Goal: Task Accomplishment & Management: Contribute content

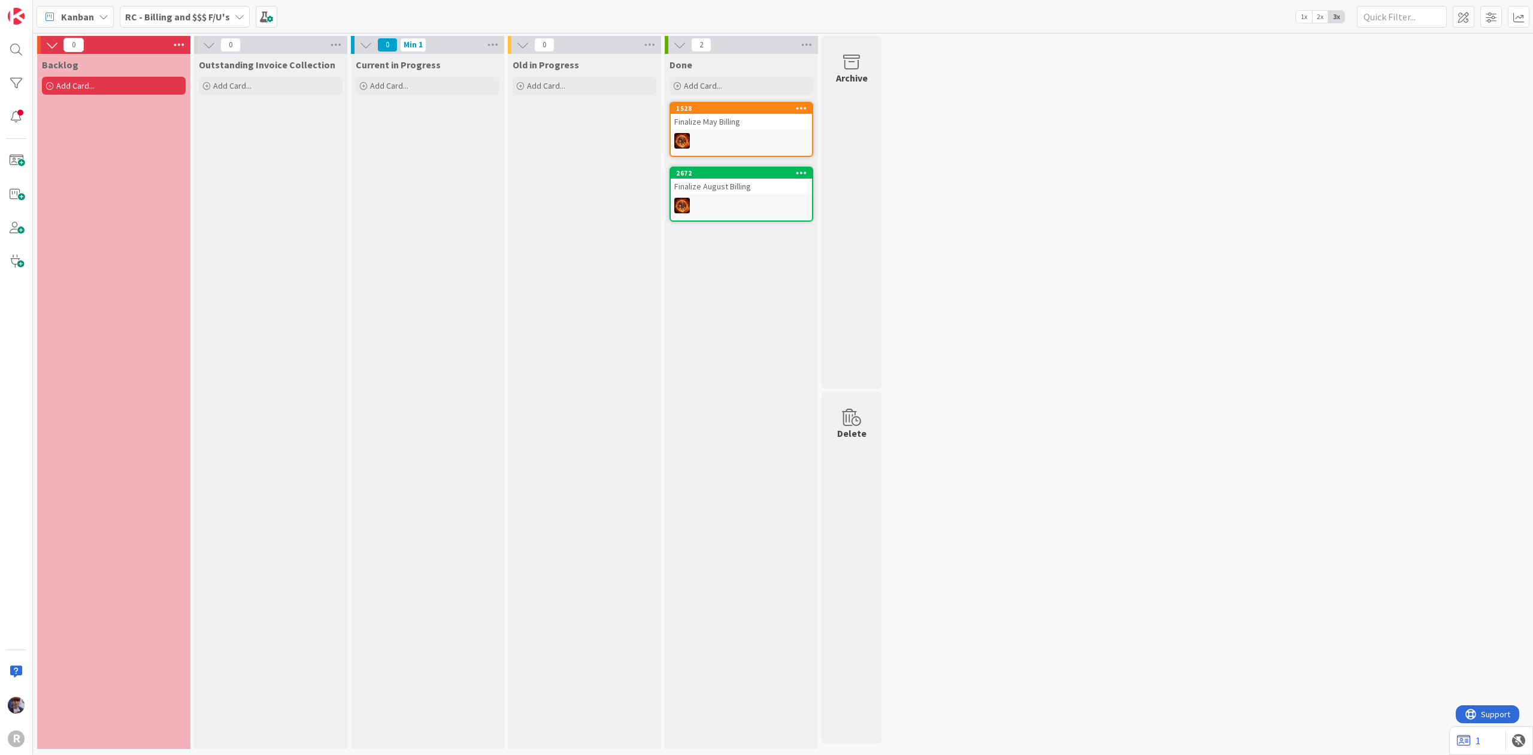
click at [226, 6] on div "RC - Billing and $$$ F/U's" at bounding box center [185, 17] width 130 height 22
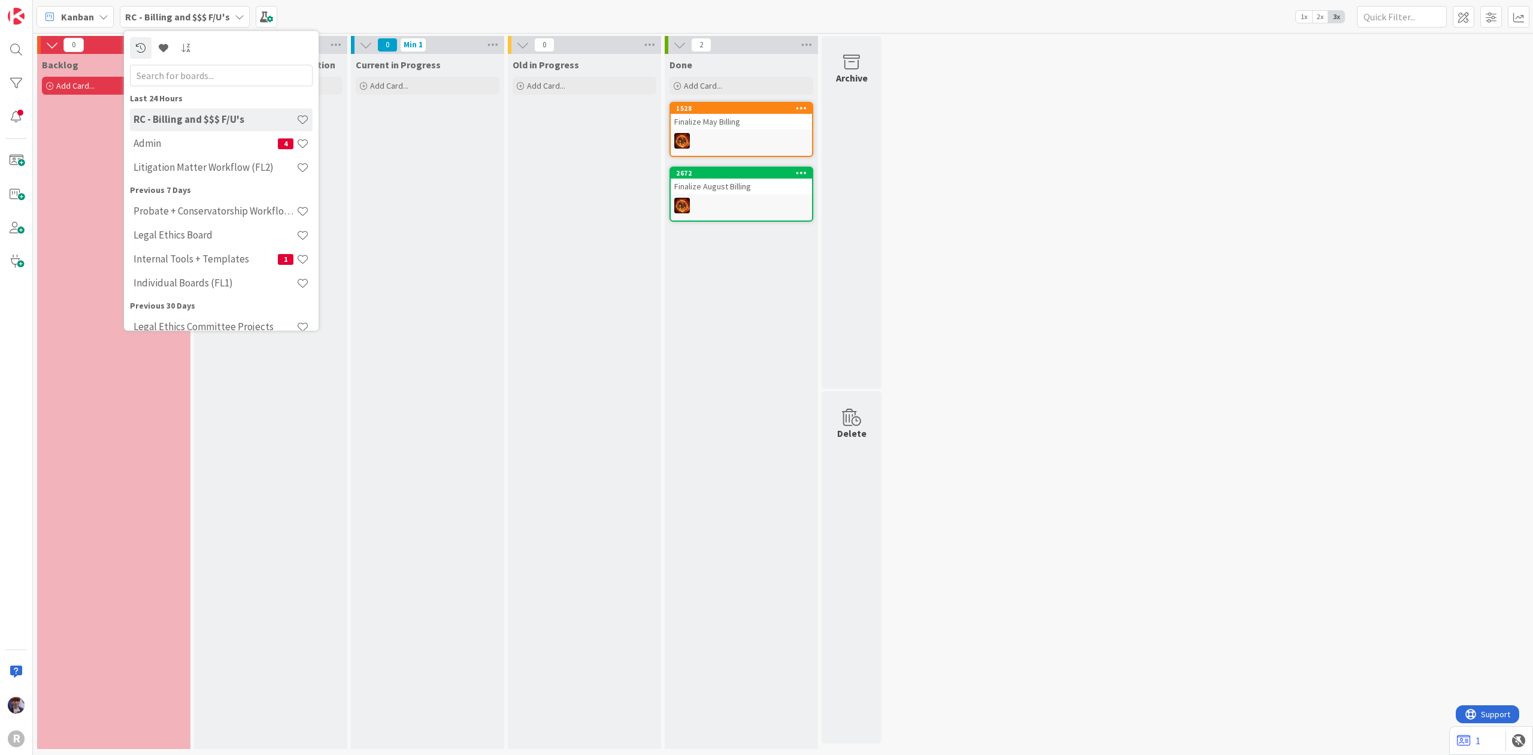
click at [207, 138] on h4 "Admin" at bounding box center [206, 143] width 144 height 12
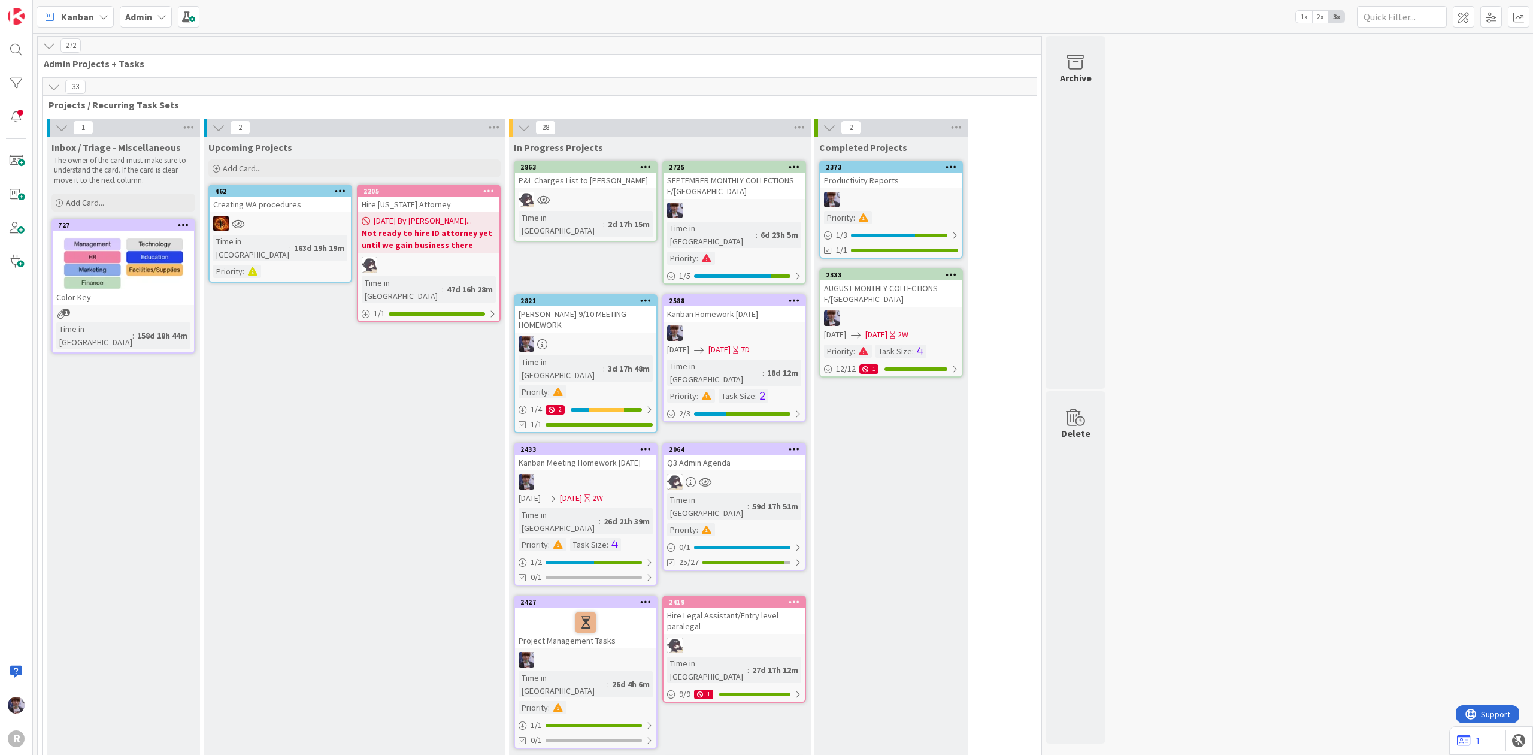
drag, startPoint x: 432, startPoint y: 202, endPoint x: 314, endPoint y: 406, distance: 235.2
drag, startPoint x: 314, startPoint y: 406, endPoint x: 325, endPoint y: 595, distance: 190.2
click at [756, 204] on div at bounding box center [734, 210] width 141 height 16
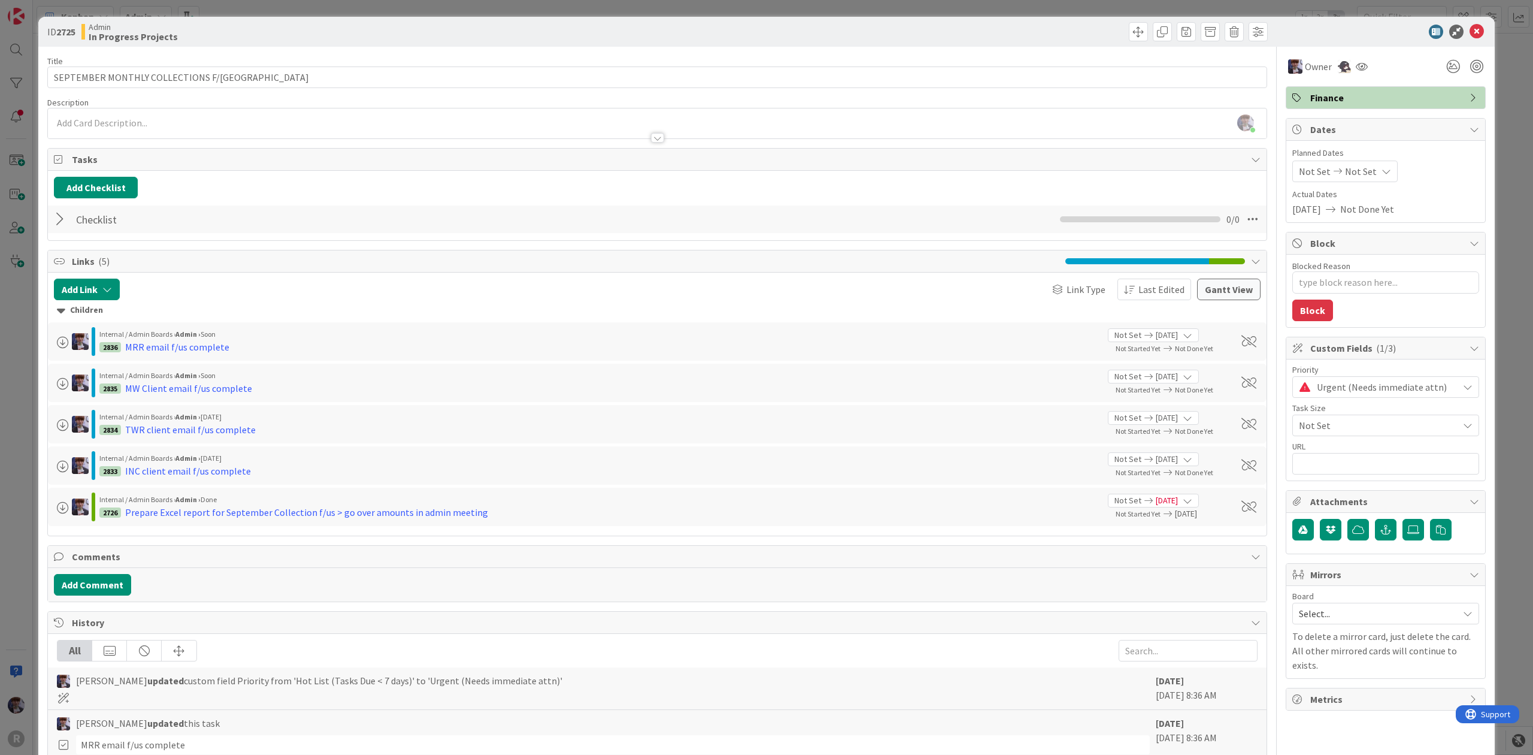
click at [20, 453] on div "ID 2725 Admin In Progress Projects Title 34 / 128 SEPTEMBER MONTHLY COLLECTIONS…" at bounding box center [766, 377] width 1533 height 755
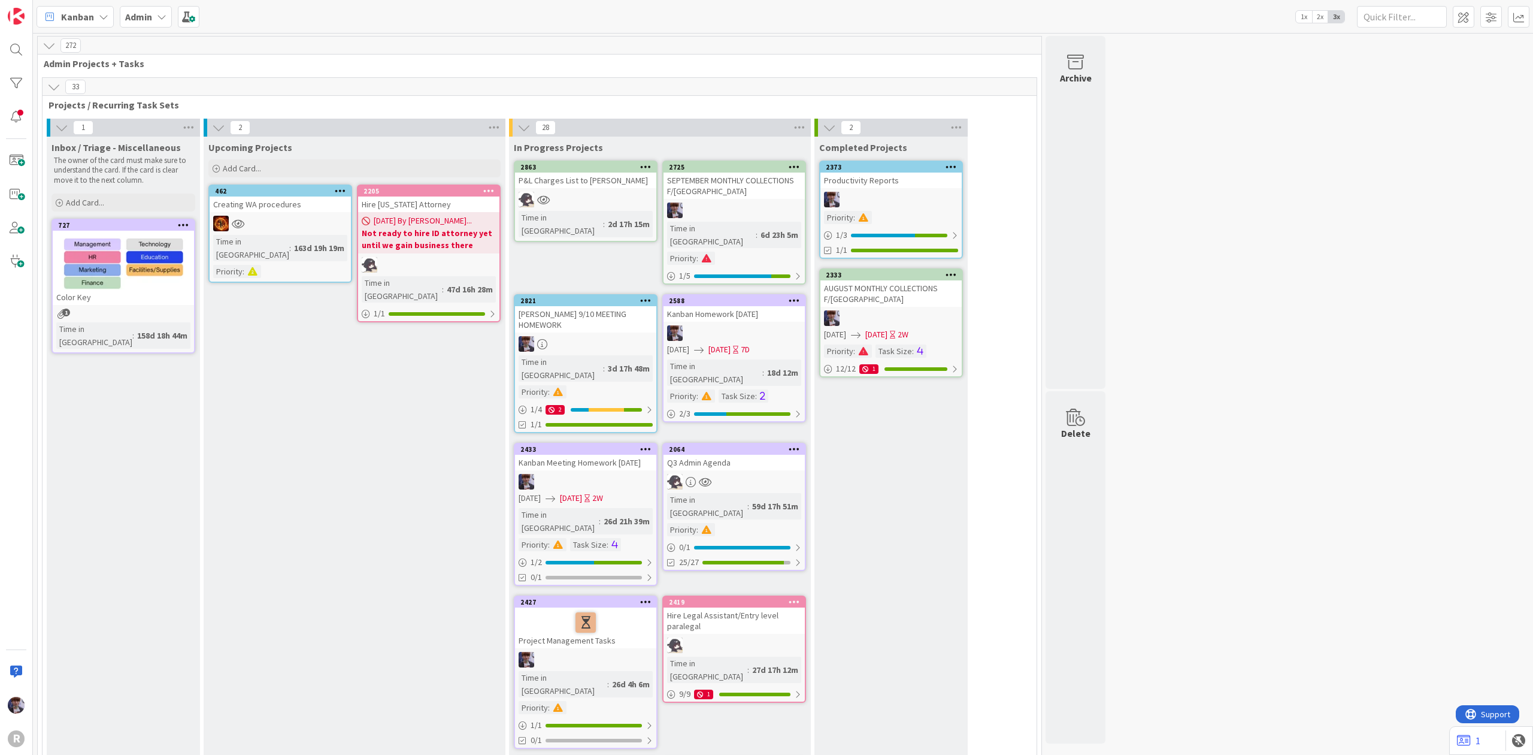
click at [593, 306] on div "[PERSON_NAME] 9/10 MEETING HOMEWORK" at bounding box center [585, 319] width 141 height 26
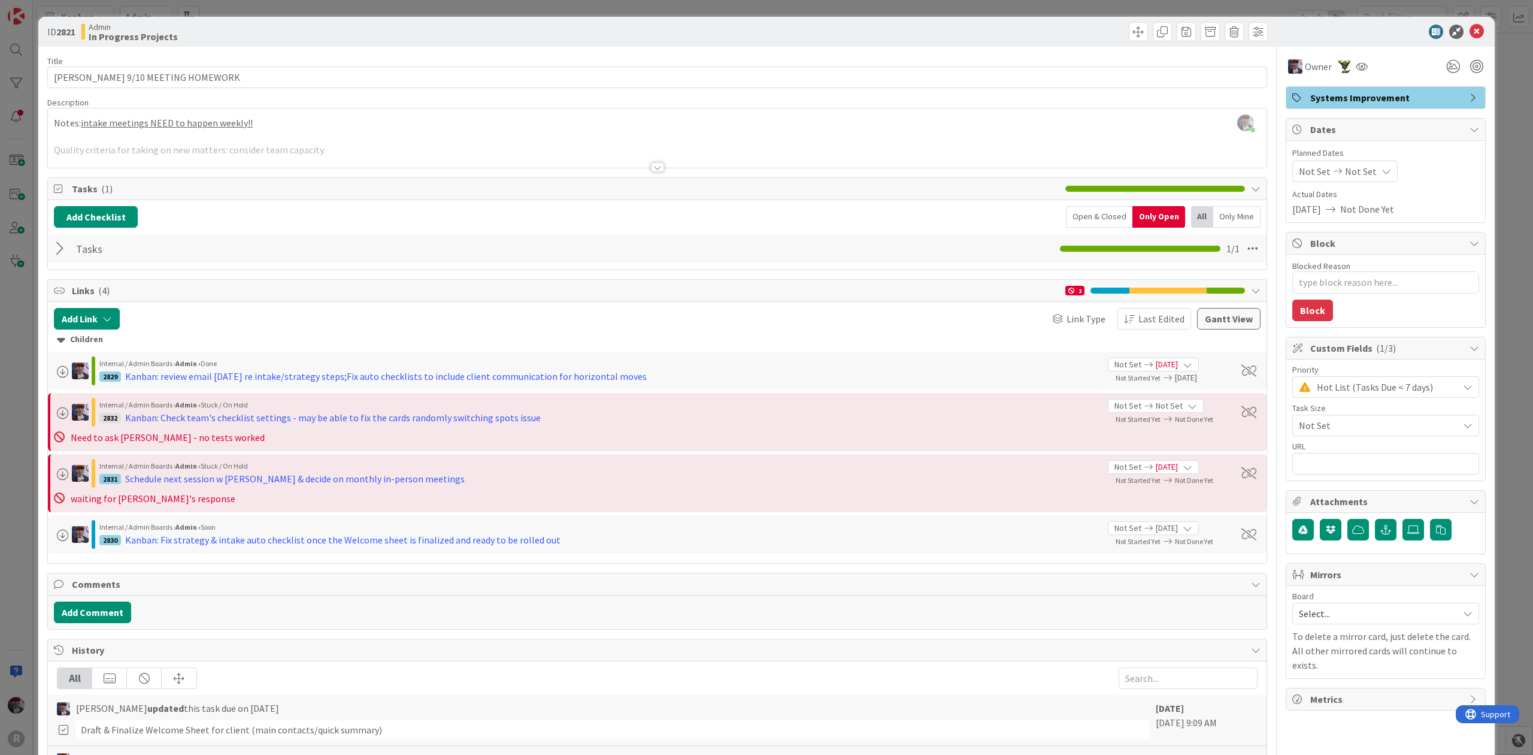
click at [68, 254] on div at bounding box center [62, 249] width 16 height 22
click at [68, 253] on div at bounding box center [62, 249] width 16 height 22
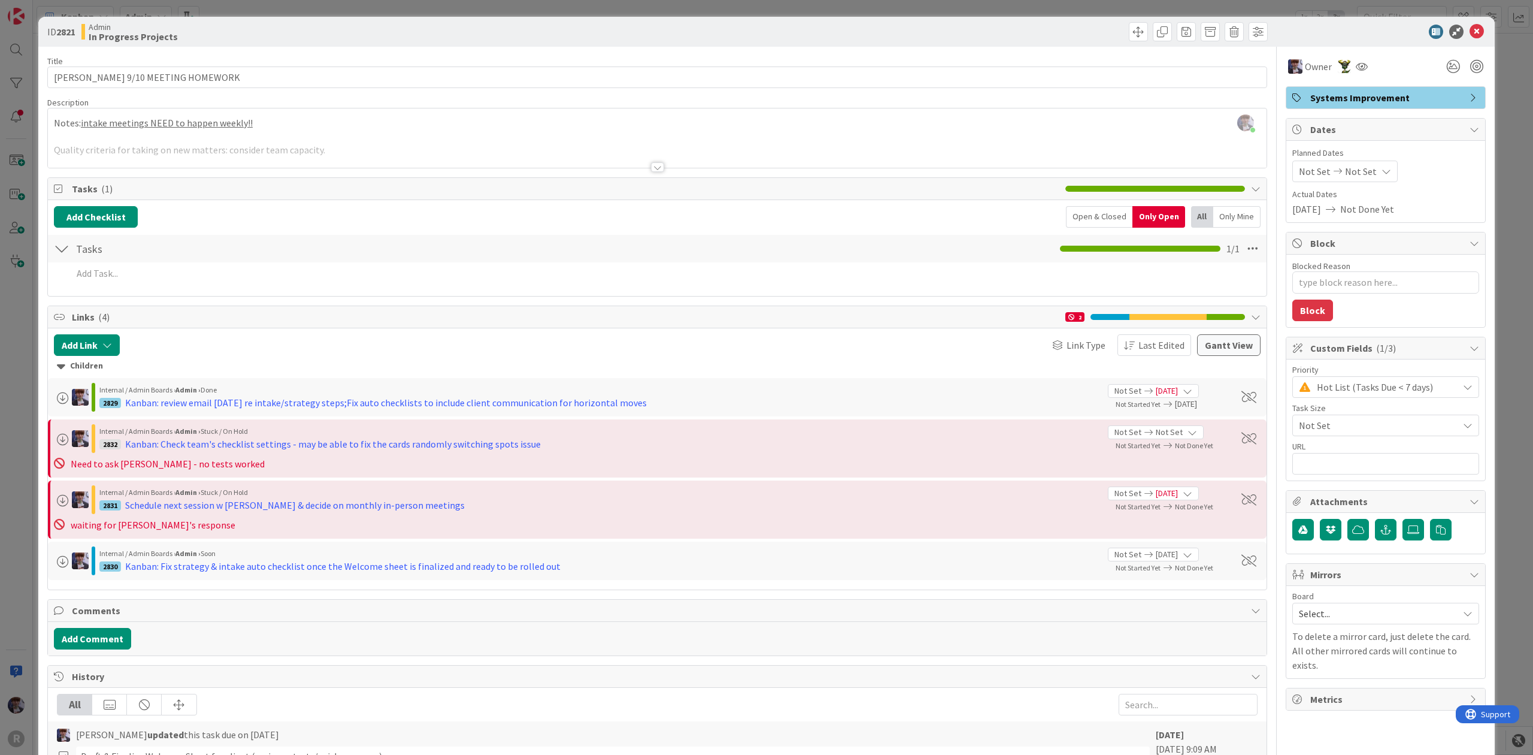
click at [15, 334] on div "ID 2821 Admin In Progress Projects Title 26 / 128 [PERSON_NAME] 9/10 MEETING HO…" at bounding box center [766, 377] width 1533 height 755
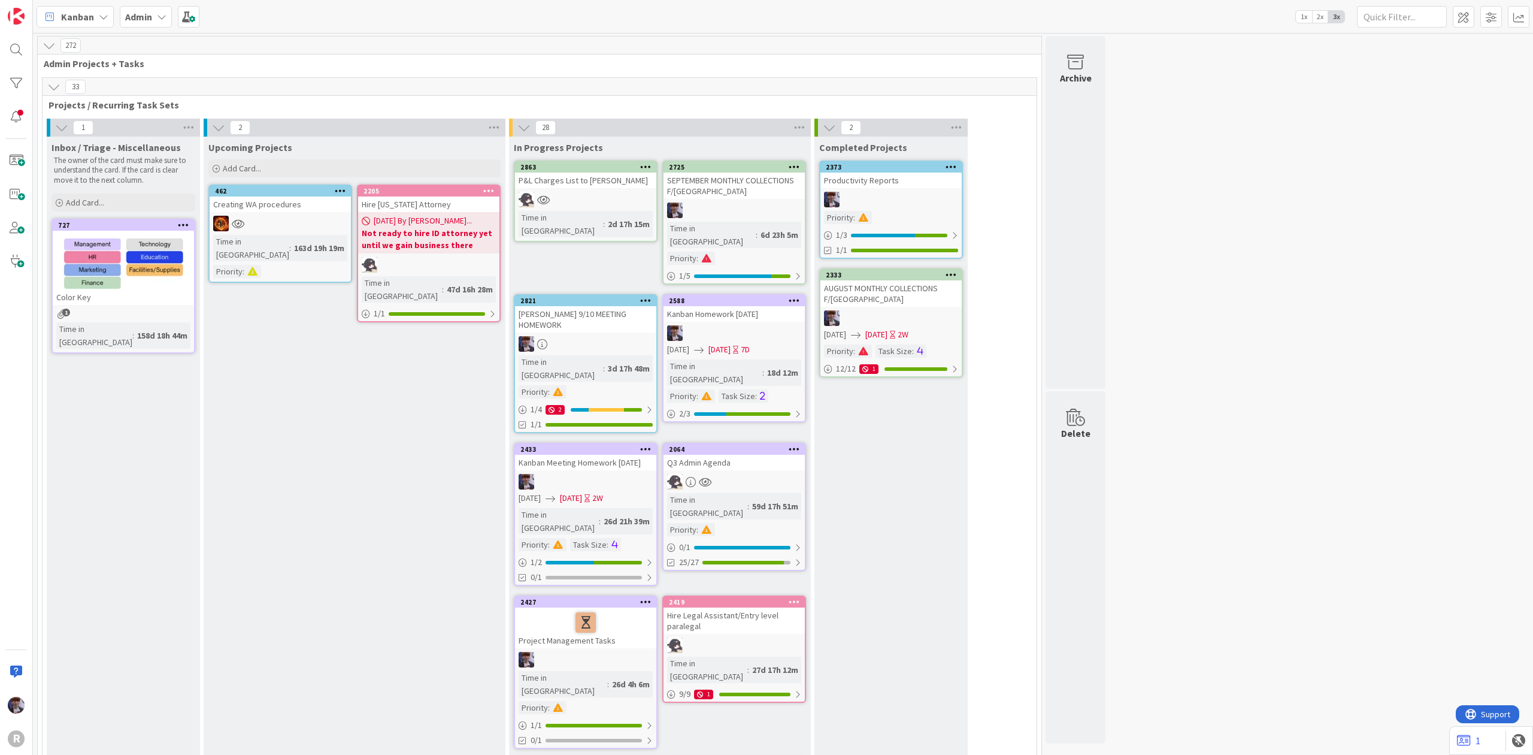
scroll to position [159, 0]
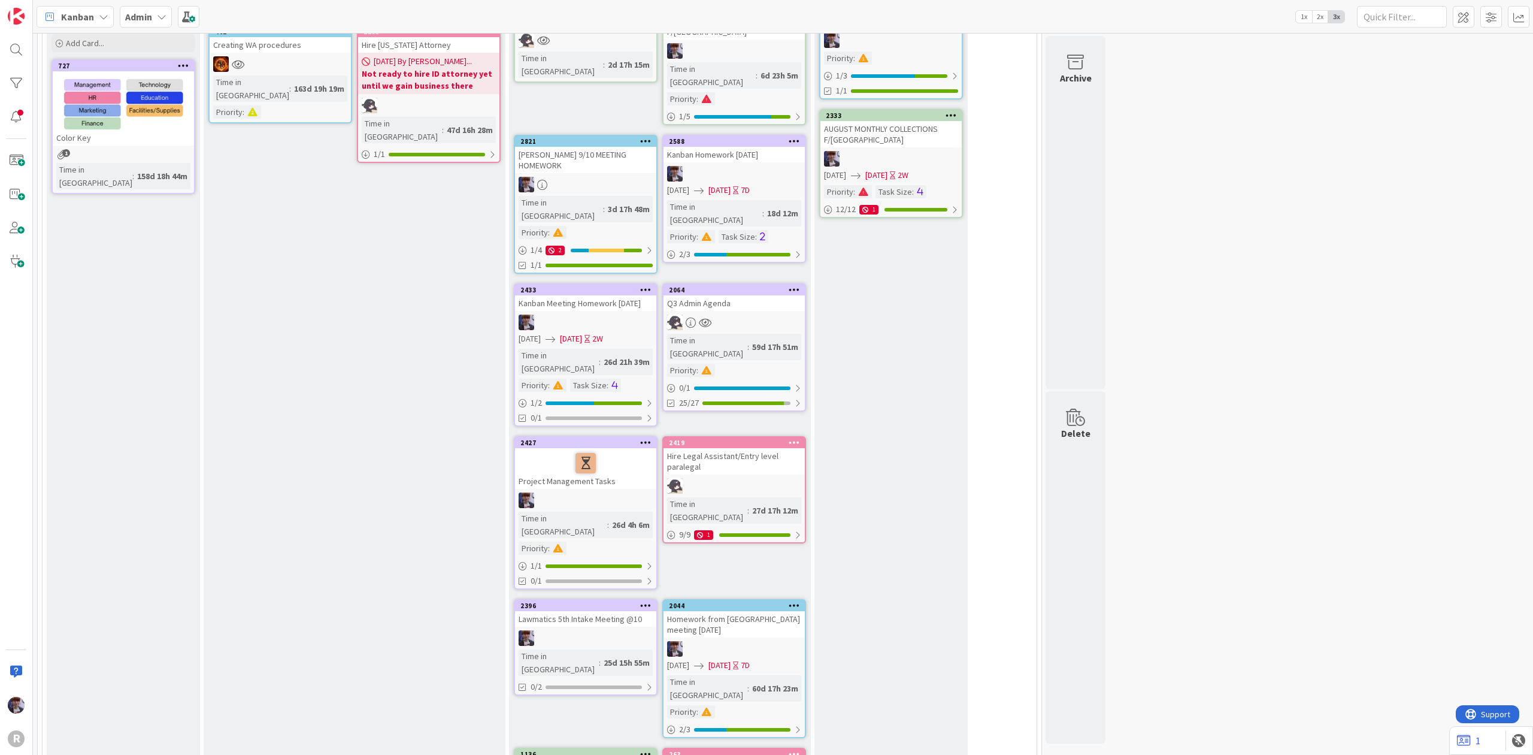
click at [553, 314] on div at bounding box center [585, 322] width 141 height 16
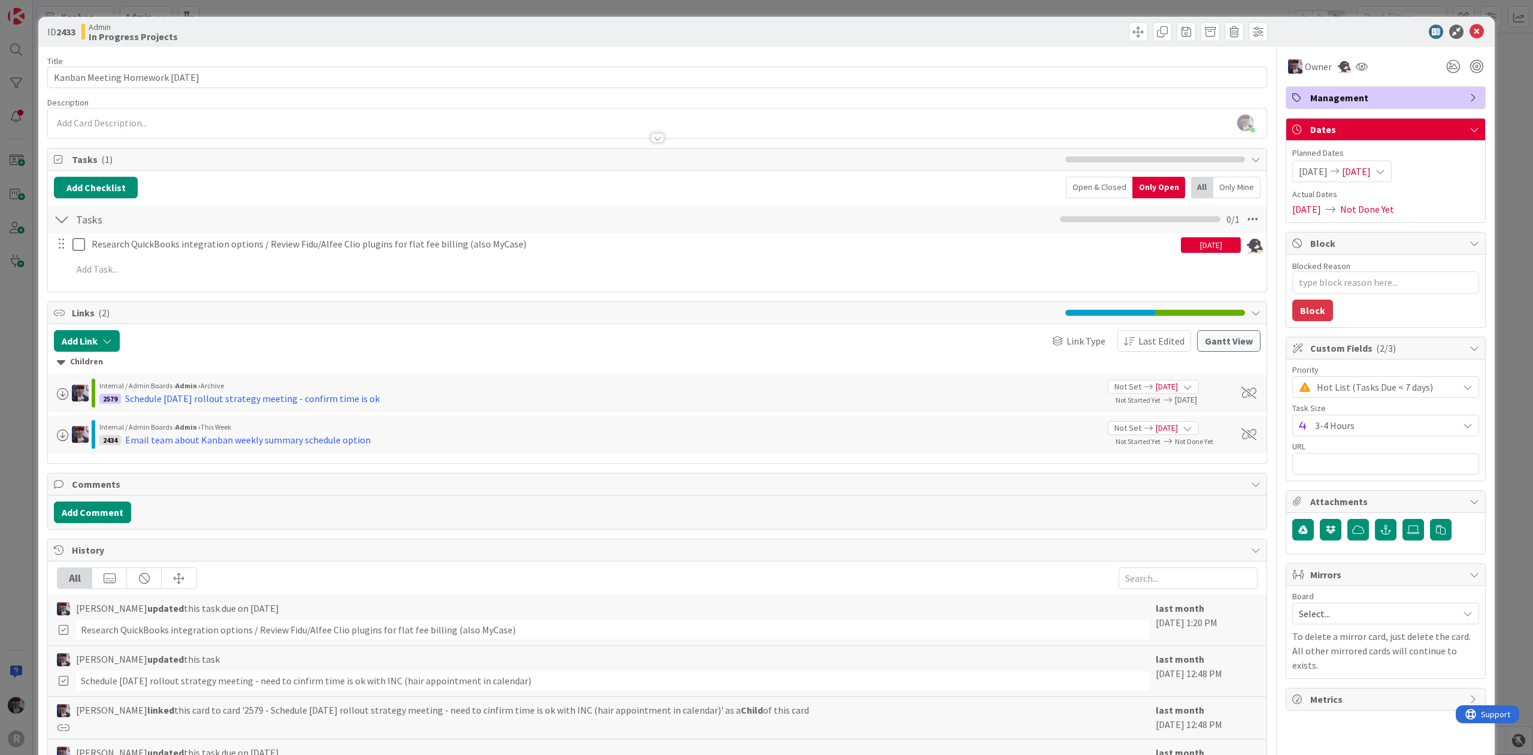
click at [34, 332] on div "ID 2433 Admin In Progress Projects Title 30 / 128 Kanban Meeting Homework [DATE…" at bounding box center [766, 377] width 1533 height 755
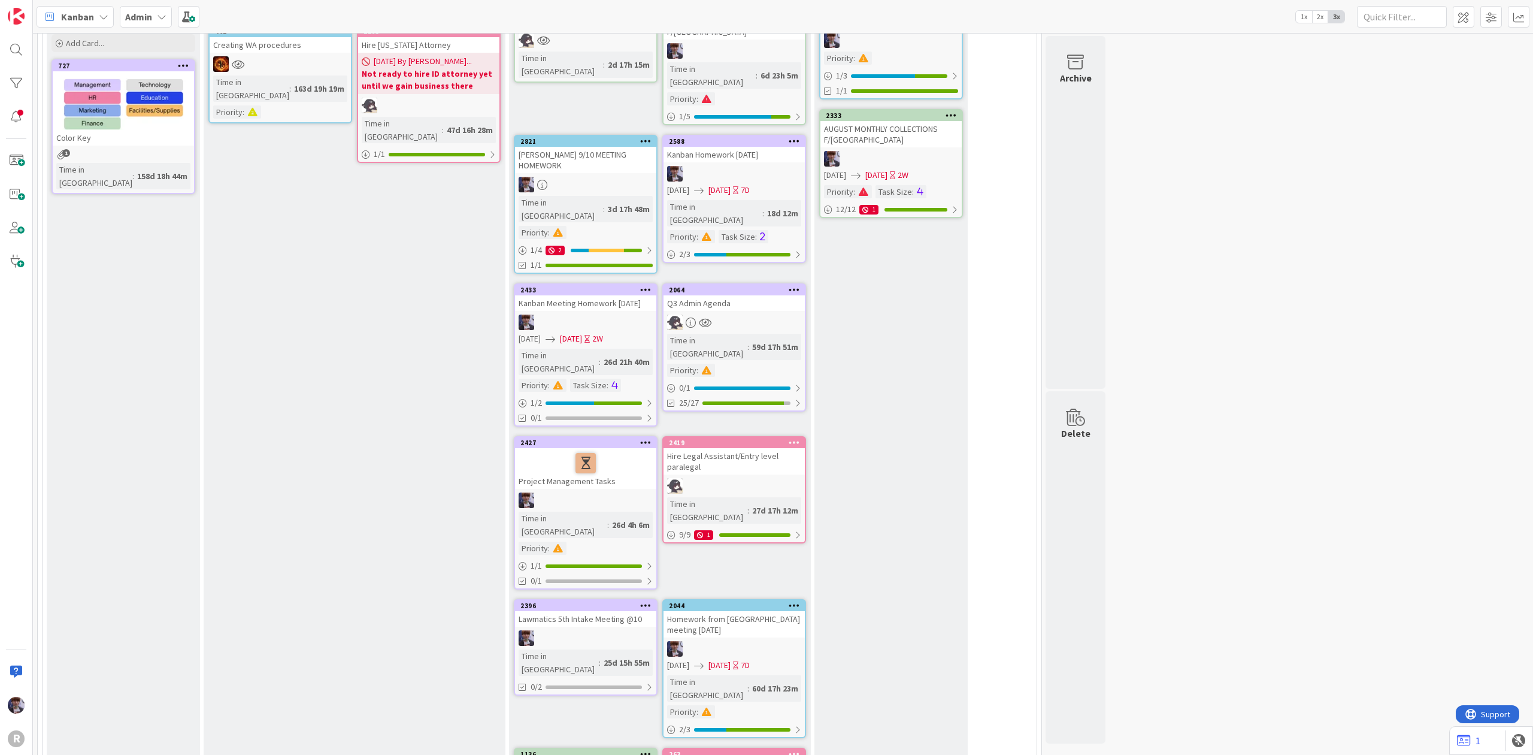
click at [753, 283] on link "2064 Q3 Admin Agenda Time in Column : 59d 17h 51m Priority : 0 / 1 25/27" at bounding box center [734, 347] width 144 height 128
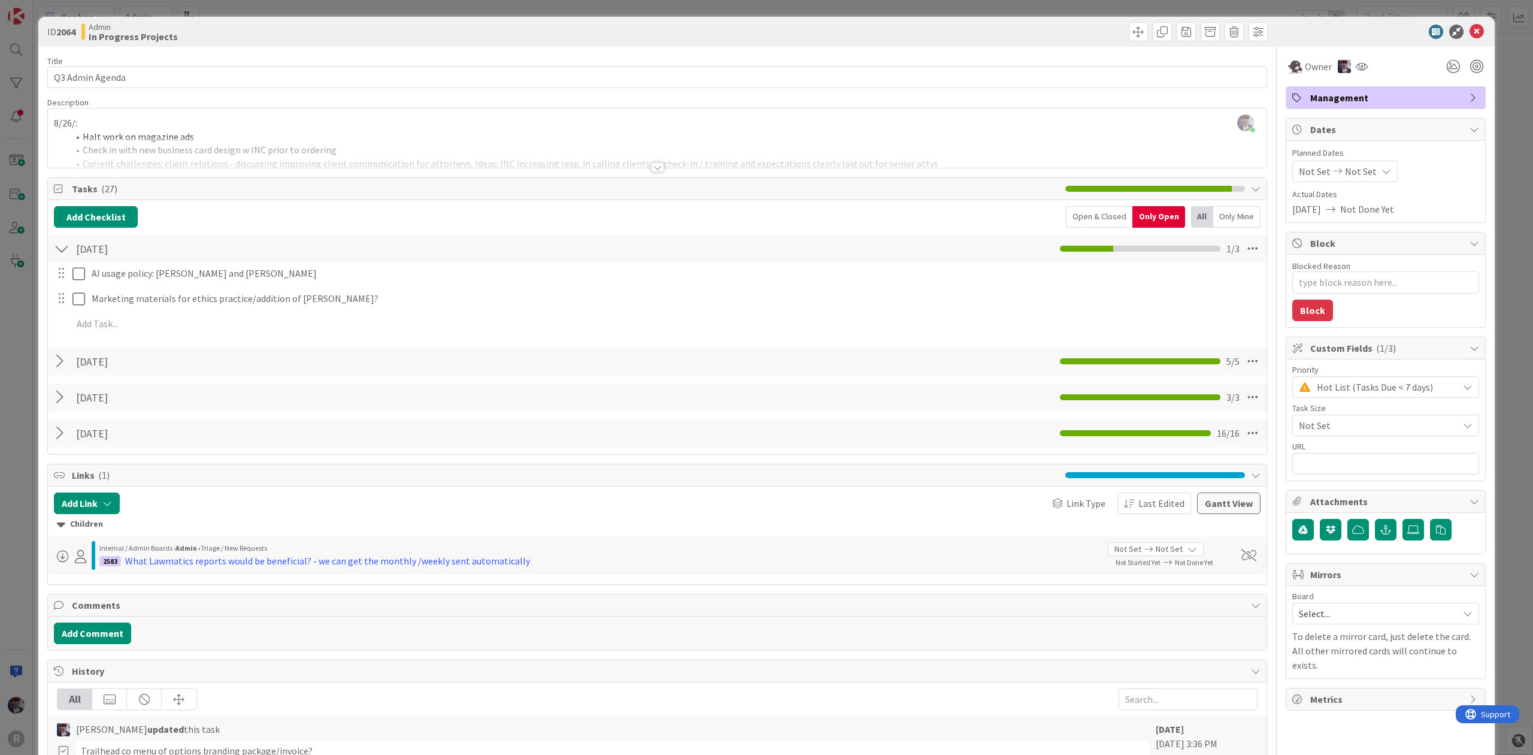
click at [16, 328] on div "ID 2064 Admin In Progress Projects Title 16 / 128 Q3 Admin Agenda Description […" at bounding box center [766, 377] width 1533 height 755
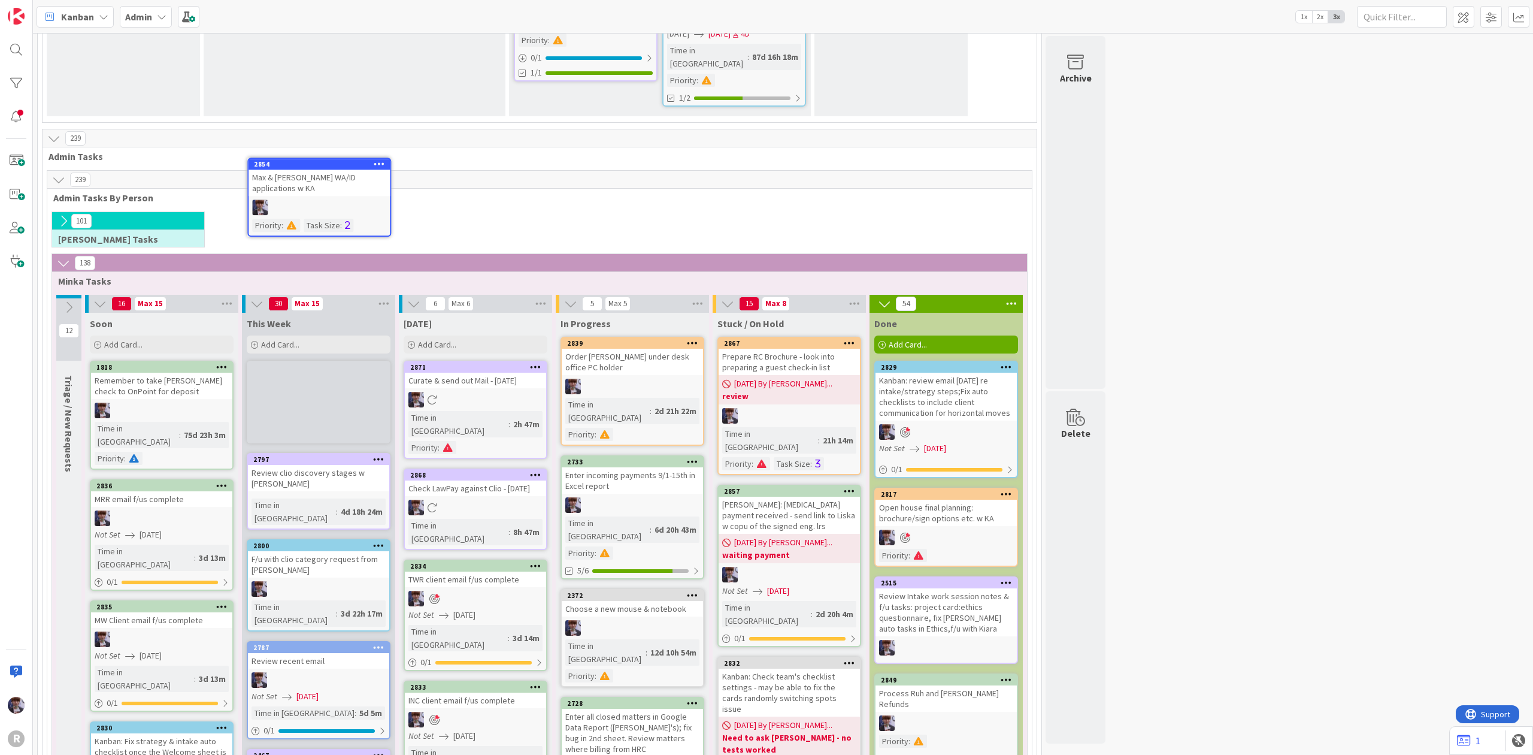
scroll to position [2119, 0]
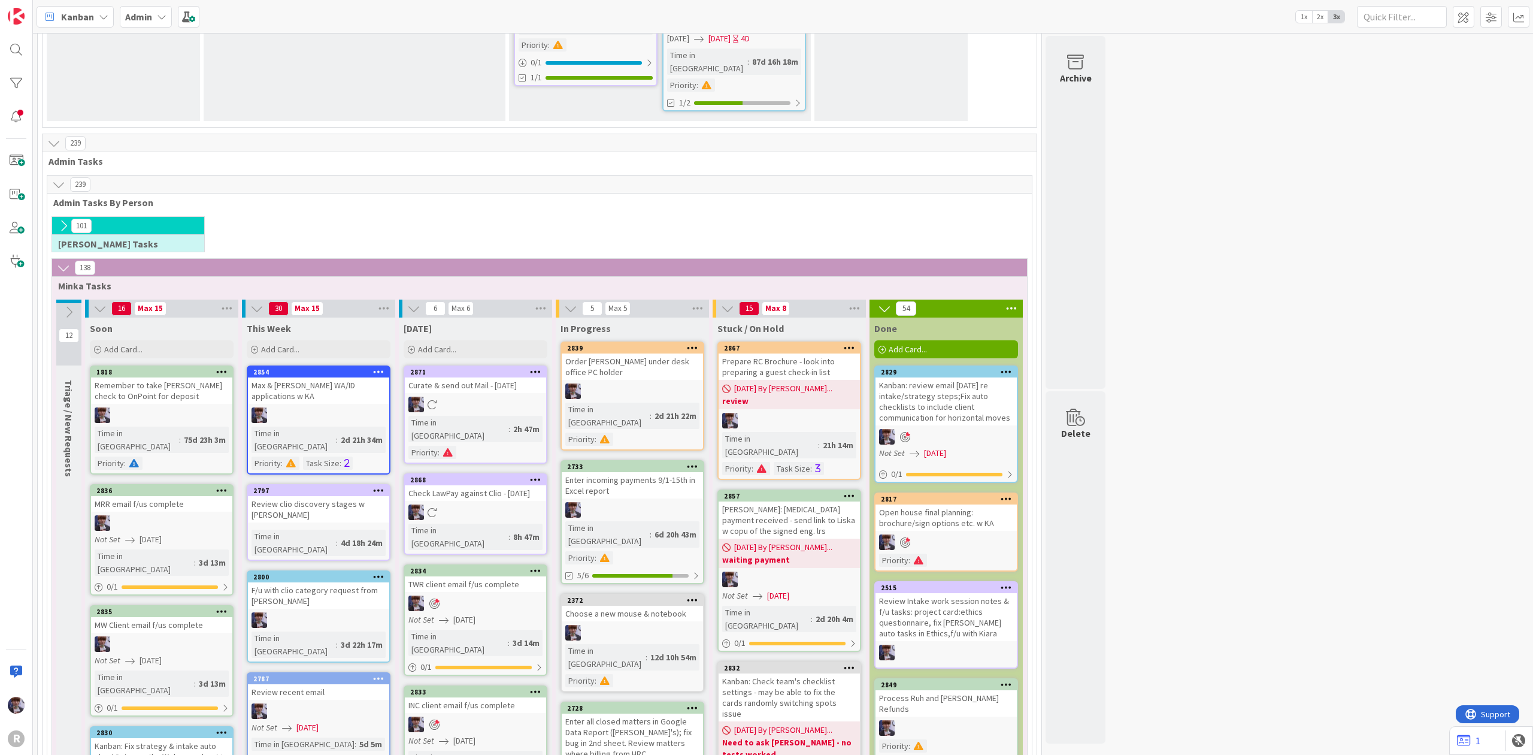
click at [322, 377] on div "Max & [PERSON_NAME] WA/ID applications w KA" at bounding box center [318, 390] width 141 height 26
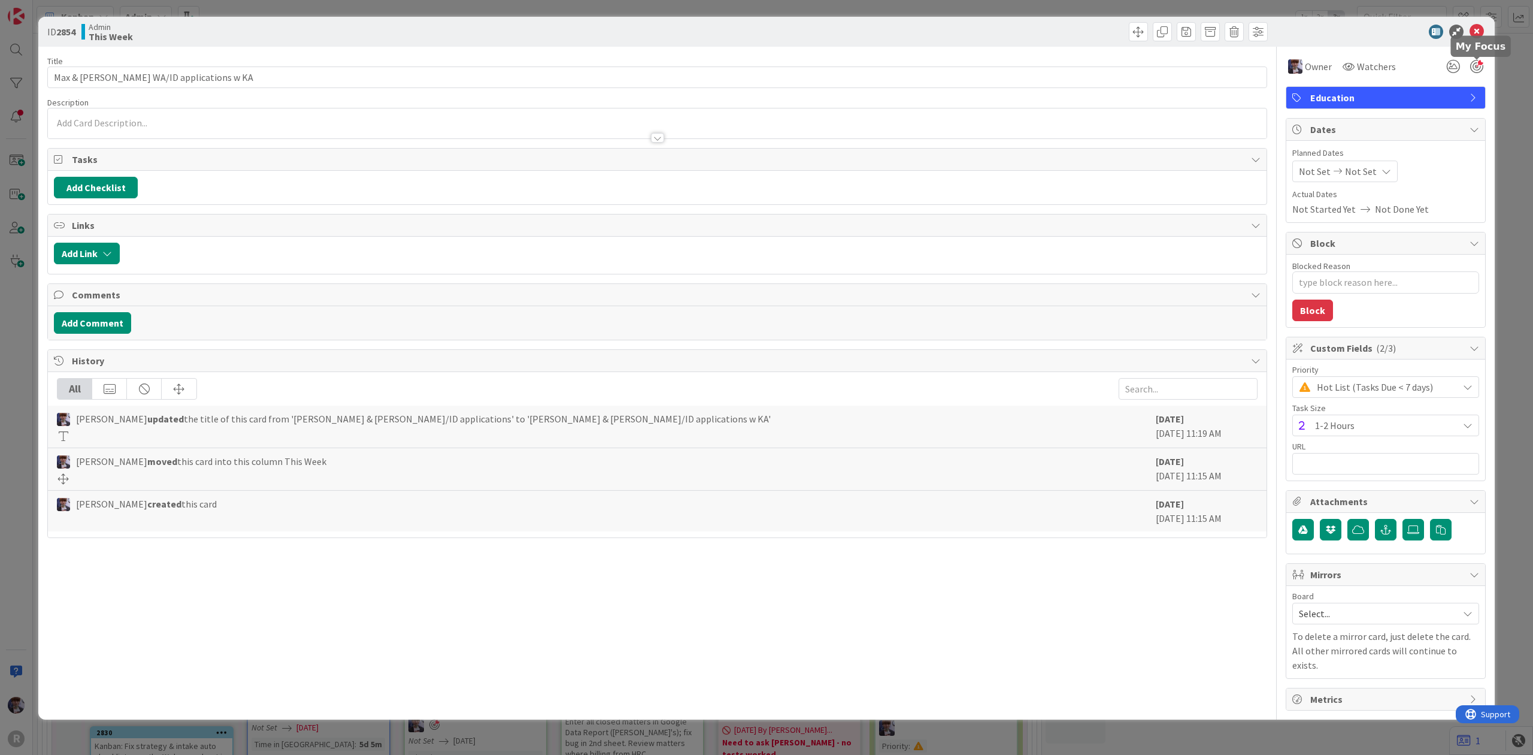
click at [1475, 69] on div at bounding box center [1477, 66] width 13 height 13
click at [1505, 89] on div "ID 2854 Admin This Week Title 34 / 128 Max & [PERSON_NAME] WA/ID applications w…" at bounding box center [766, 377] width 1533 height 755
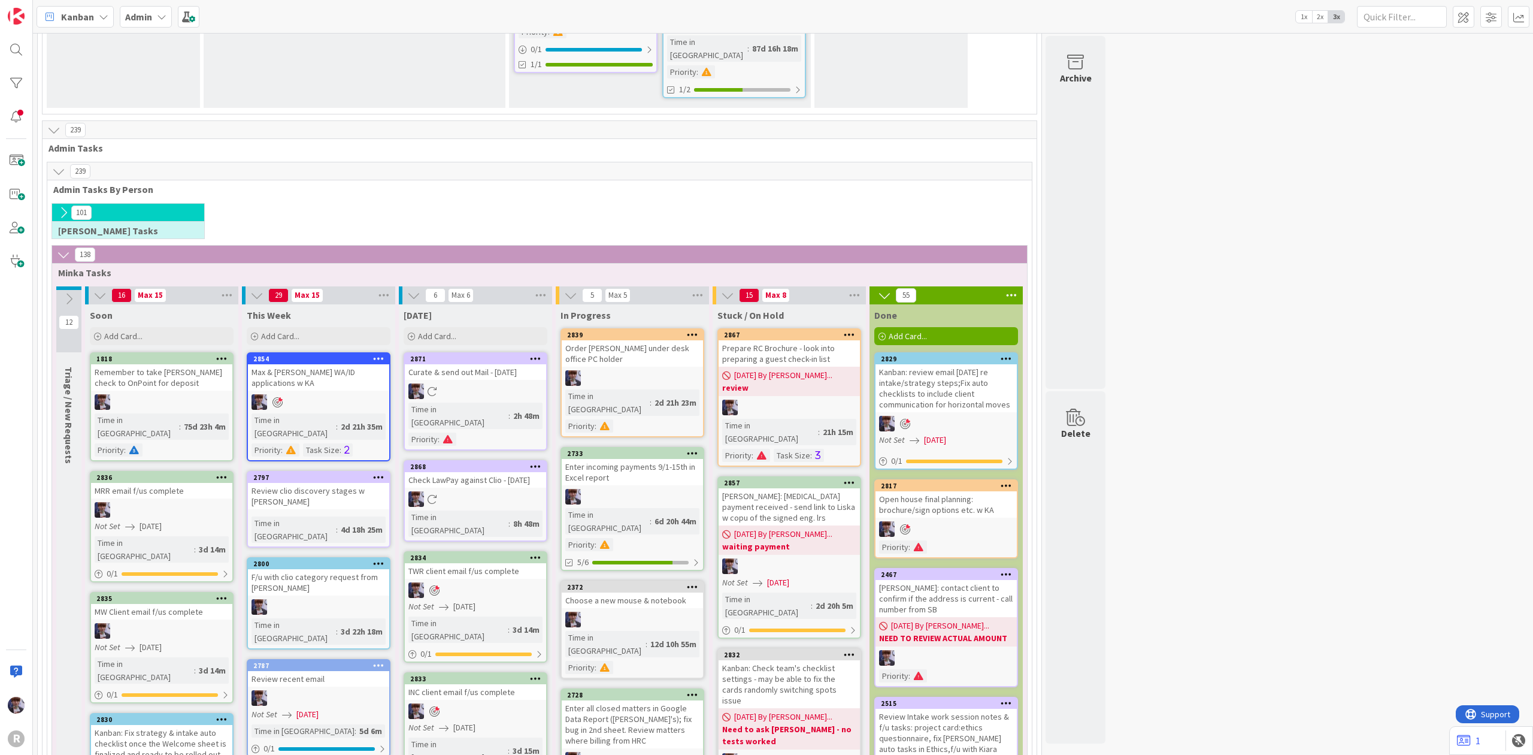
click at [936, 580] on div "[PERSON_NAME]: contact client to confirm if the address is current - call numbe…" at bounding box center [946, 598] width 141 height 37
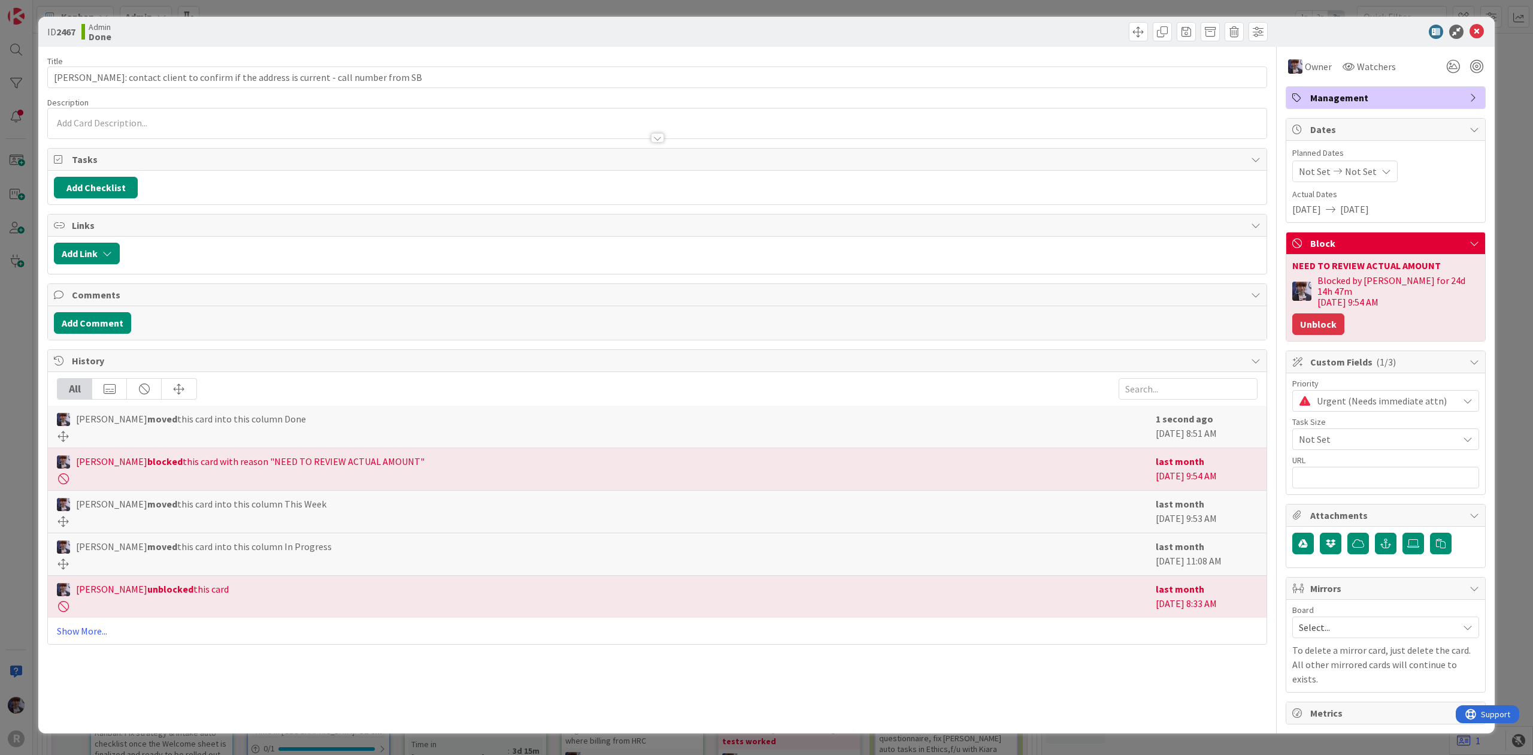
click at [1316, 313] on button "Unblock" at bounding box center [1319, 324] width 52 height 22
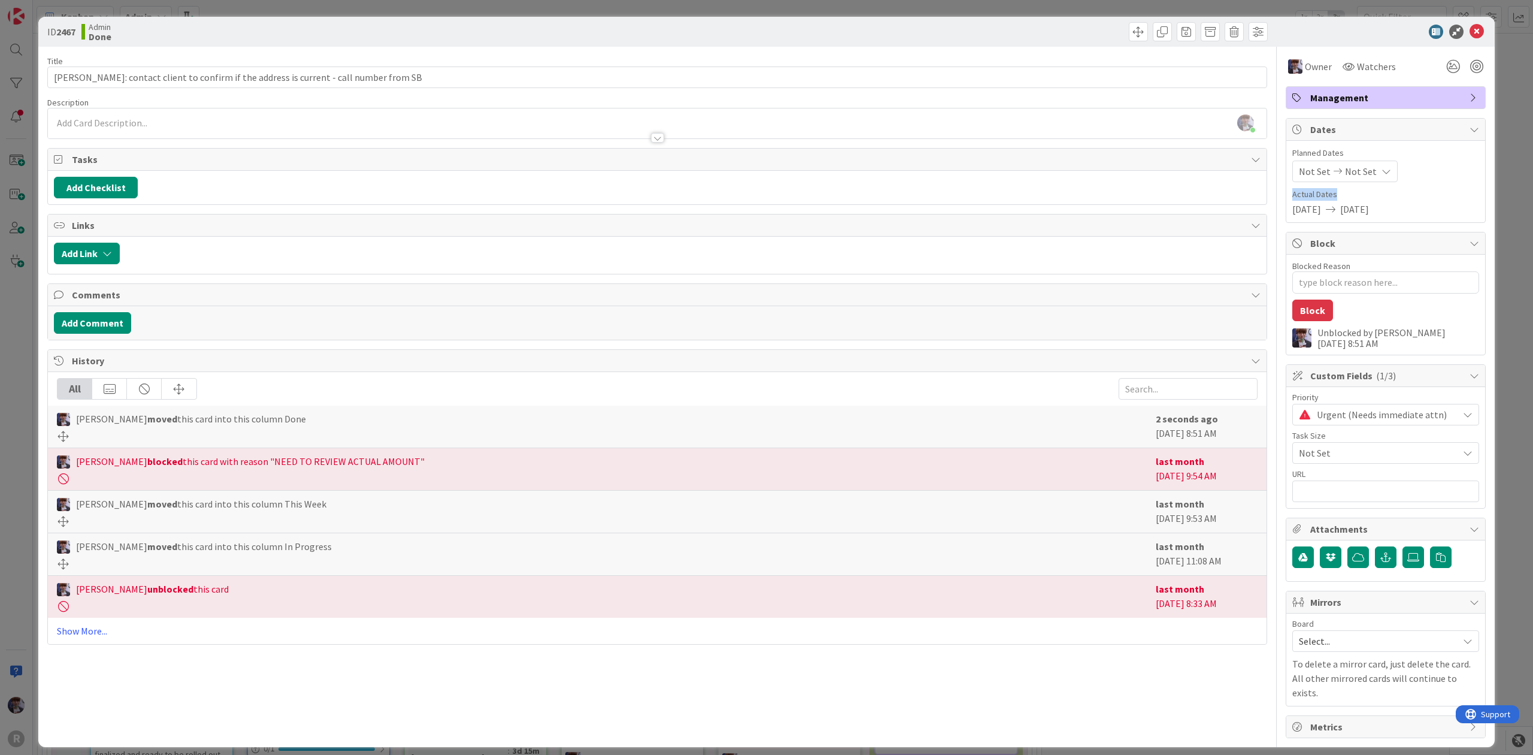
click at [1532, 185] on div "ID 2467 Admin Done Title 82 / 128 [PERSON_NAME]: contact client to confirm if t…" at bounding box center [766, 377] width 1533 height 755
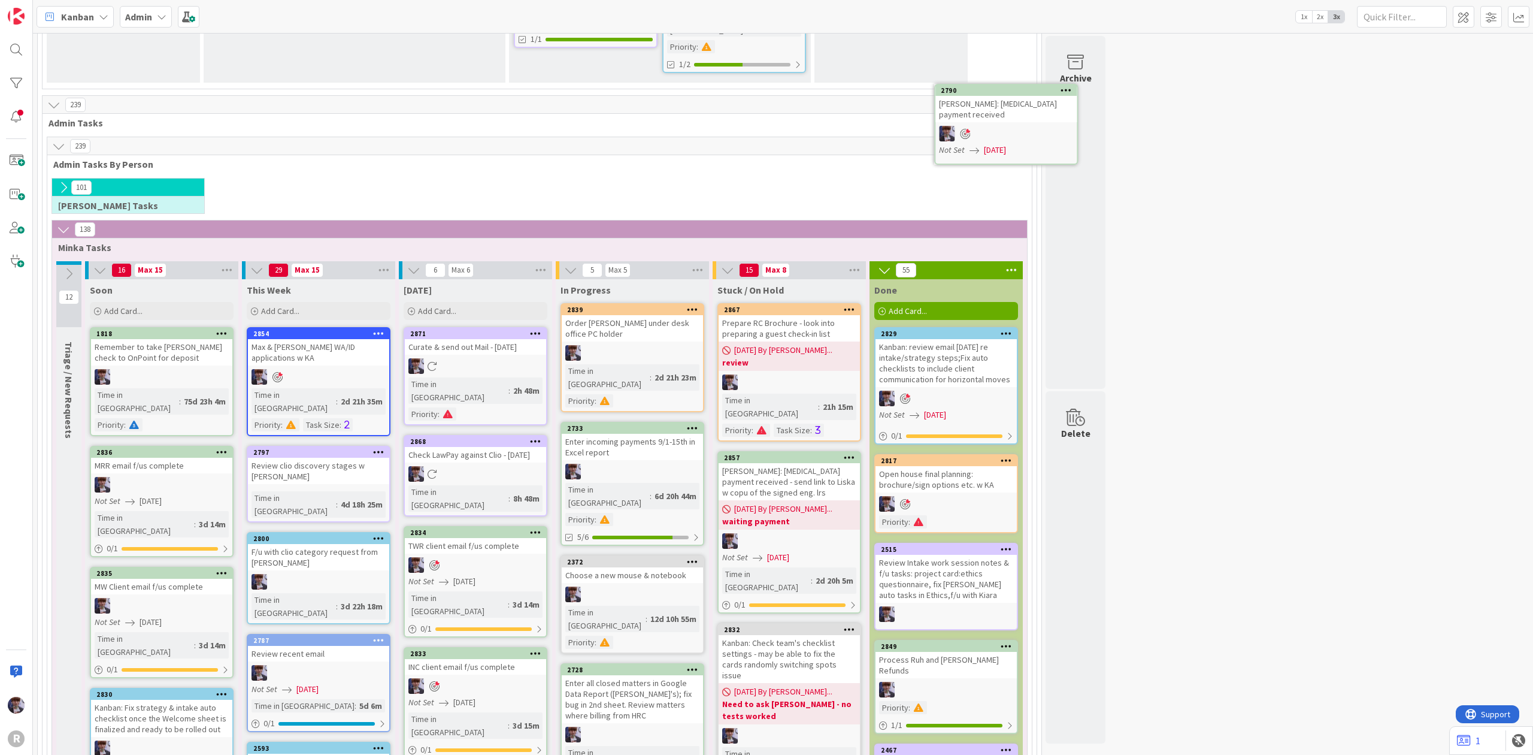
scroll to position [2088, 0]
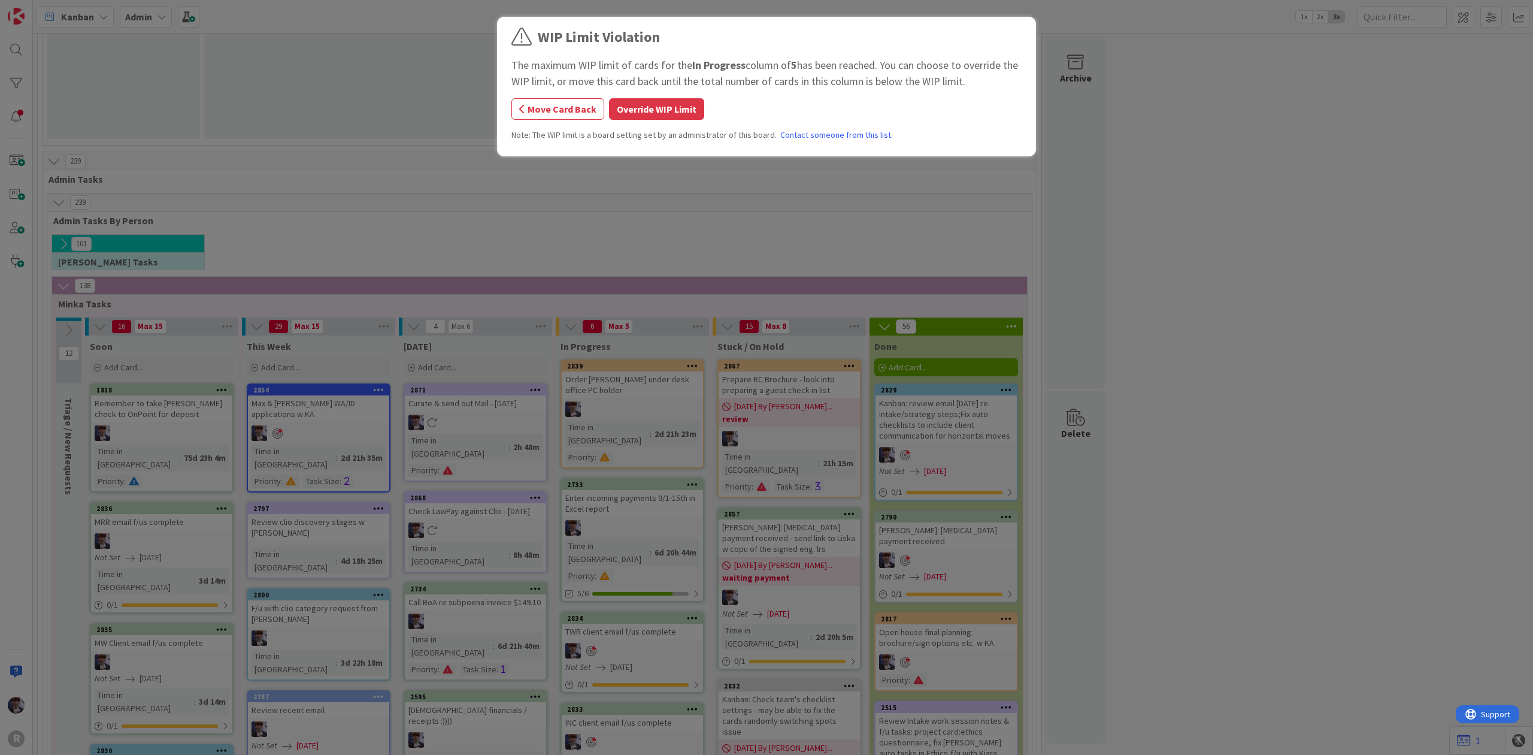
click at [673, 101] on button "Override WIP Limit" at bounding box center [656, 109] width 95 height 22
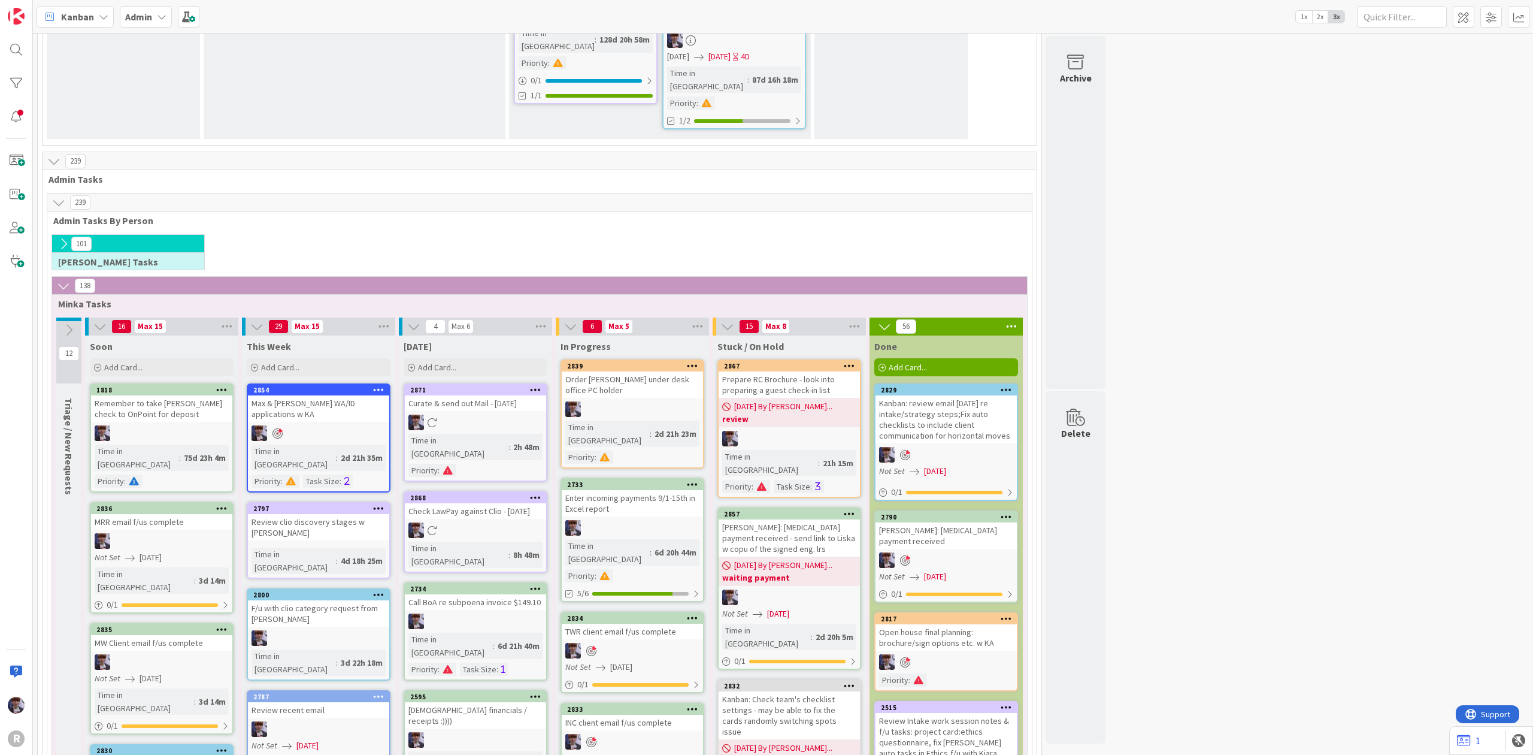
scroll to position [2168, 0]
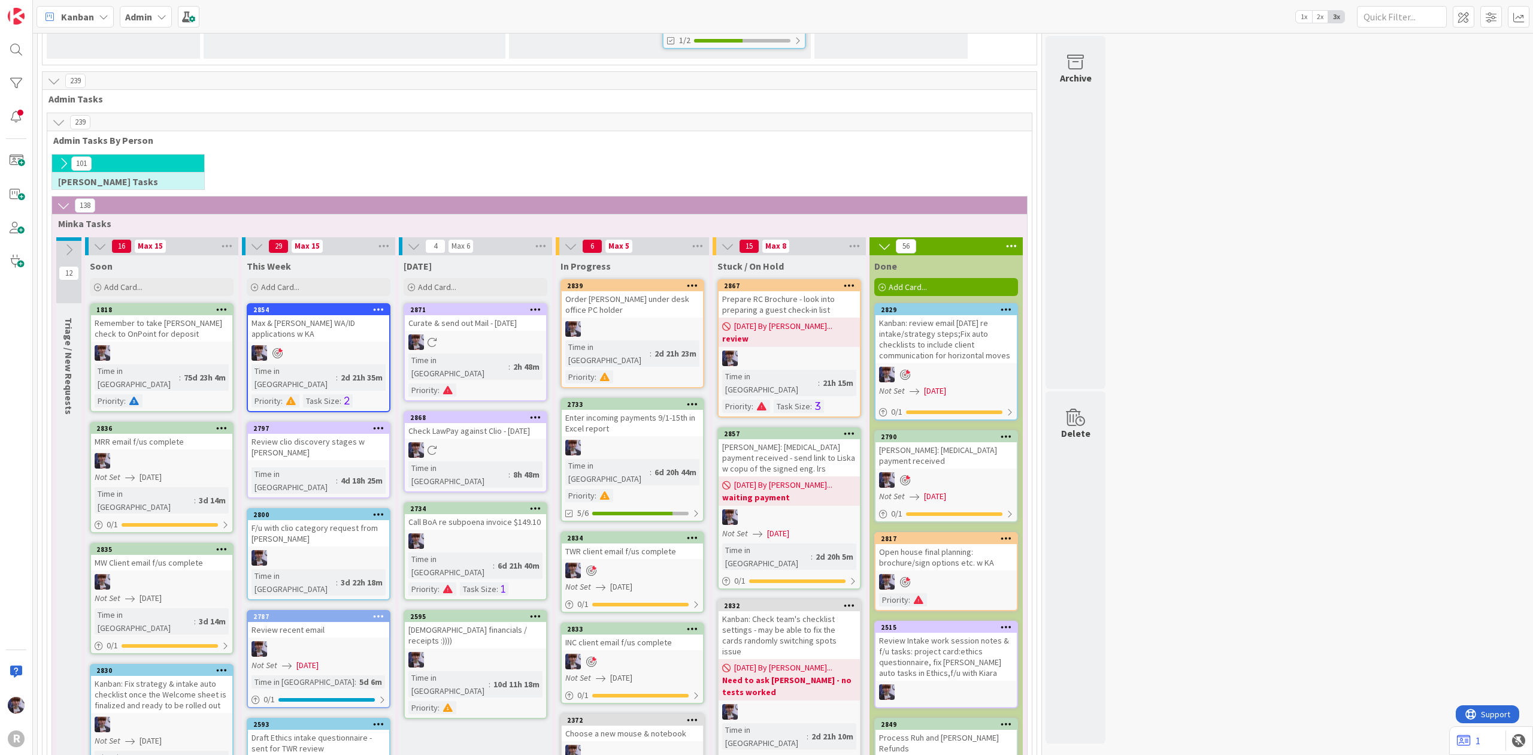
click at [498, 610] on link "2595 Scan financials / receipts :)))) Time in Column : 10d 11h 18m Priority :" at bounding box center [476, 664] width 144 height 109
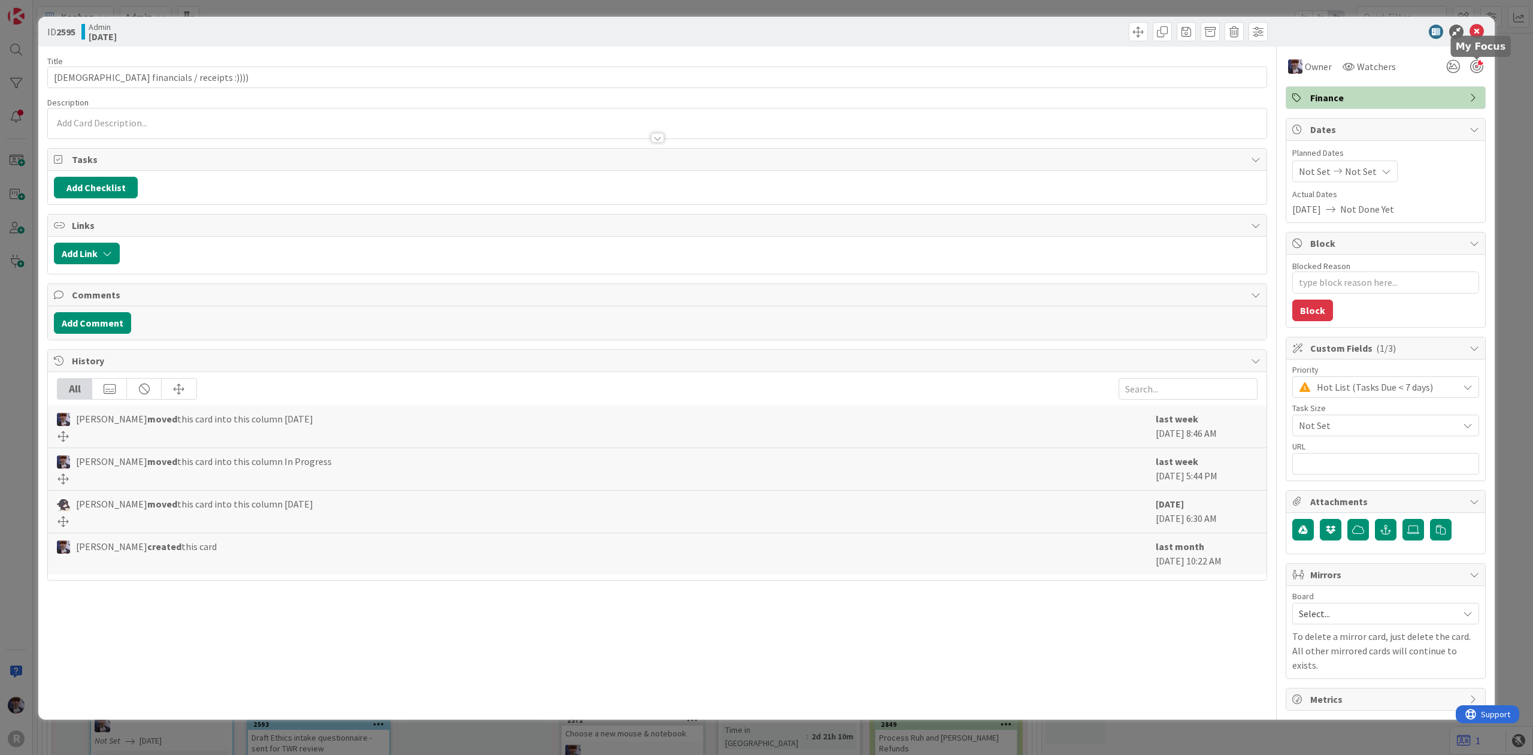
click at [1476, 65] on div at bounding box center [1477, 66] width 13 height 13
click at [1474, 96] on icon at bounding box center [1475, 98] width 10 height 10
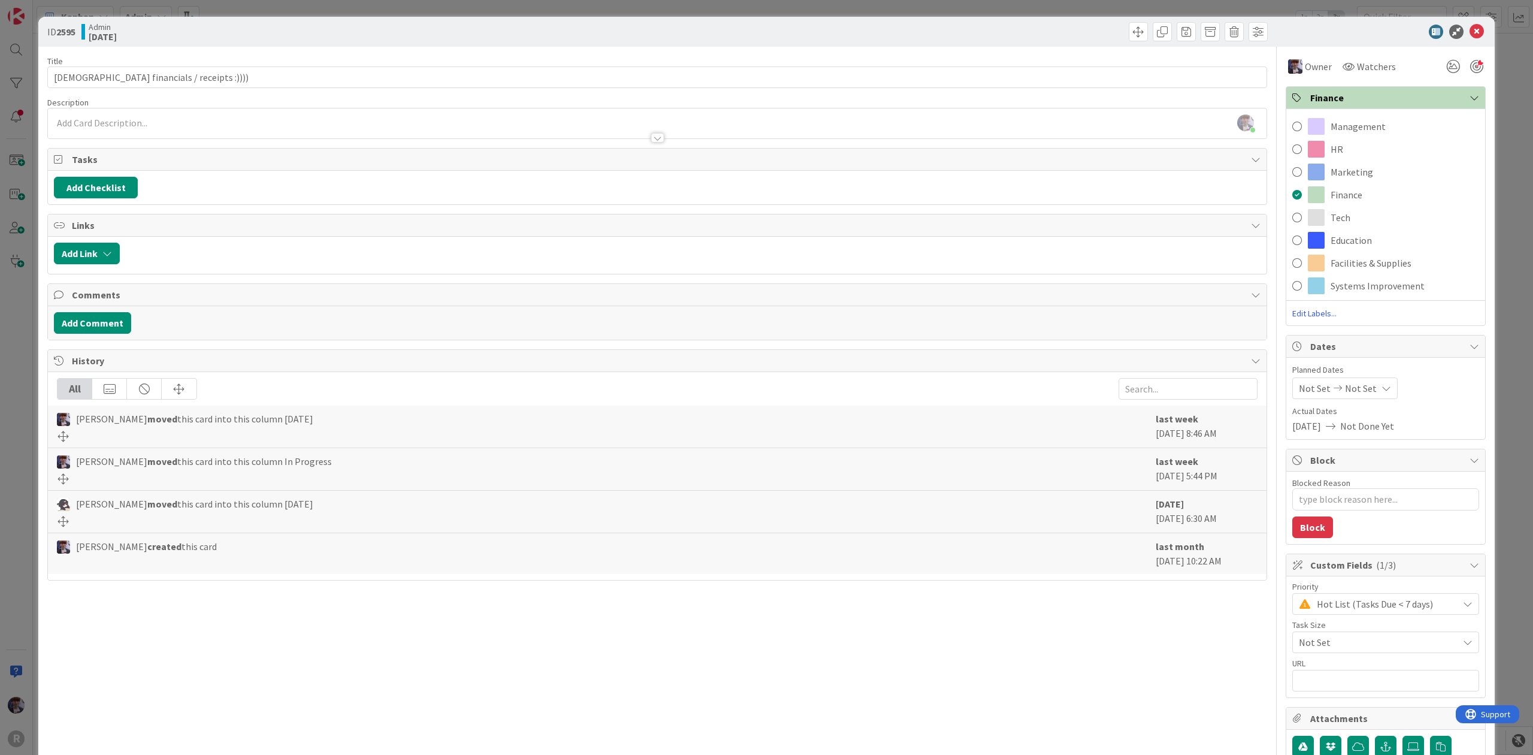
click at [1518, 116] on div "ID 2595 Admin [DATE] Title 32 / 128 Scan financials / receipts :)))) Descriptio…" at bounding box center [766, 377] width 1533 height 755
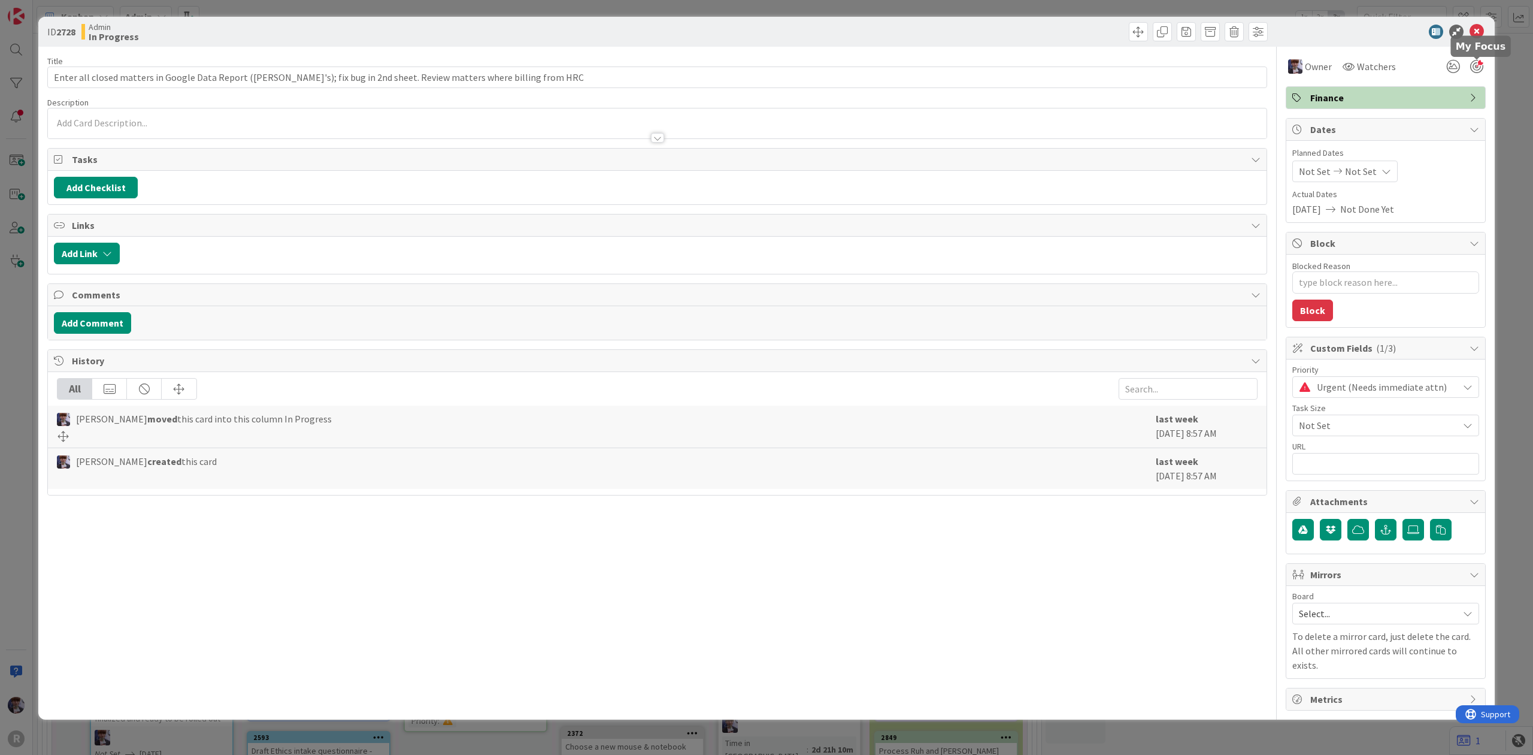
click at [1478, 60] on div at bounding box center [1477, 66] width 13 height 13
click at [1513, 80] on div "ID 2728 Admin In Progress Title 116 / 128 Enter all closed matters in Google Da…" at bounding box center [766, 377] width 1533 height 755
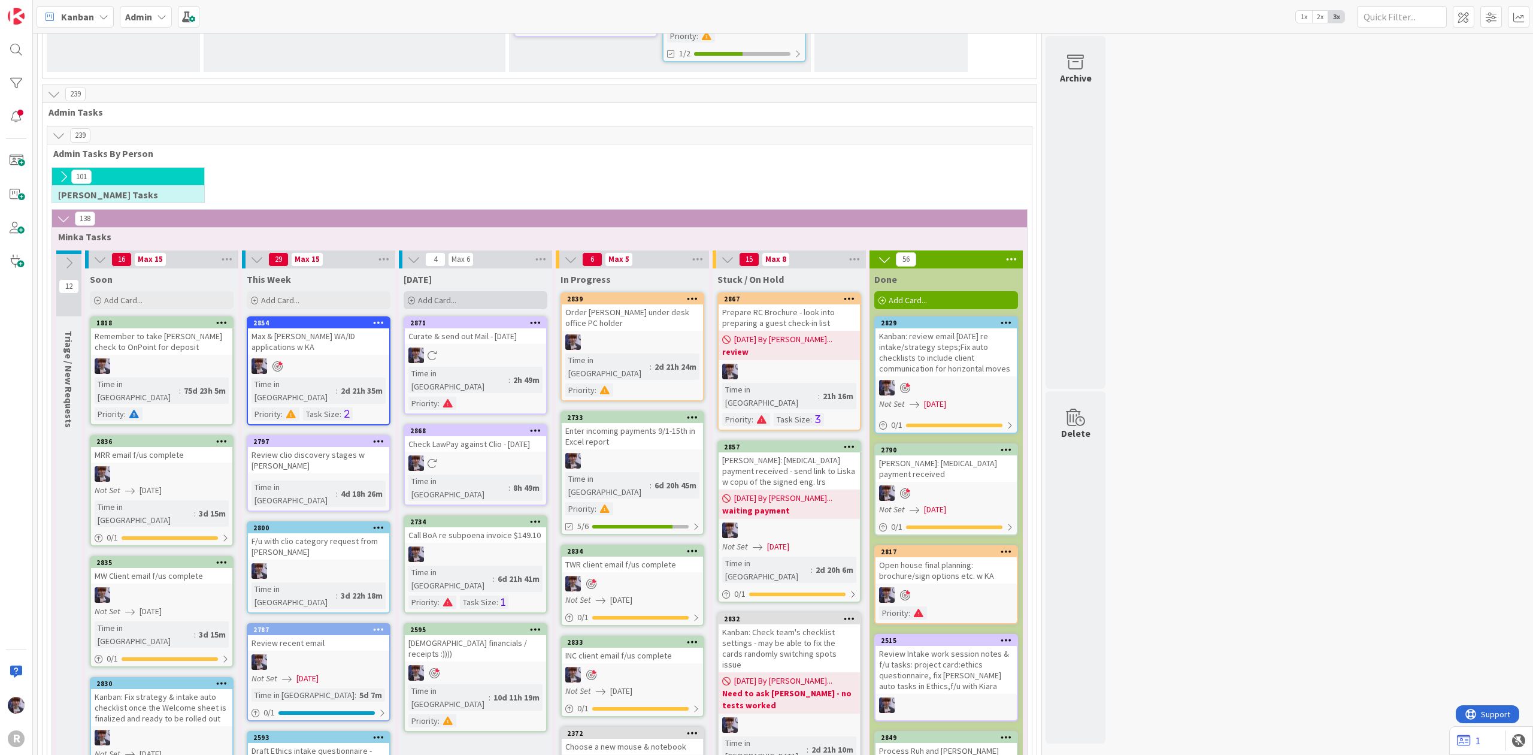
click at [508, 291] on div "Add Card..." at bounding box center [476, 300] width 144 height 18
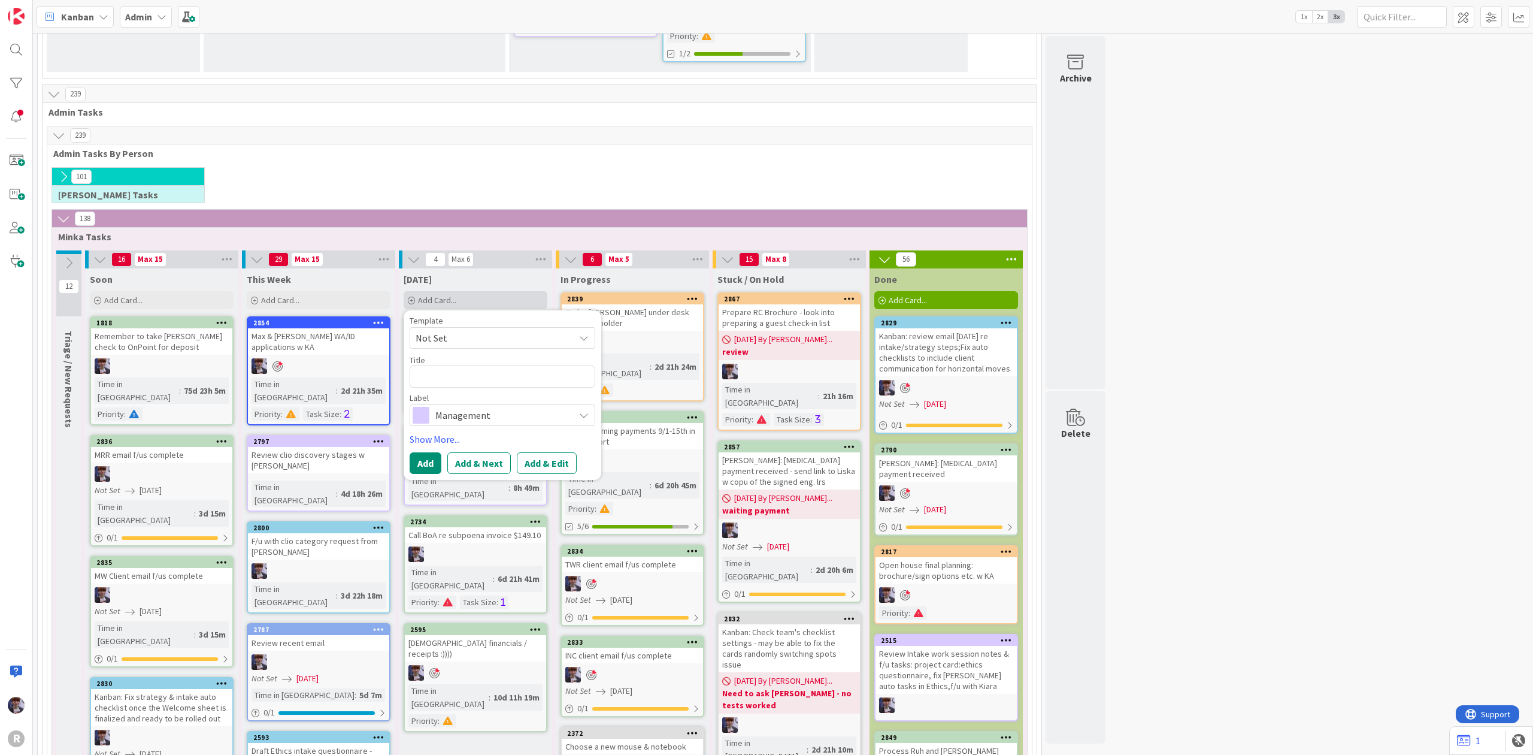
type textarea "x"
type textarea "O"
type textarea "x"
type textarea "Oen"
type textarea "x"
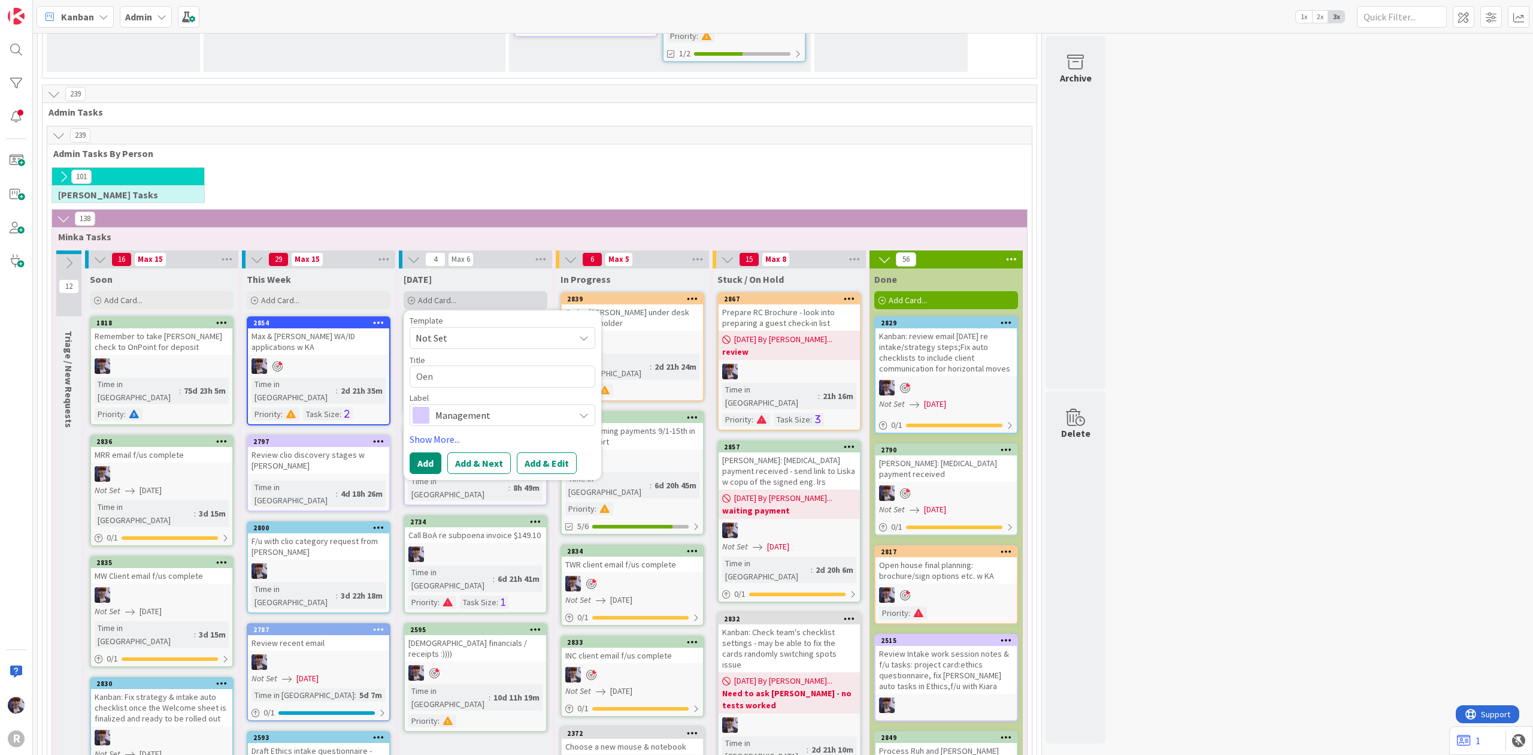
type textarea "Oen"
type textarea "x"
type textarea "Oen H"
type textarea "x"
type textarea "Oen Ho"
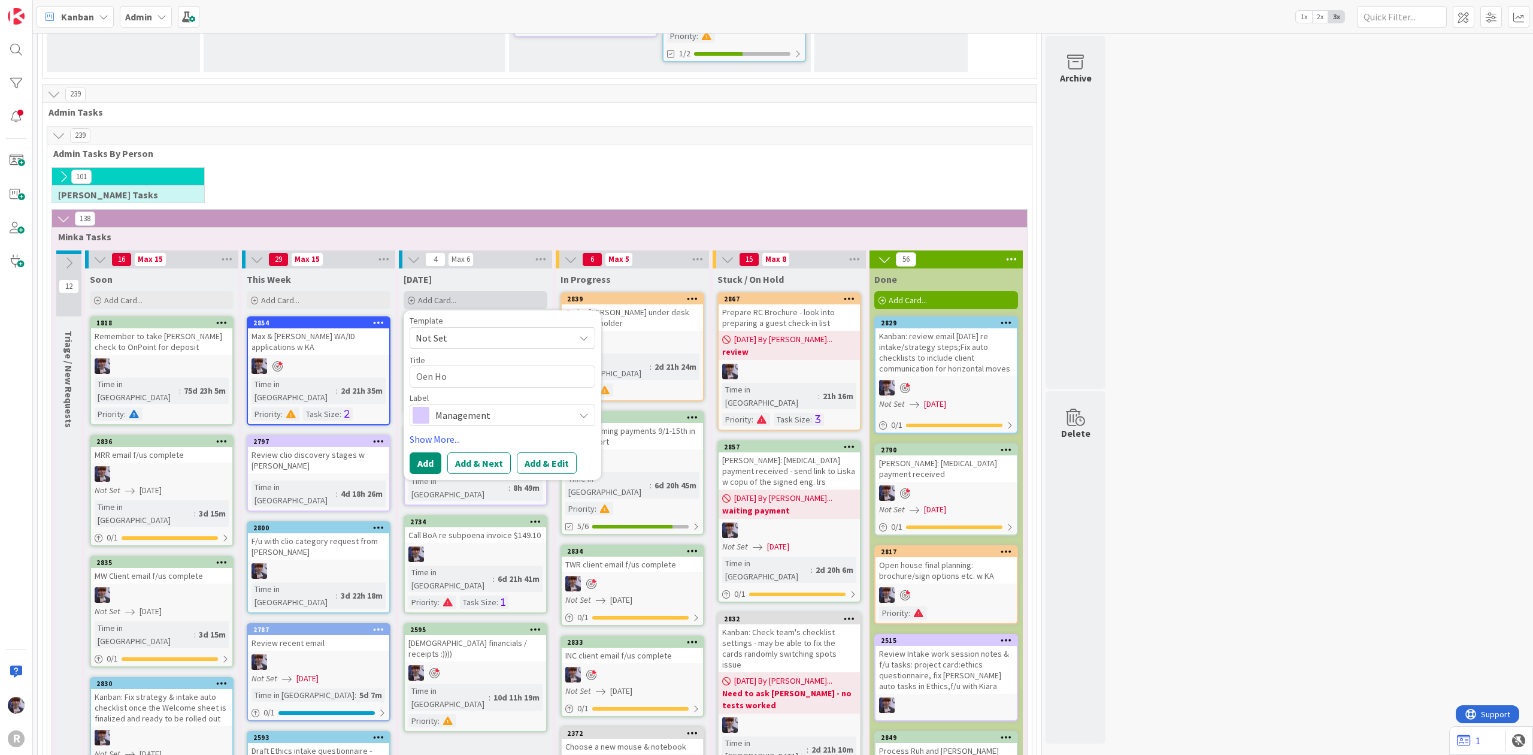
type textarea "x"
type textarea "Oen Hou"
type textarea "x"
type textarea "Oen Hous"
type textarea "x"
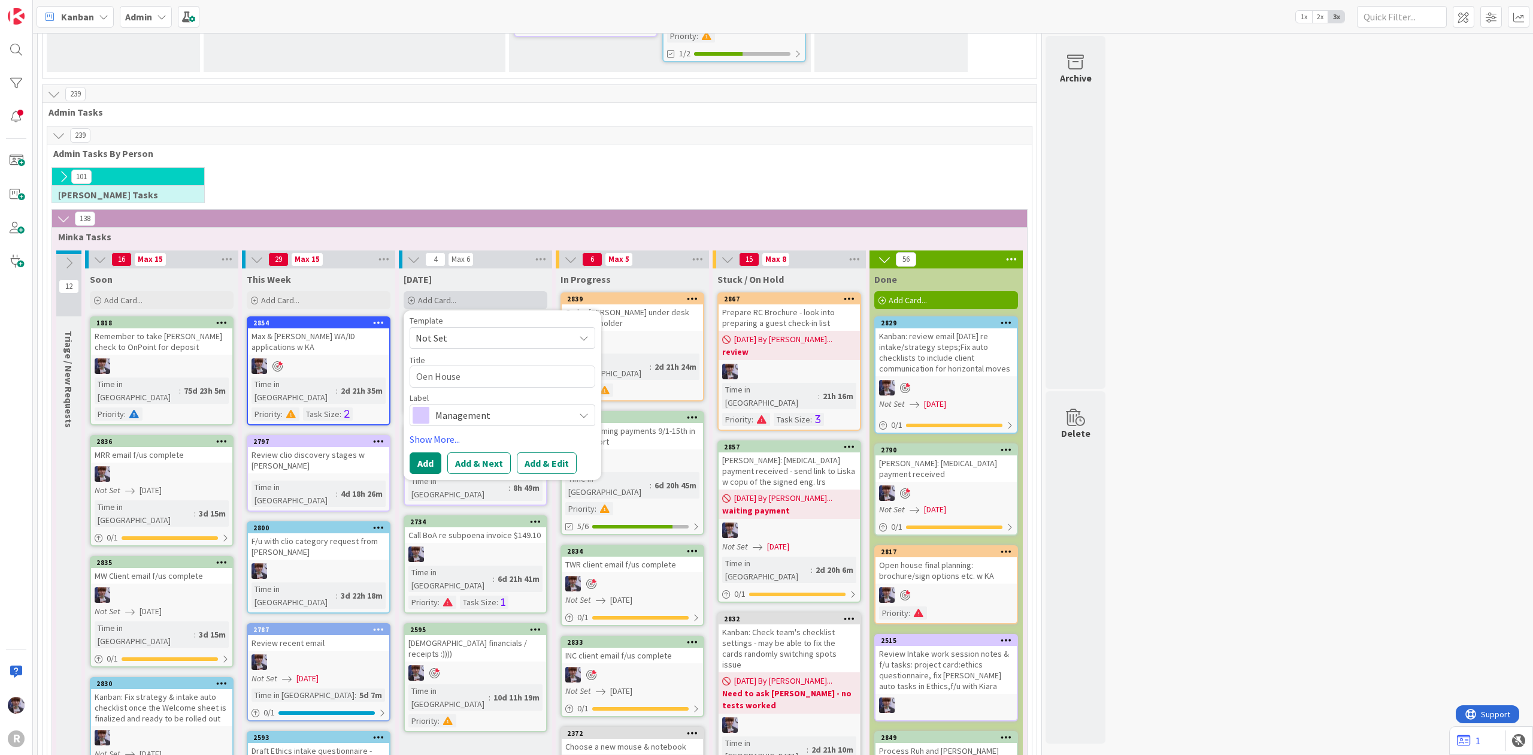
type textarea "Oen House"
type textarea "x"
type textarea "Oen House fi"
type textarea "x"
type textarea "Oen House fin"
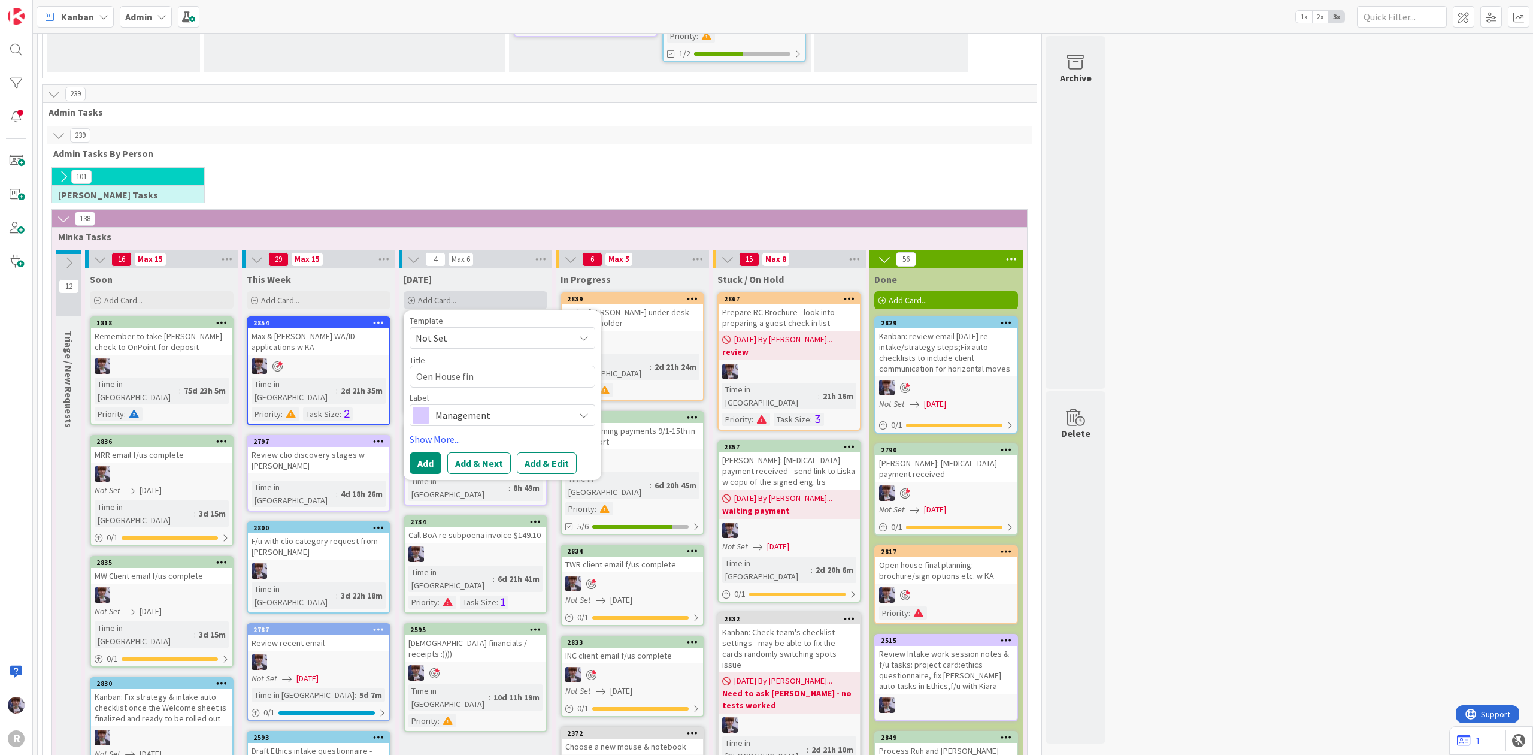
type textarea "x"
type textarea "Oen House final"
type textarea "x"
type textarea "Oen House final"
type textarea "x"
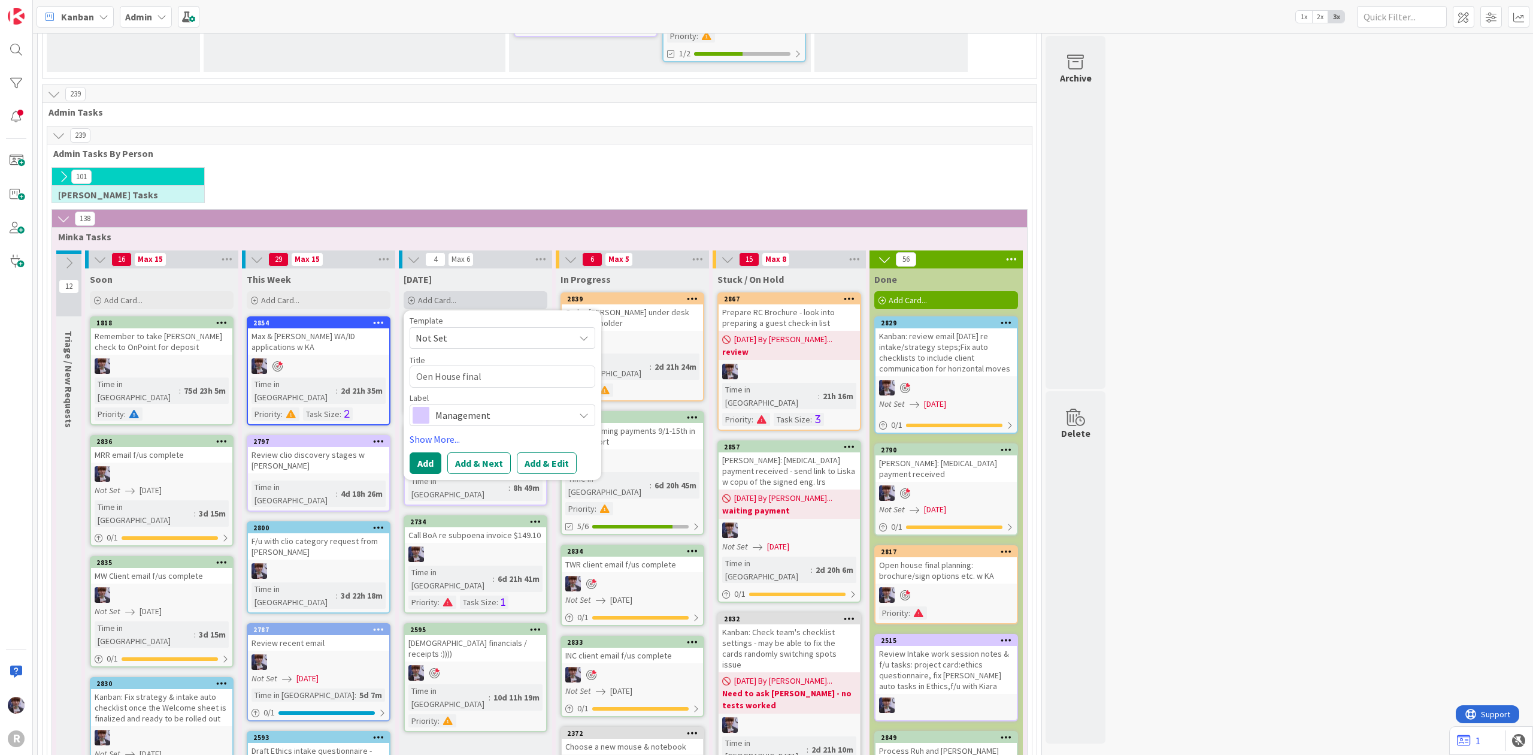
type textarea "Oen House final p"
type textarea "x"
type textarea "Oen House final pl"
type textarea "x"
type textarea "Oen House final pla"
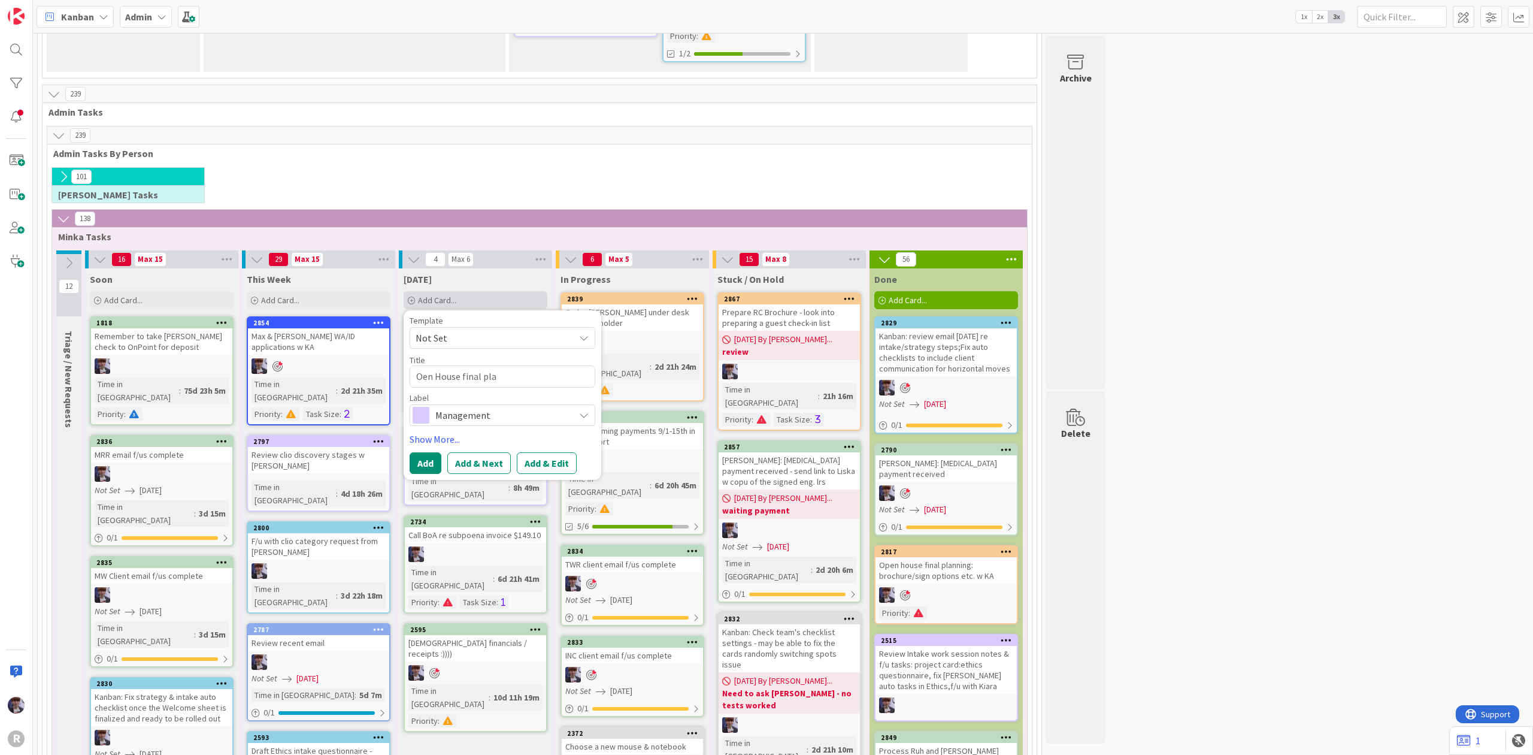
type textarea "x"
type textarea "Oen House final plan"
type textarea "x"
type textarea "Oen House final plann"
type textarea "x"
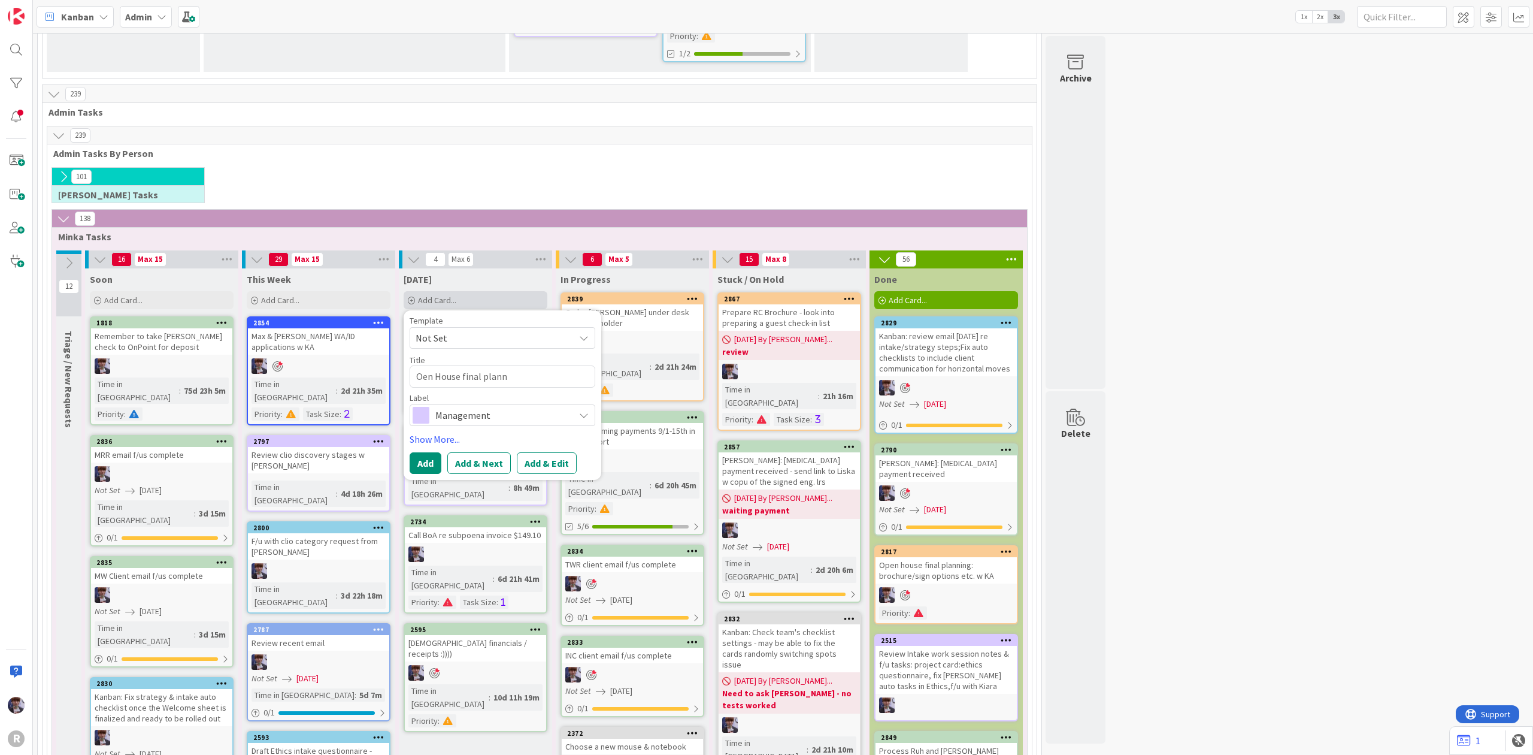
type textarea "Oen House final planni"
type textarea "x"
type textarea "Oen House final plann"
type textarea "x"
type textarea "Oen House final plan"
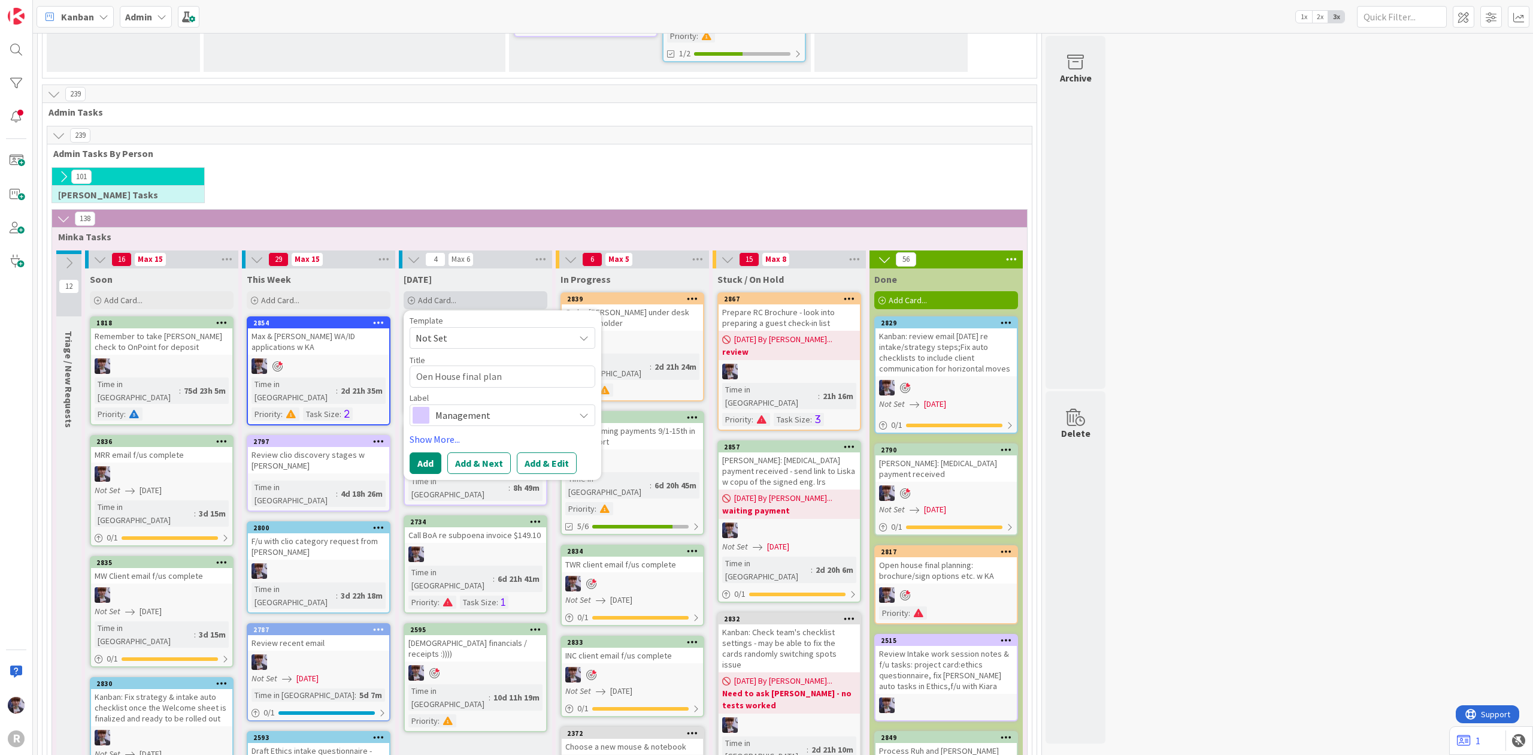
type textarea "x"
type textarea "Oen House final pla"
type textarea "x"
type textarea "Oen House final pl"
type textarea "x"
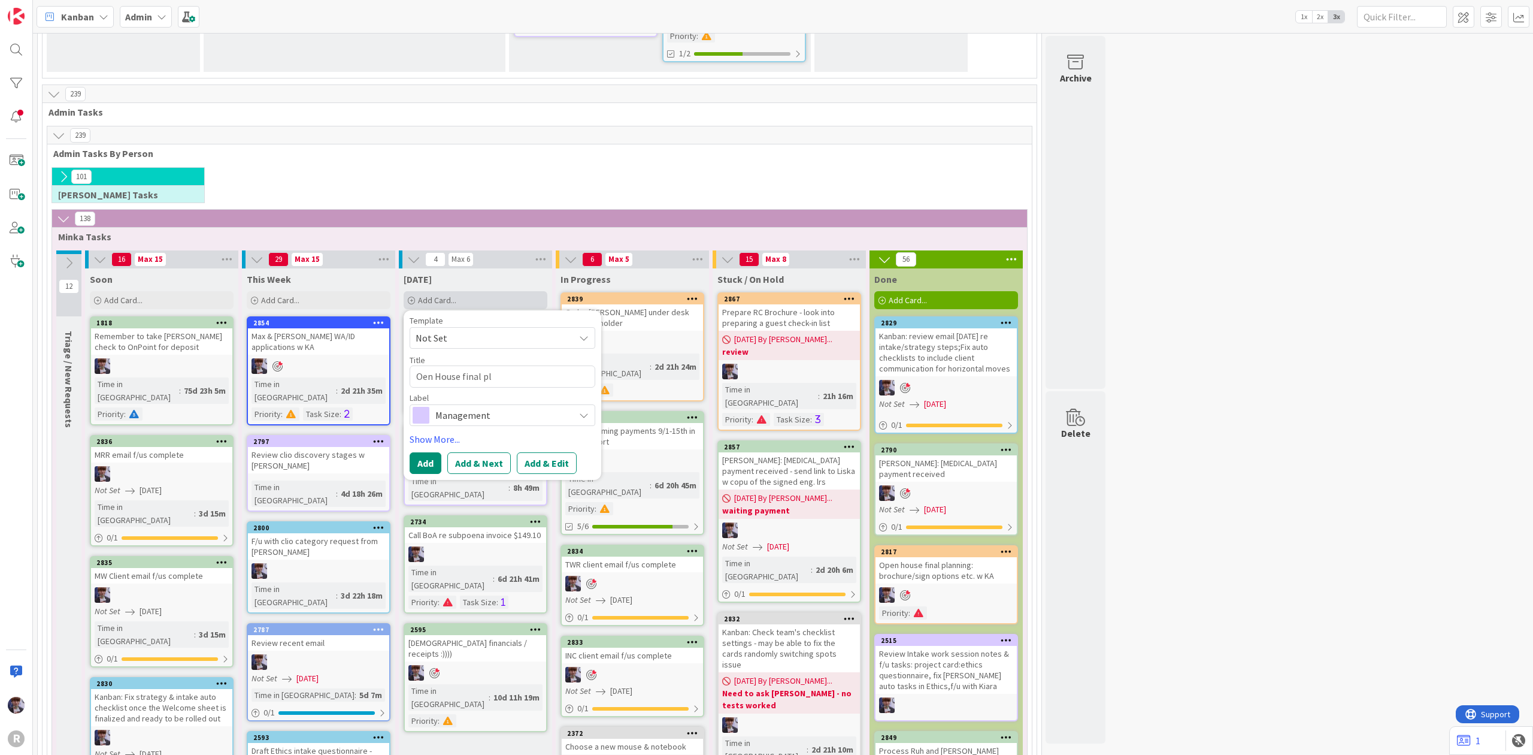
type textarea "Oen House final p"
type textarea "x"
type textarea "Oen House final pr"
type textarea "x"
type textarea "Oen House final prep"
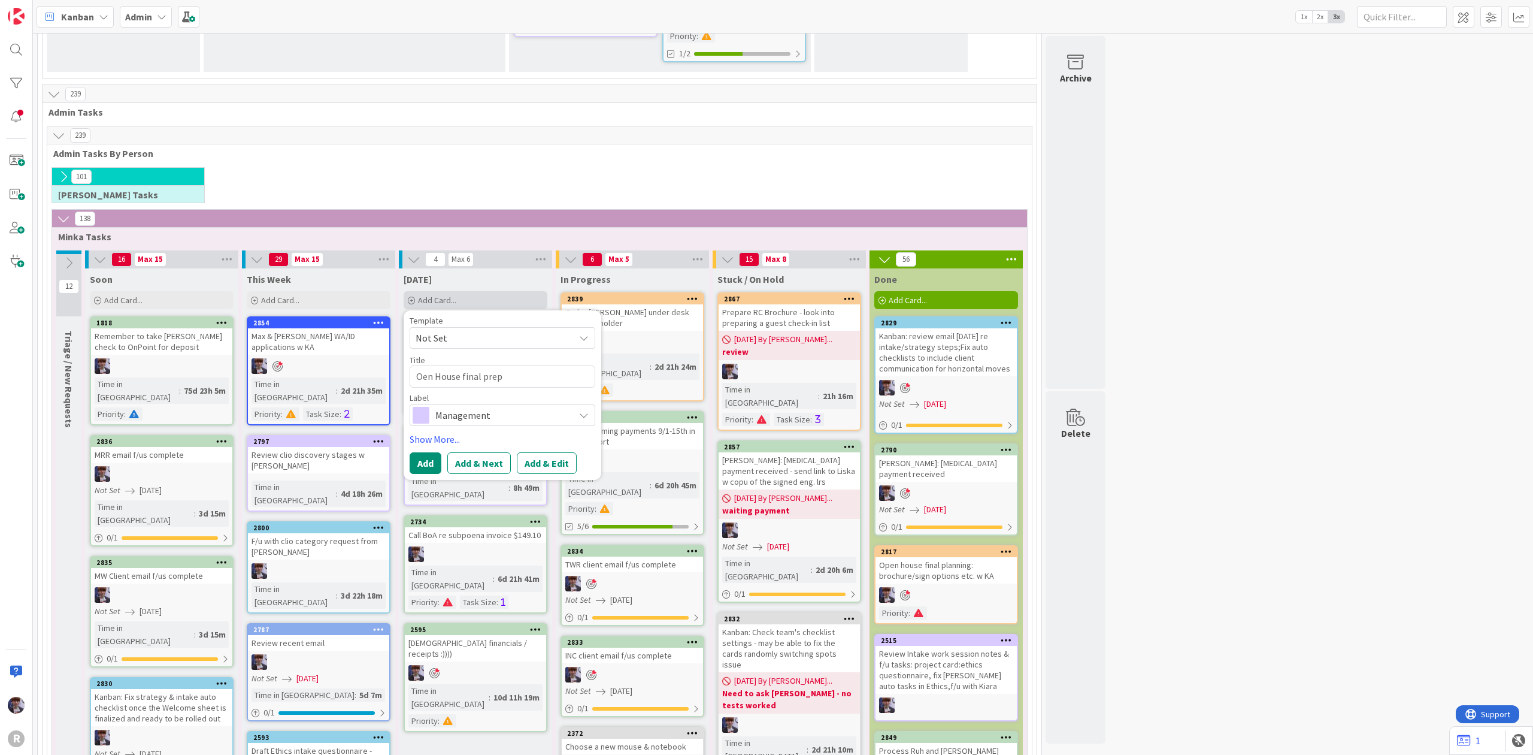
type textarea "x"
type textarea "Oen House final prepa"
type textarea "x"
type textarea "Oen House final prepar"
type textarea "x"
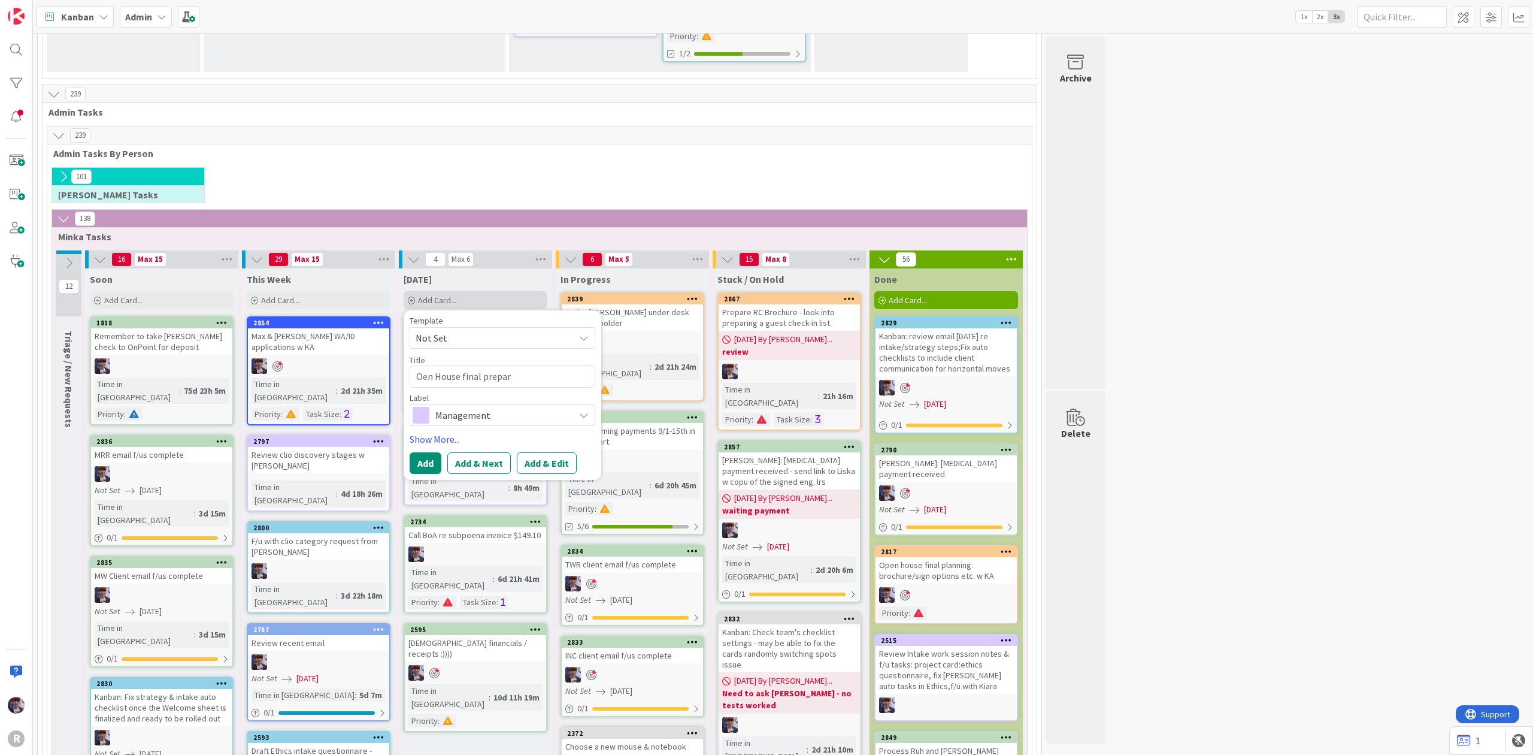
type textarea "Oen House final prepara"
type textarea "x"
type textarea "Oen House final preparat"
type textarea "x"
type textarea "Oen House final preparati"
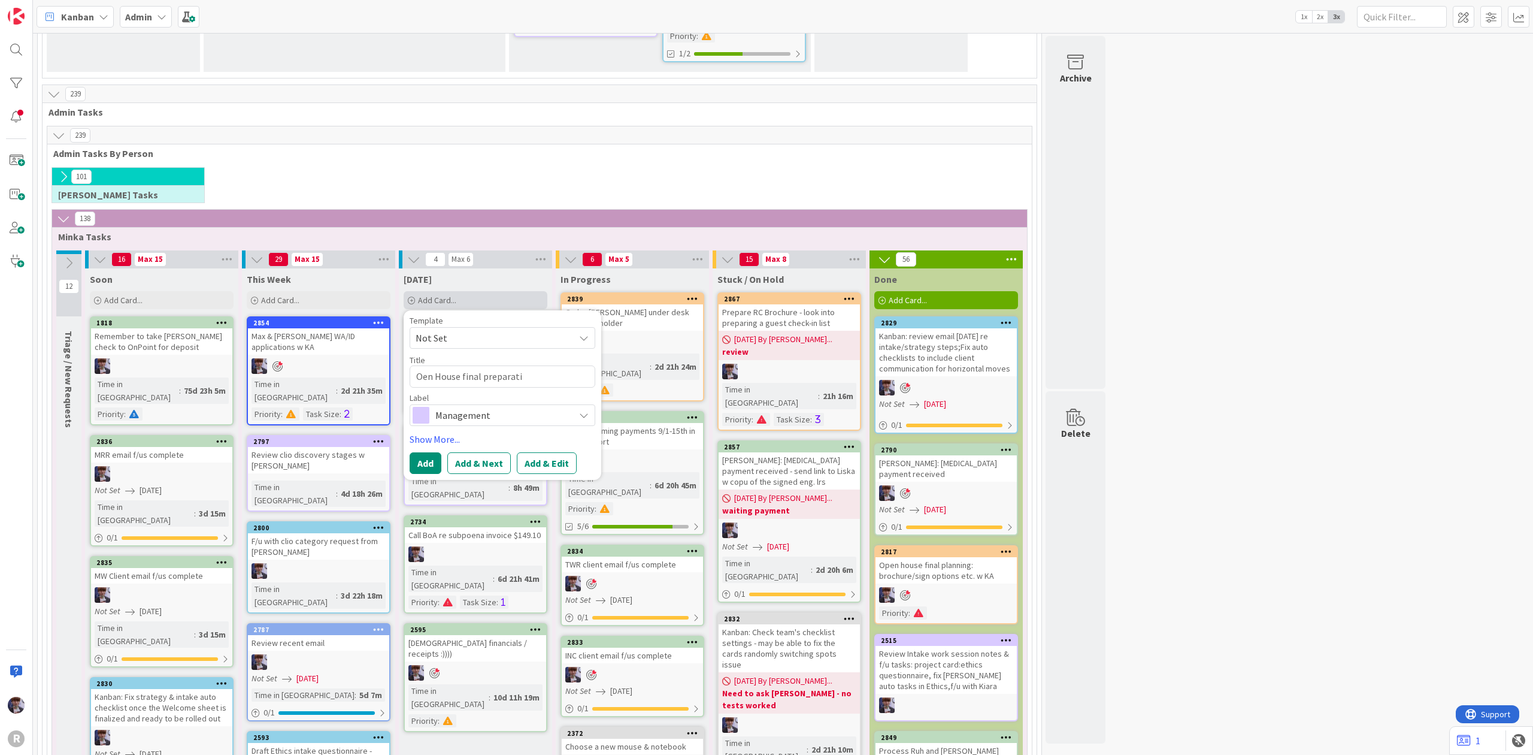
type textarea "x"
type textarea "Oen House final preparatio"
type textarea "x"
type textarea "Oen House final preparation"
type textarea "x"
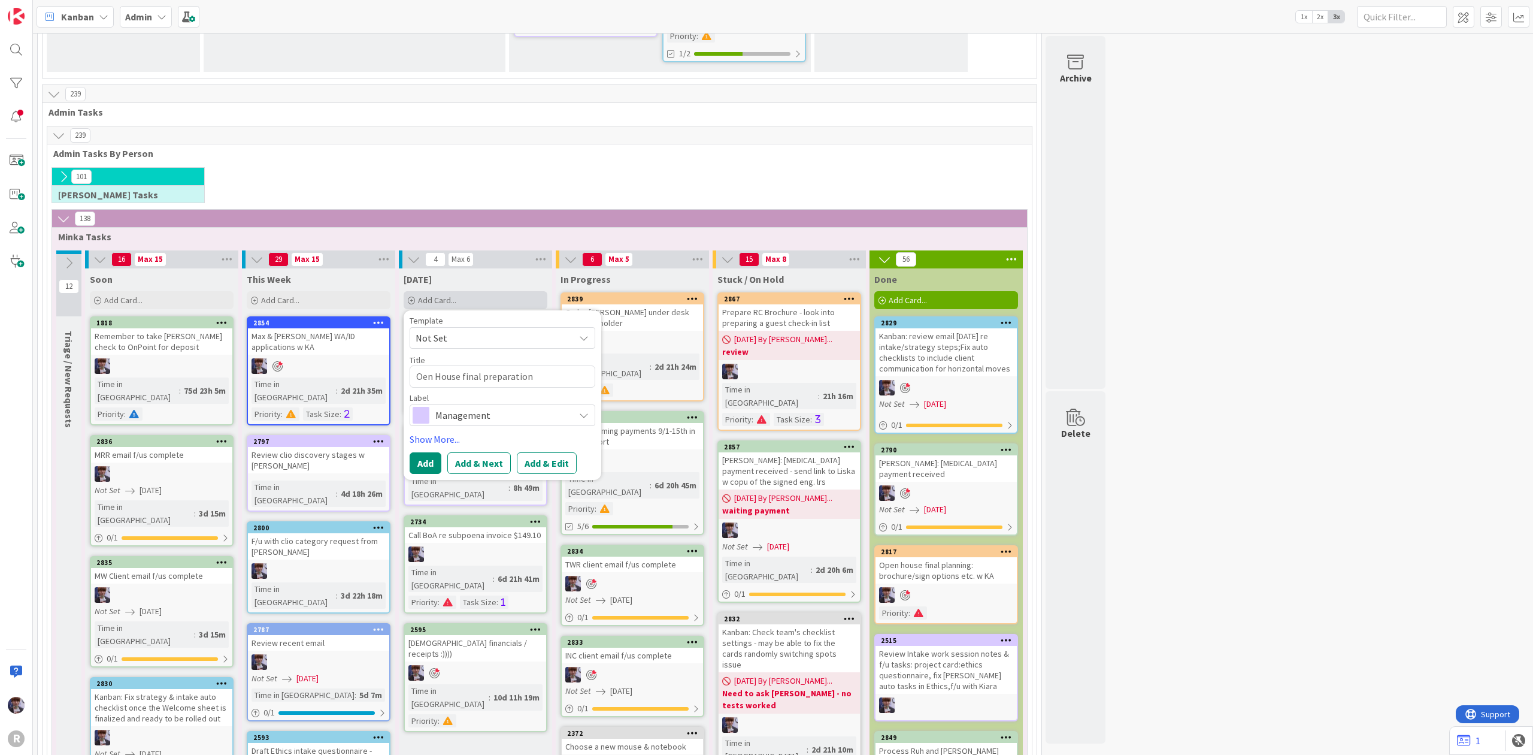
type textarea "Oen House final preparation"
click at [423, 365] on textarea "Oen House final preparation" at bounding box center [503, 376] width 186 height 22
type textarea "x"
drag, startPoint x: 552, startPoint y: 173, endPoint x: 496, endPoint y: 187, distance: 58.0
click at [480, 316] on div "Template Not Set Title 29 / 128 Open House final preparation Label Management" at bounding box center [503, 371] width 186 height 110
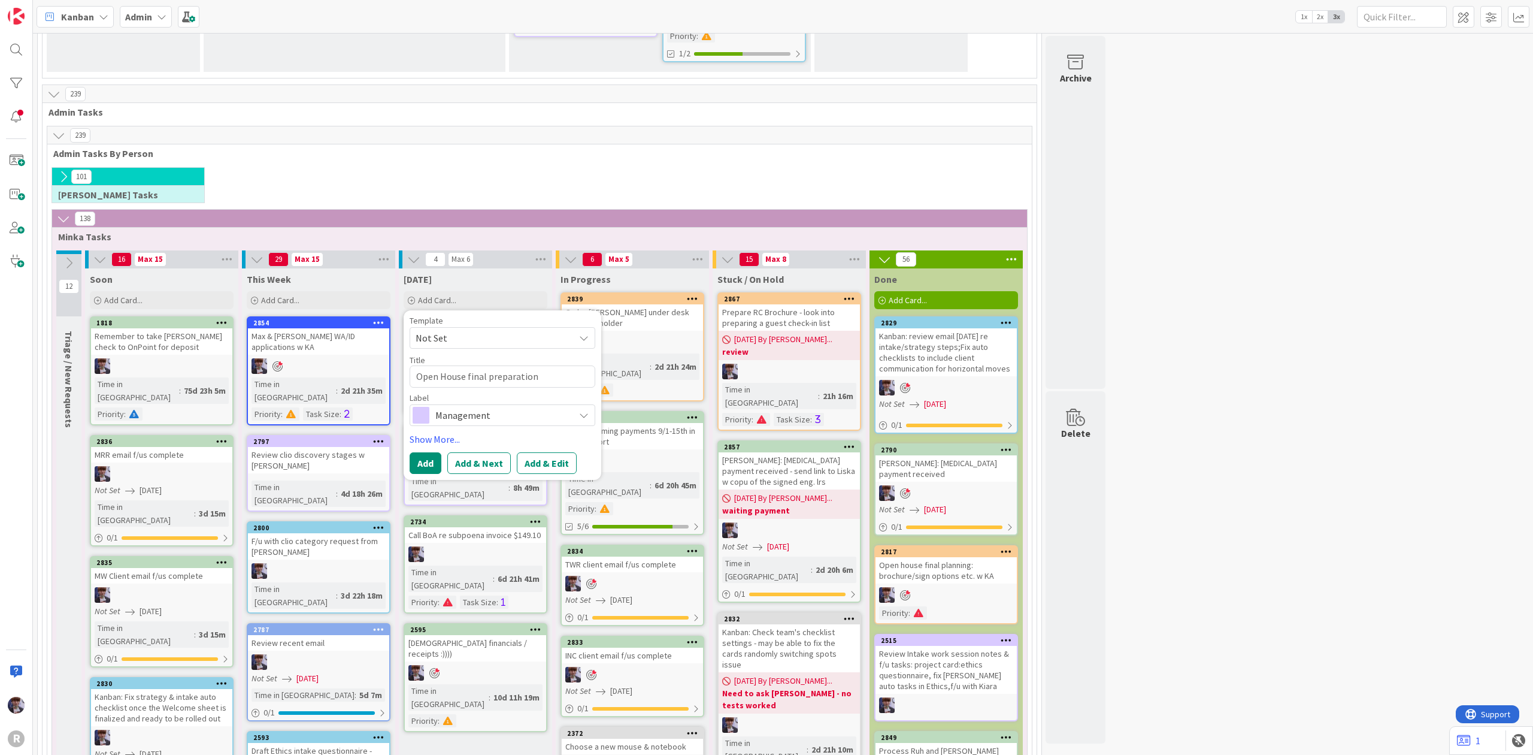
type textarea "Open House final preparation"
drag, startPoint x: 499, startPoint y: 185, endPoint x: 502, endPoint y: 179, distance: 7.2
click at [502, 316] on div "Template Not Set Title 29 / 128 Open House final preparation Label Management" at bounding box center [503, 371] width 186 height 110
drag, startPoint x: 502, startPoint y: 179, endPoint x: 509, endPoint y: 171, distance: 9.8
click at [509, 365] on textarea "Open House final preparation" at bounding box center [503, 376] width 186 height 22
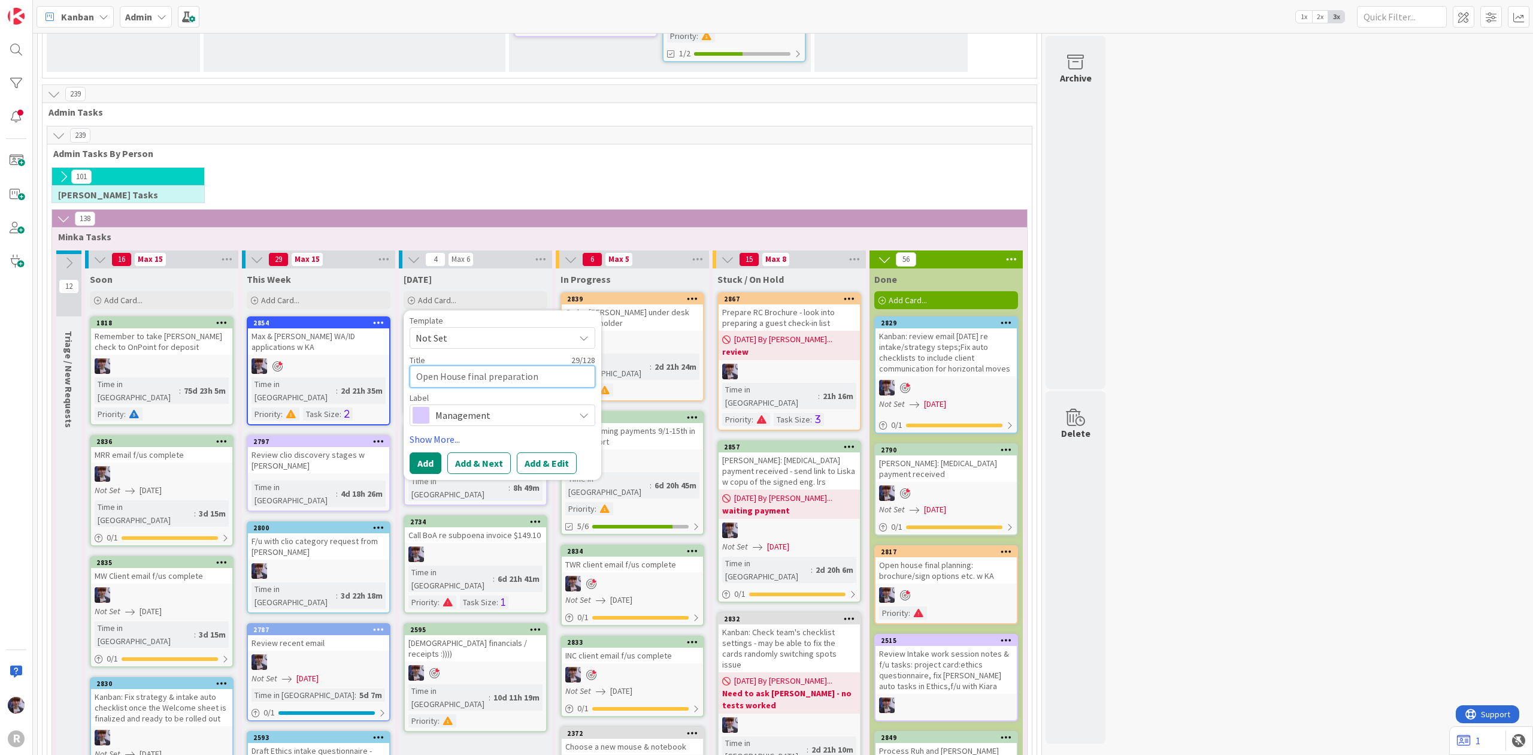
click at [550, 365] on textarea "Open House final preparation" at bounding box center [503, 376] width 186 height 22
type textarea "x"
type textarea "Open House final preparation"
type textarea "x"
type textarea "Open House final preparatio"
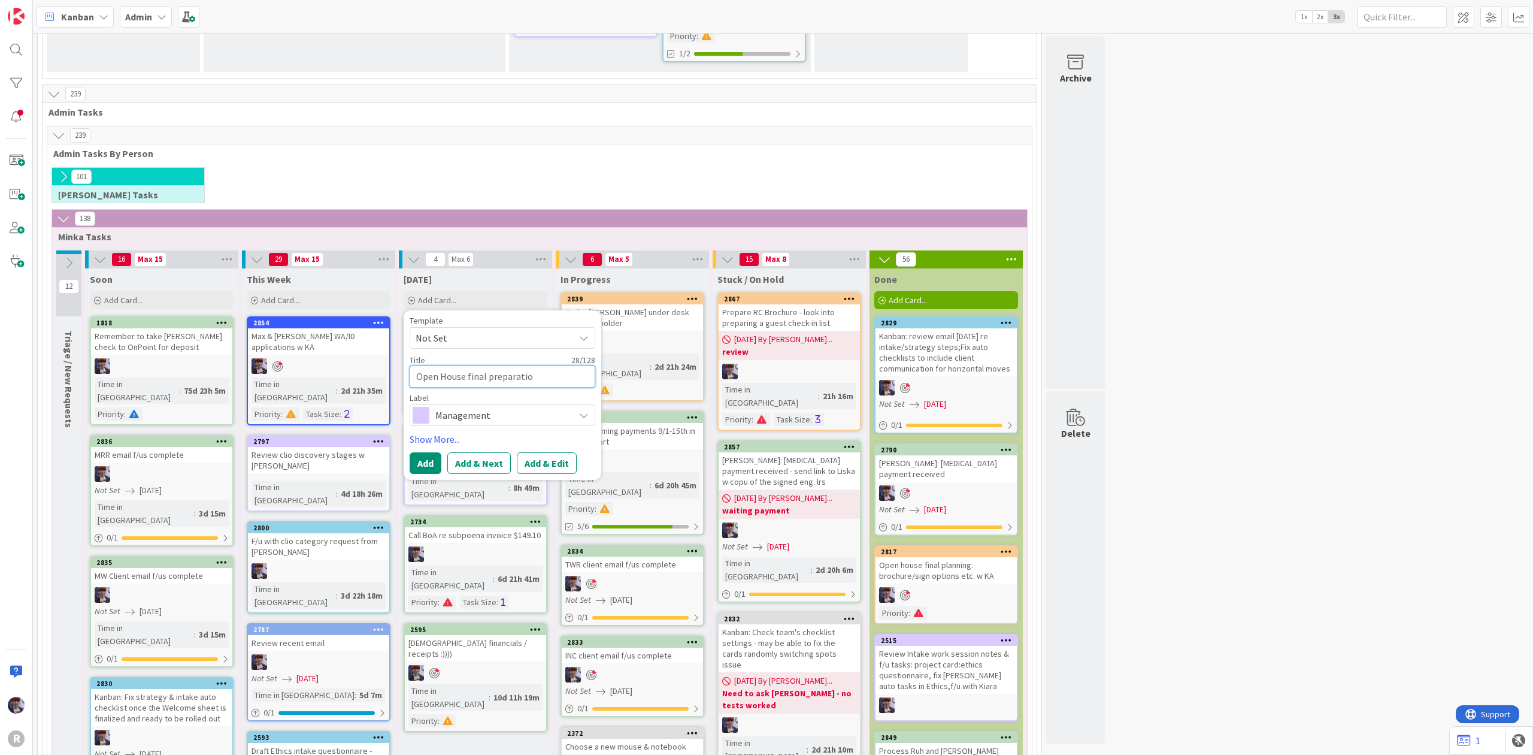
type textarea "x"
type textarea "Open House final preparati"
type textarea "x"
type textarea "Open House final preparat"
type textarea "x"
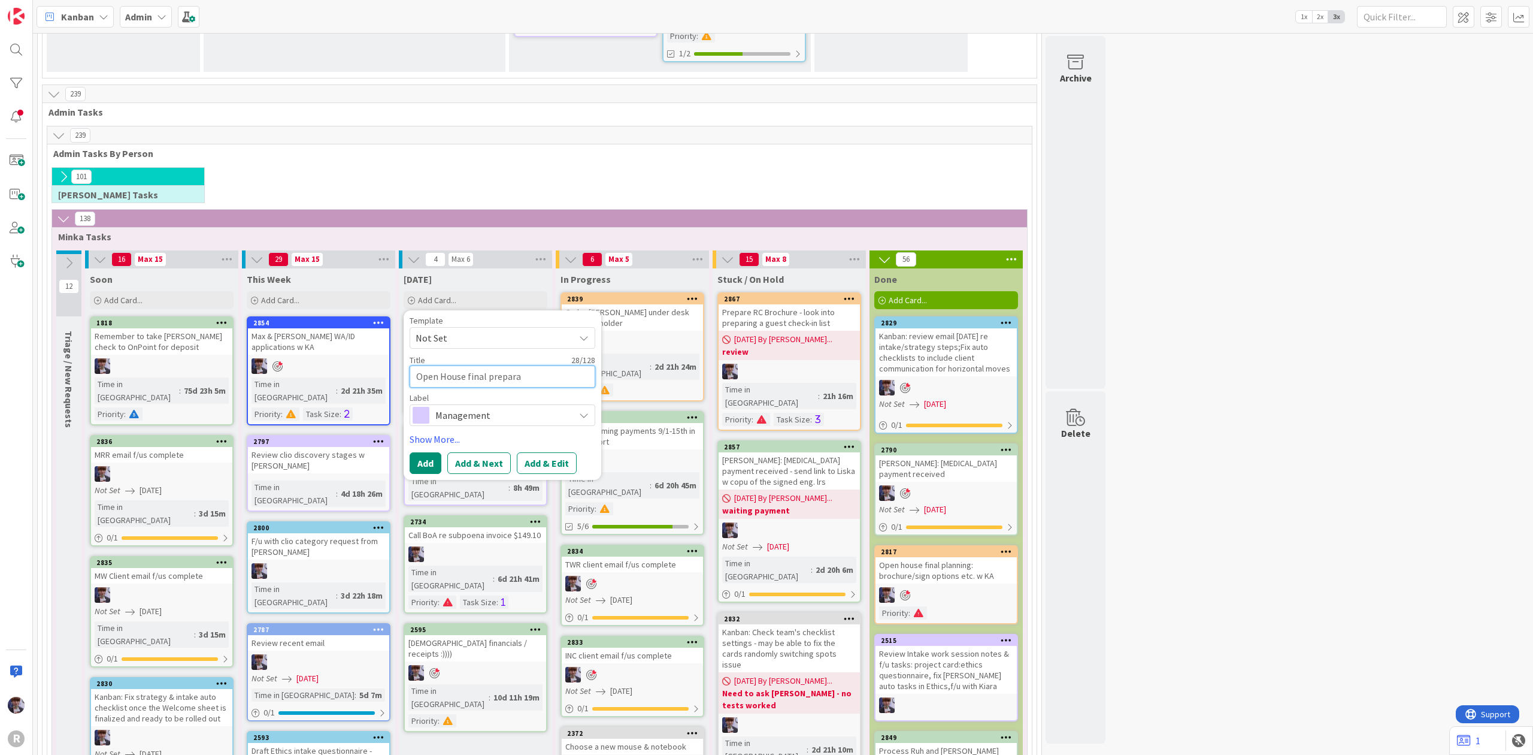
type textarea "Open House final prepar"
type textarea "x"
type textarea "Open House final prepa"
type textarea "x"
type textarea "Open House final prep"
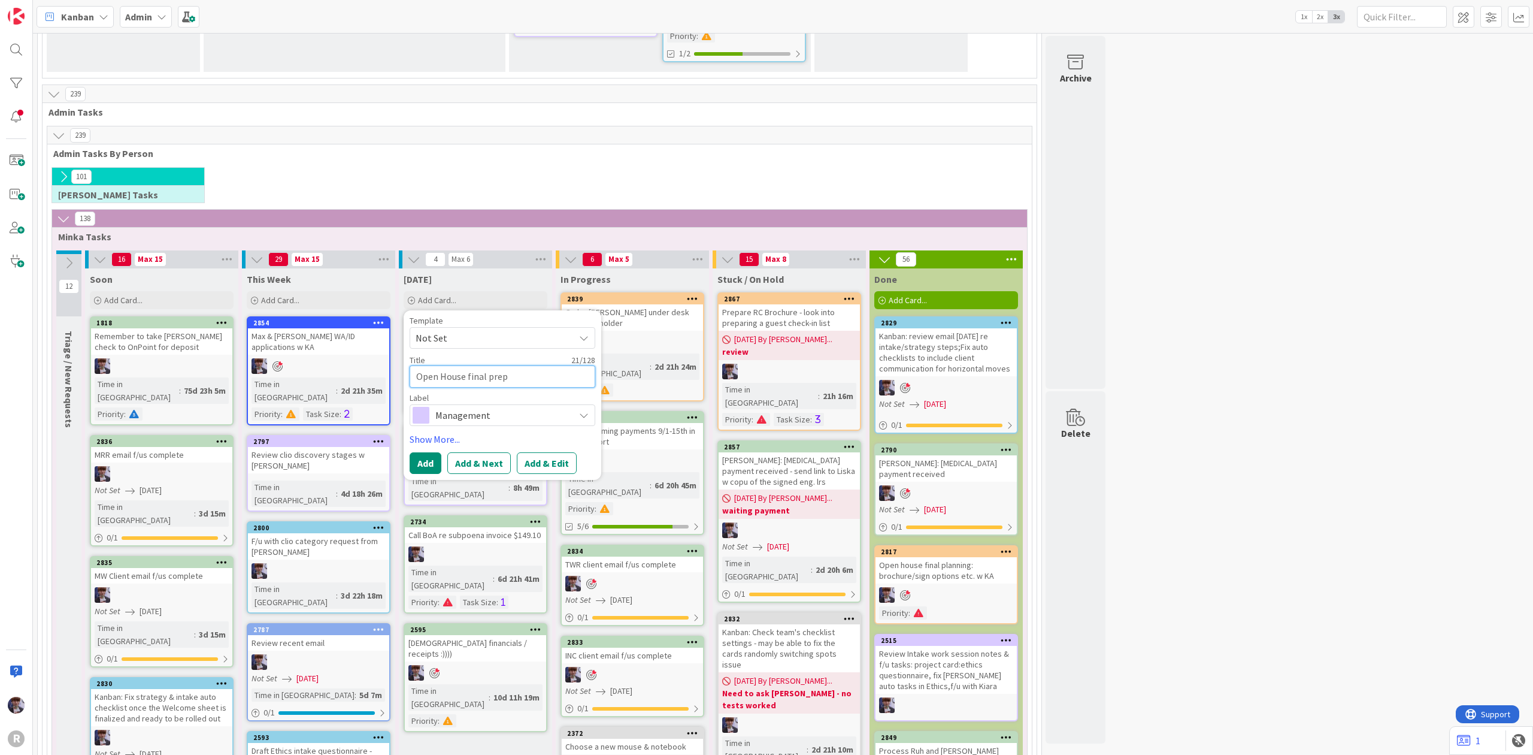
type textarea "x"
type textarea "Open House final prep"
type textarea "x"
type textarea "Open House final prep w"
type textarea "x"
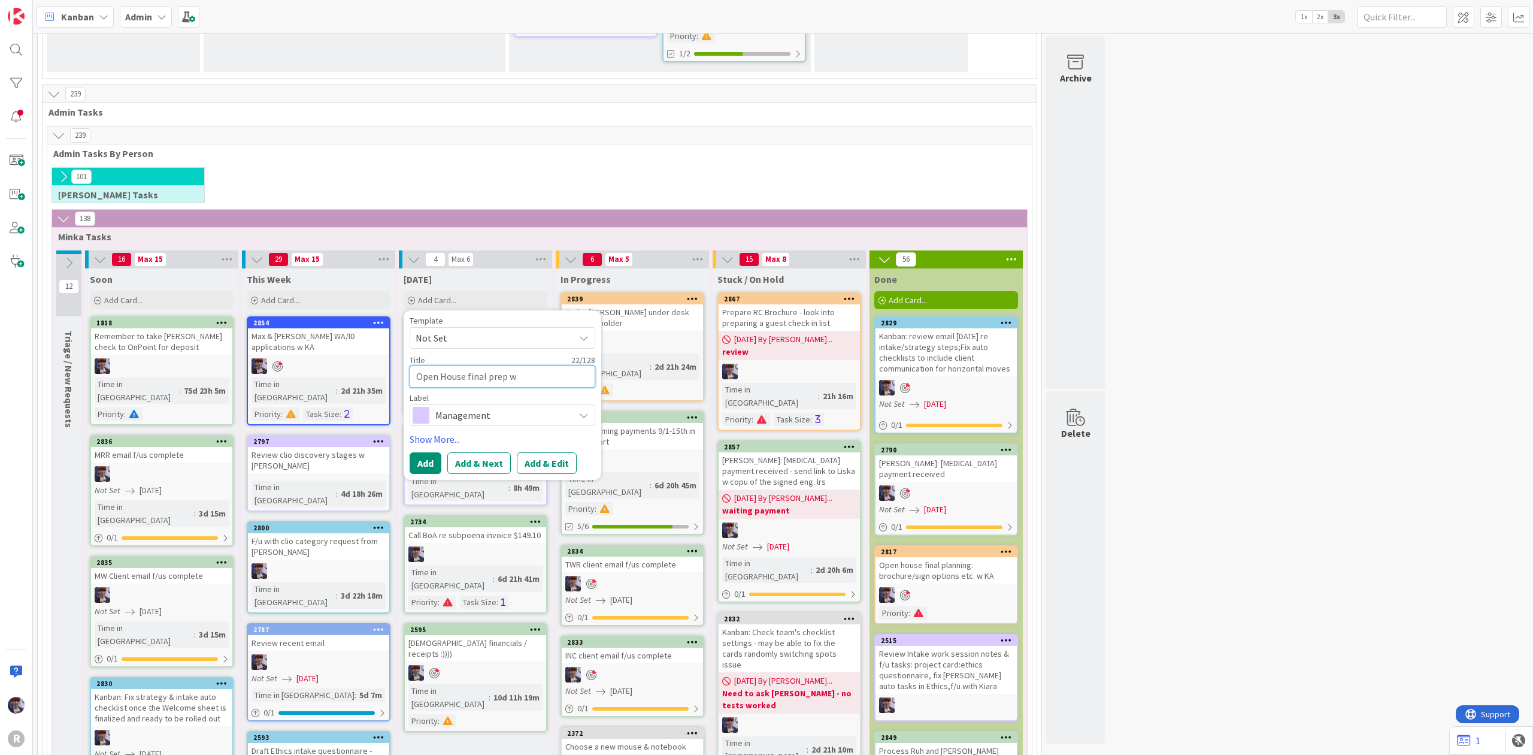
type textarea "Open House final prep w"
type textarea "x"
type textarea "Open House final prep w K"
type textarea "x"
type textarea "Open House final prep w KA"
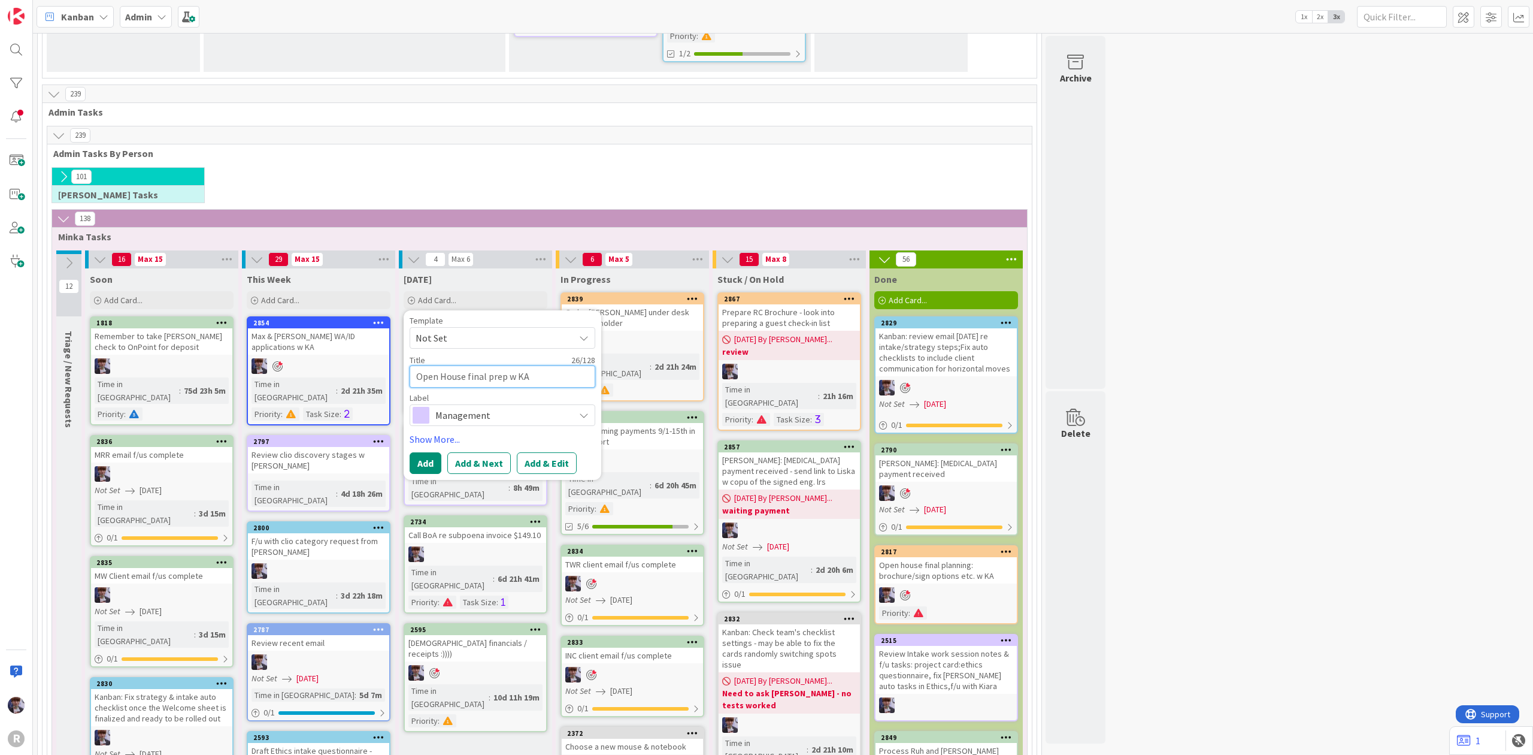
type textarea "x"
type textarea "Open House final prep w KA"
click at [556, 404] on div "Management" at bounding box center [503, 415] width 186 height 22
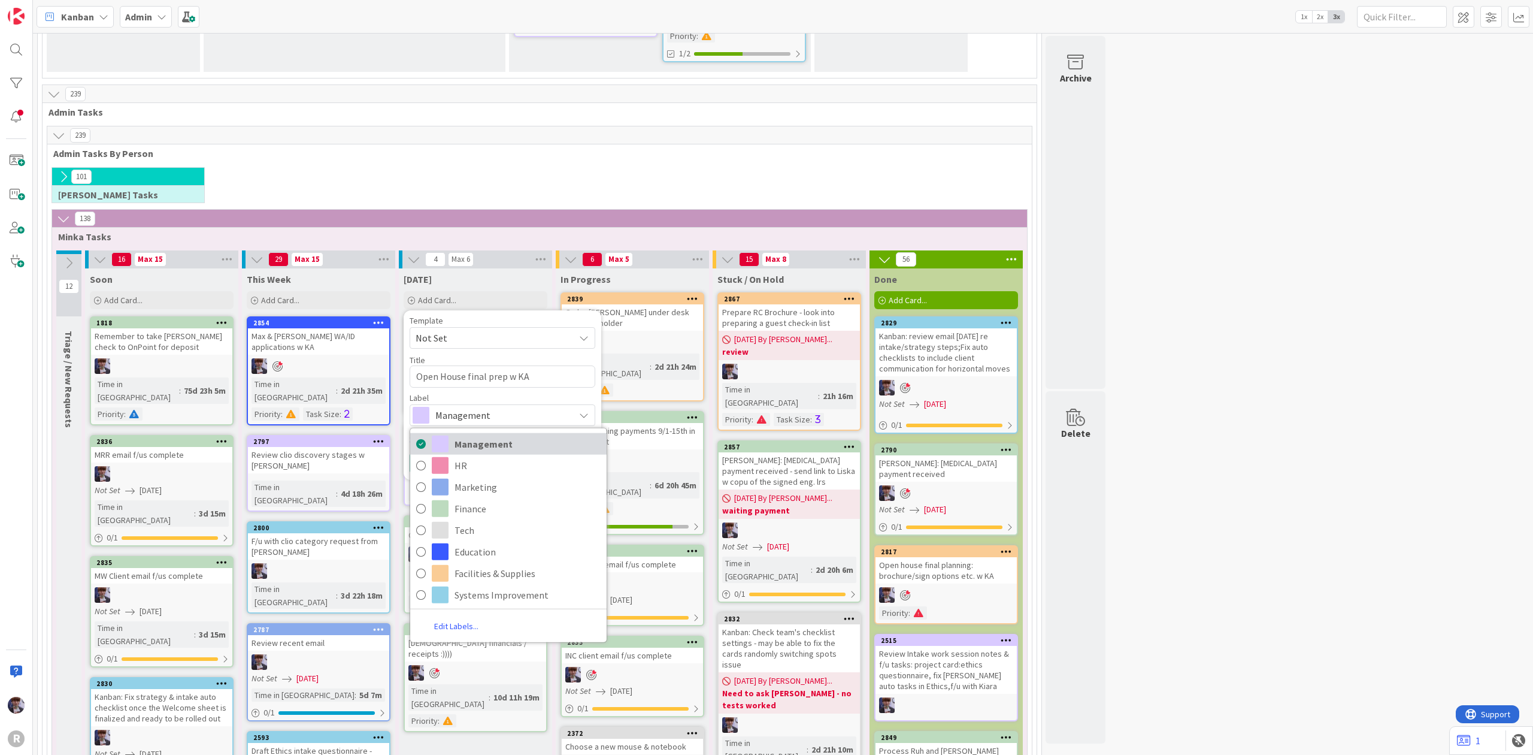
click at [504, 432] on link "Management" at bounding box center [508, 443] width 196 height 22
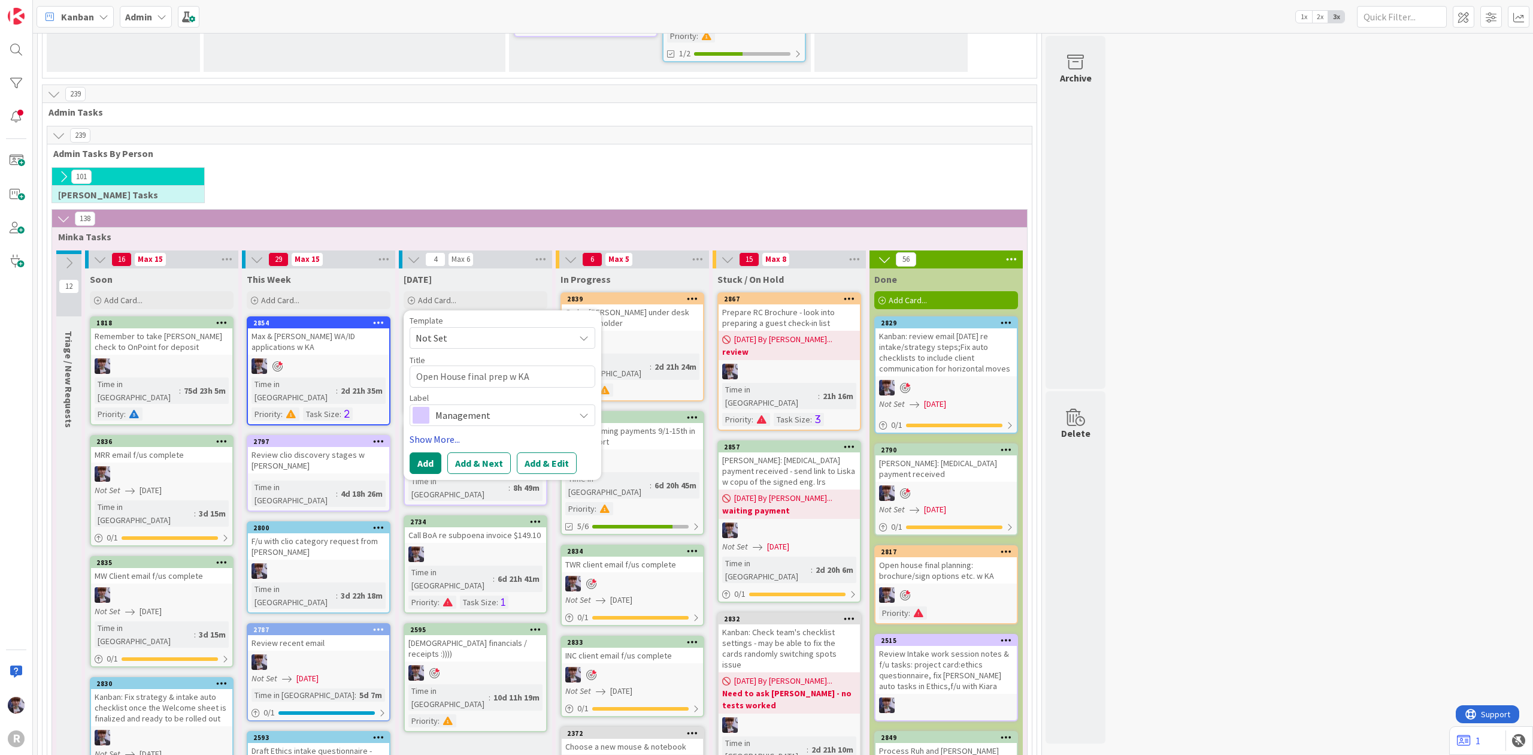
click at [449, 432] on link "Show More..." at bounding box center [503, 439] width 186 height 14
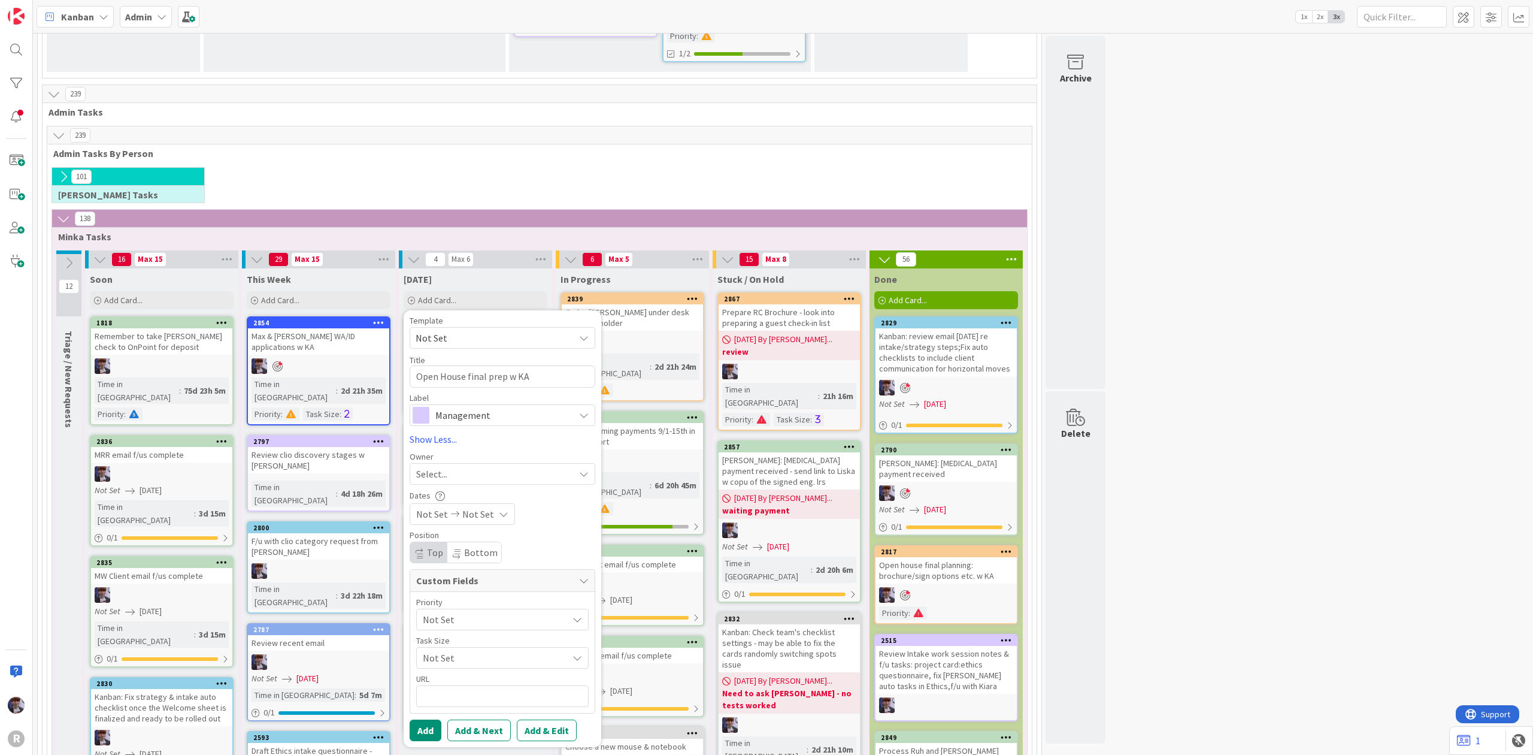
click at [447, 467] on span "Select..." at bounding box center [431, 474] width 31 height 14
click at [479, 565] on span "[PERSON_NAME]" at bounding box center [485, 574] width 58 height 18
click at [467, 598] on div "Priority Not Set" at bounding box center [502, 614] width 173 height 32
click at [465, 636] on div "Task Size" at bounding box center [502, 640] width 173 height 8
click at [467, 611] on span "Not Set" at bounding box center [492, 619] width 139 height 17
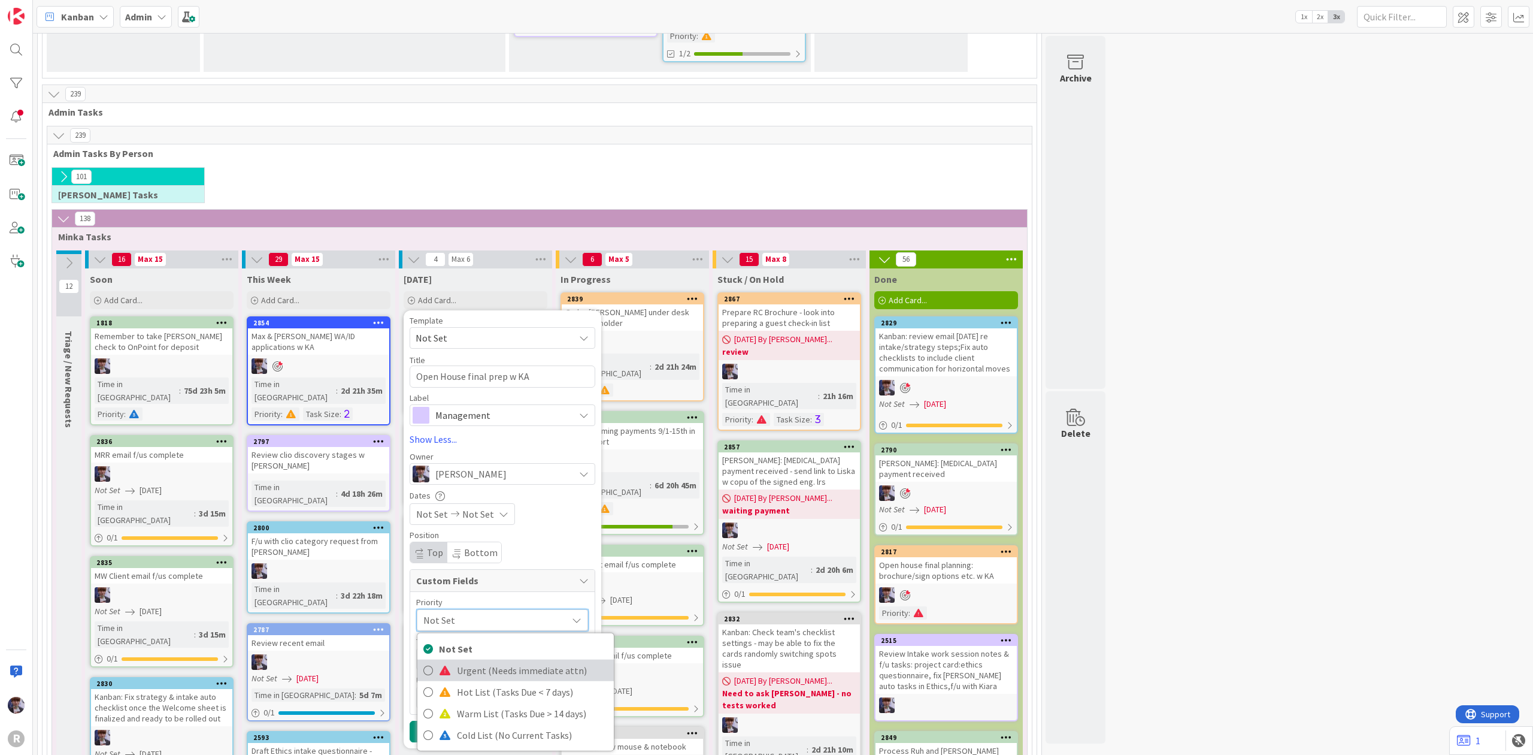
click at [473, 661] on span "Urgent (Needs immediate attn)" at bounding box center [532, 670] width 151 height 18
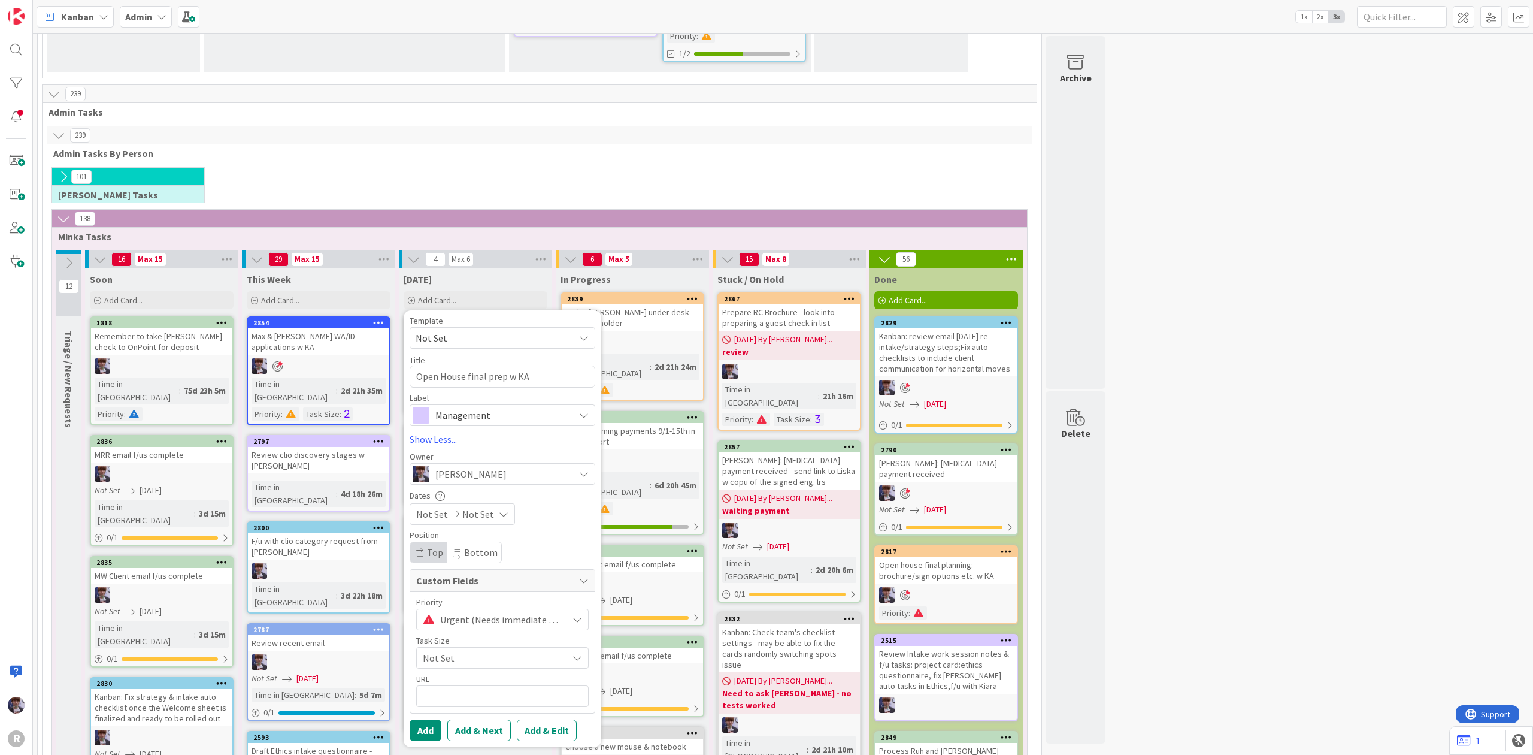
click at [473, 674] on div "URL" at bounding box center [502, 678] width 173 height 8
click at [419, 538] on div "Template Not Set Title 27 / 128 Open House final prep w KA Label Management Man…" at bounding box center [503, 528] width 198 height 437
click at [426, 719] on button "Add" at bounding box center [426, 730] width 32 height 22
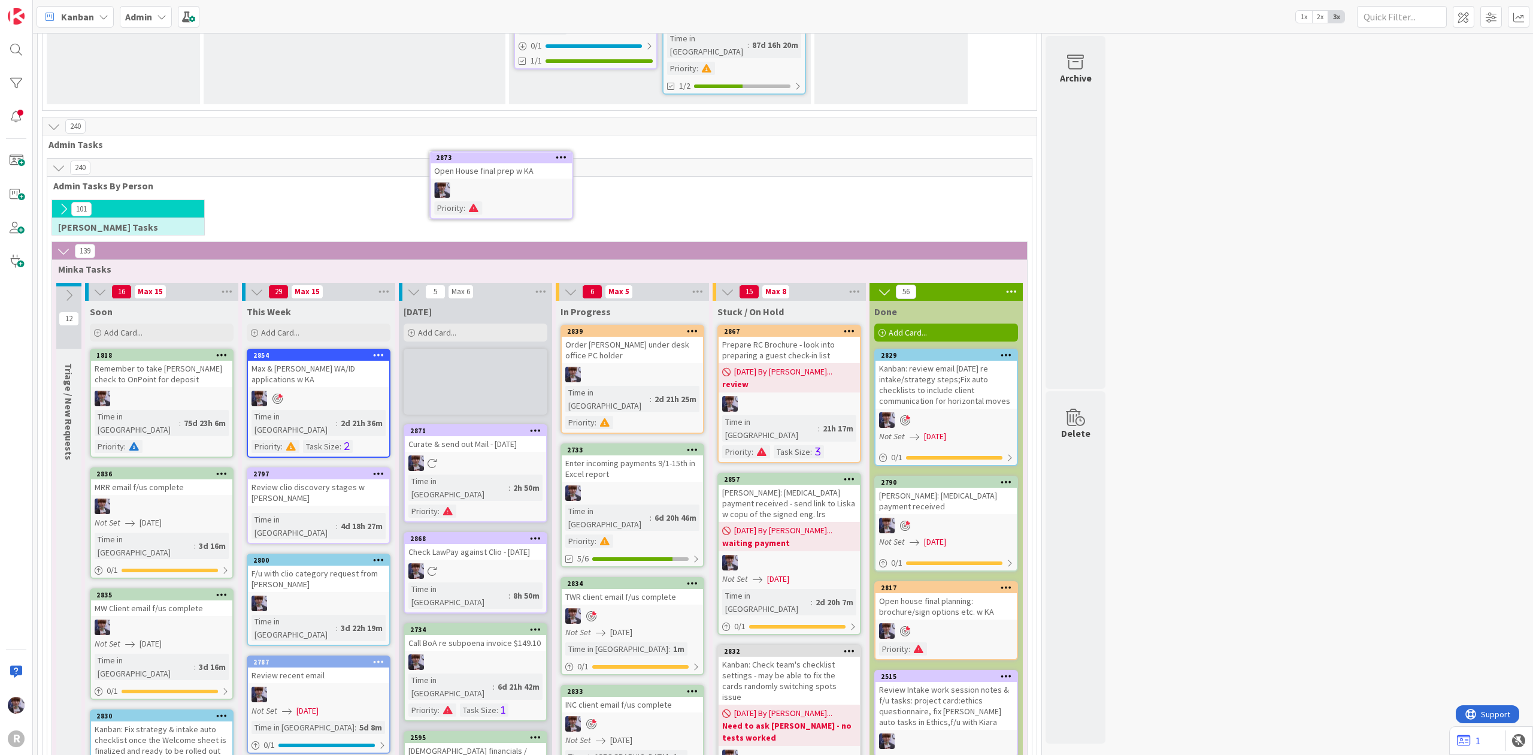
scroll to position [2131, 0]
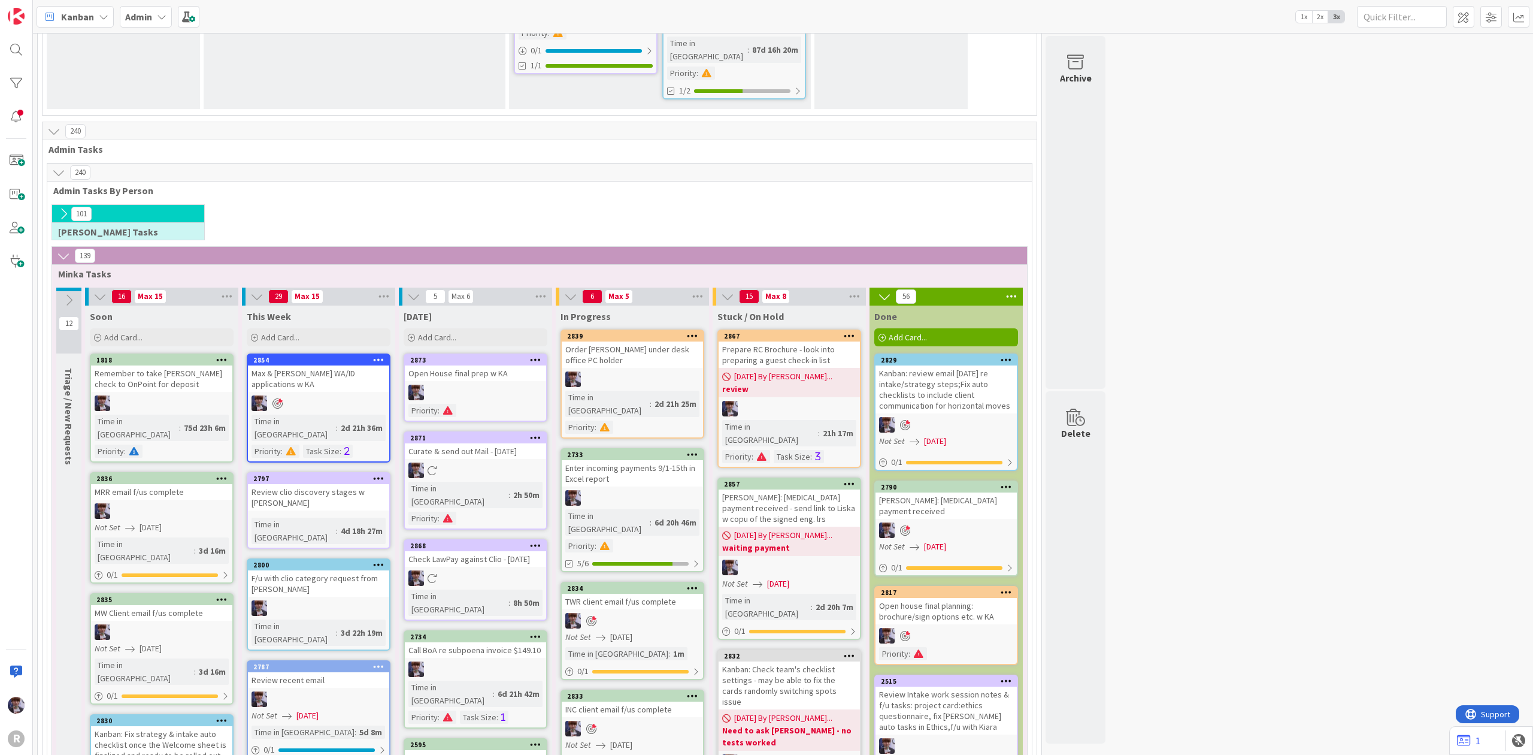
click at [458, 385] on div at bounding box center [475, 393] width 141 height 16
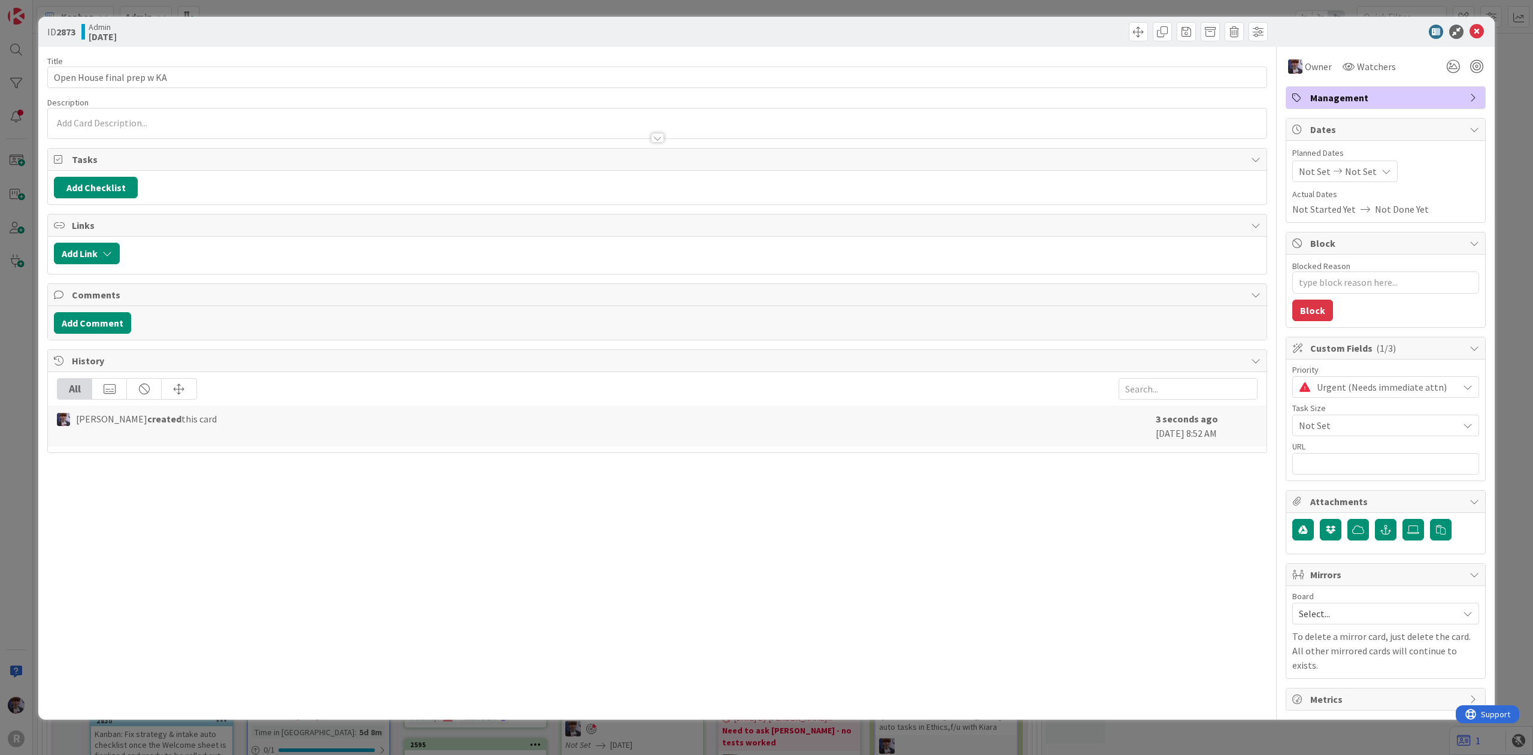
type textarea "x"
click at [1521, 62] on div "ID 2873 Admin [DATE] Title 27 / 128 Open House final prep w KA Description [PER…" at bounding box center [766, 377] width 1533 height 755
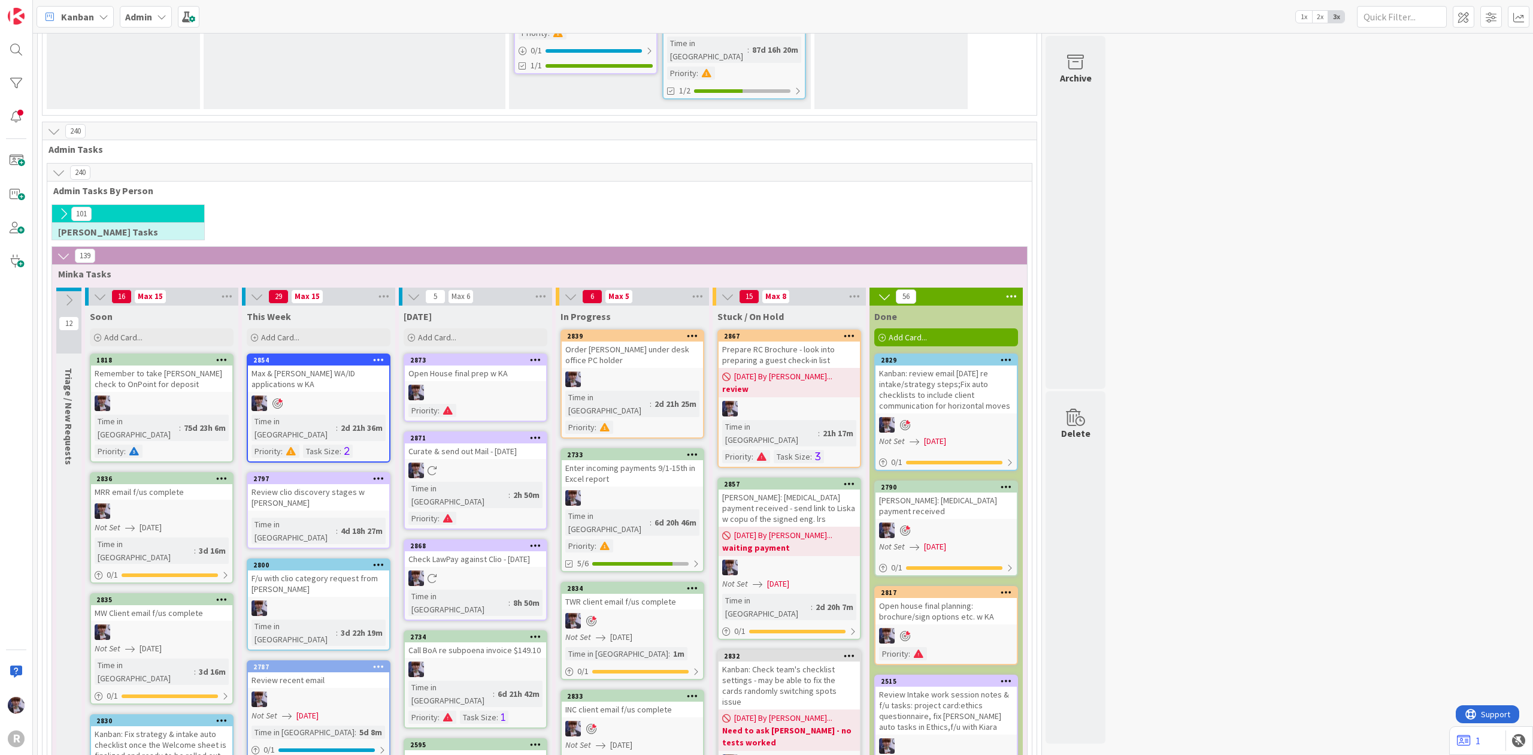
click at [827, 489] on div "[PERSON_NAME]: [MEDICAL_DATA] payment received - send link to Liska w copu of t…" at bounding box center [789, 507] width 141 height 37
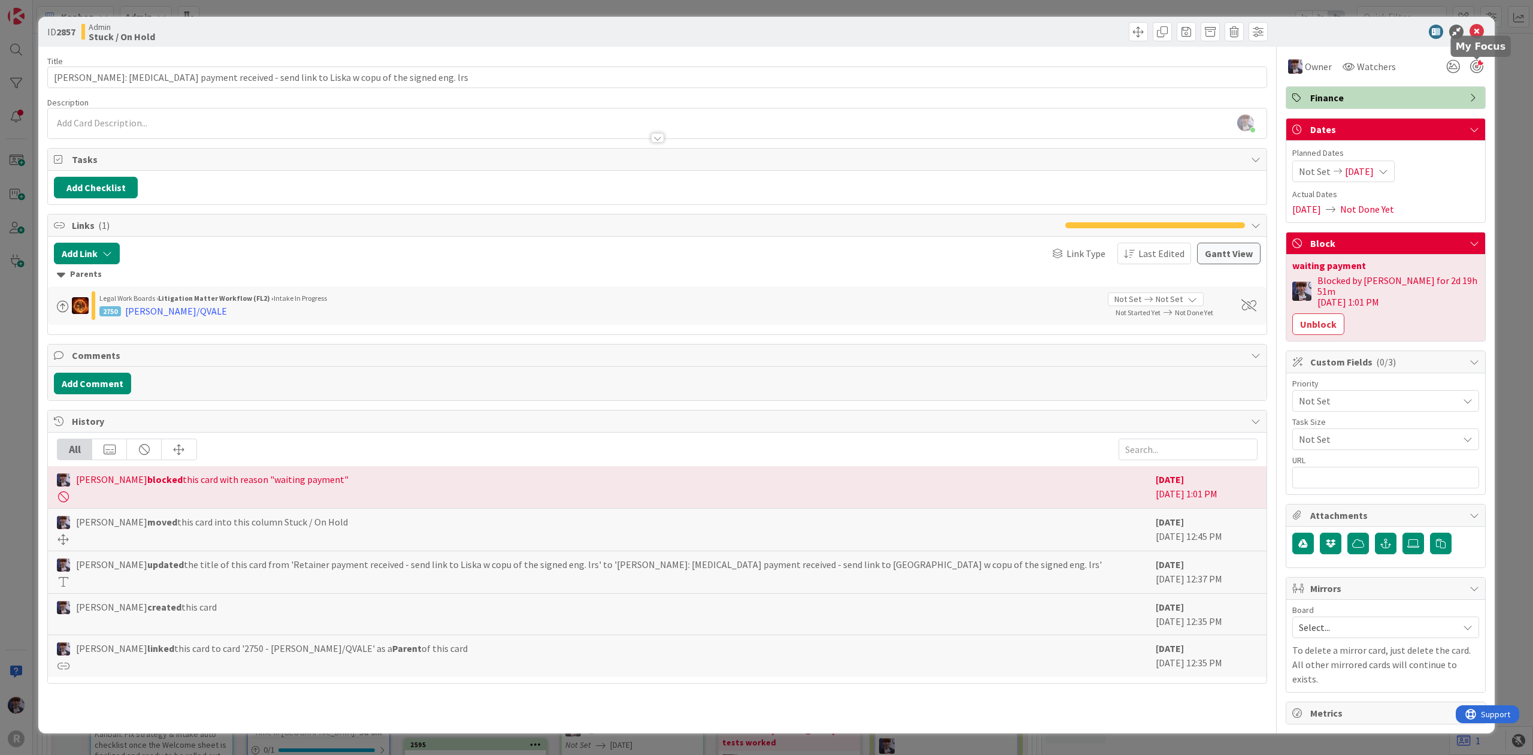
click at [1482, 65] on div at bounding box center [1477, 66] width 13 height 13
click at [1513, 77] on div "ID 2857 Admin Stuck / On Hold Title 83 / 128 [PERSON_NAME]: [MEDICAL_DATA] paym…" at bounding box center [766, 377] width 1533 height 755
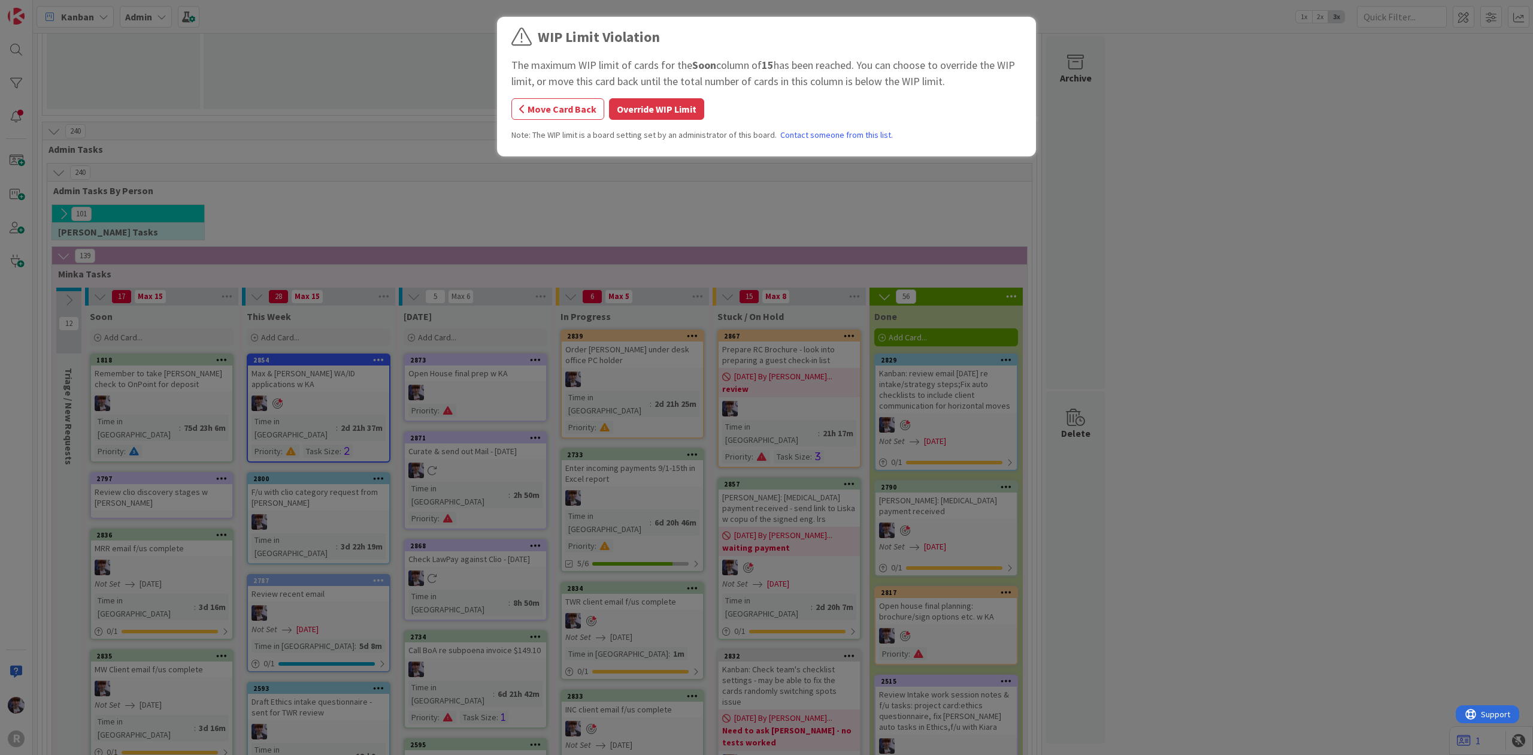
click at [273, 262] on div "WIP Limit Violation The maximum WIP limit of cards for the Soon column of 15 ha…" at bounding box center [766, 377] width 1533 height 755
click at [554, 105] on button "Move Card Back" at bounding box center [558, 109] width 93 height 22
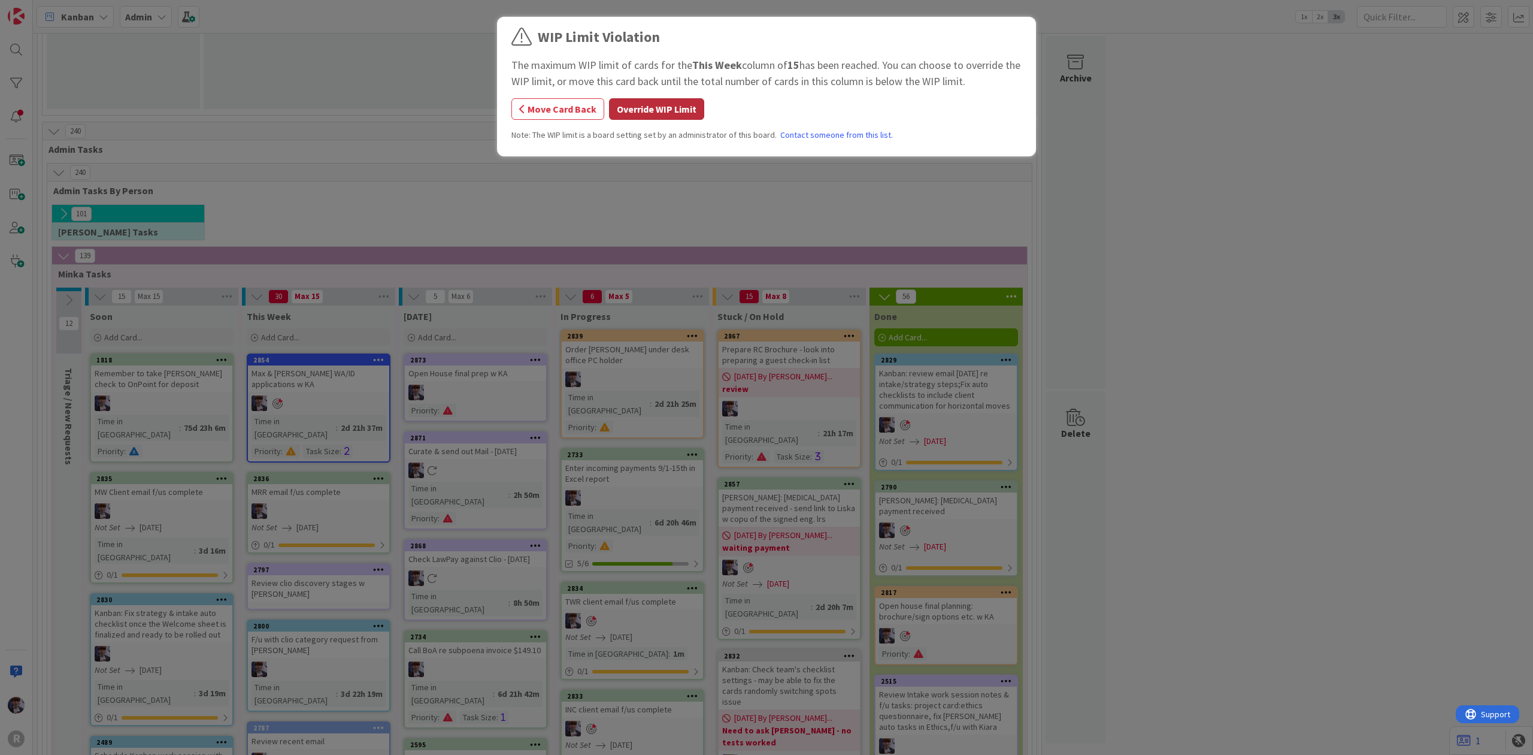
click at [649, 116] on button "Override WIP Limit" at bounding box center [656, 109] width 95 height 22
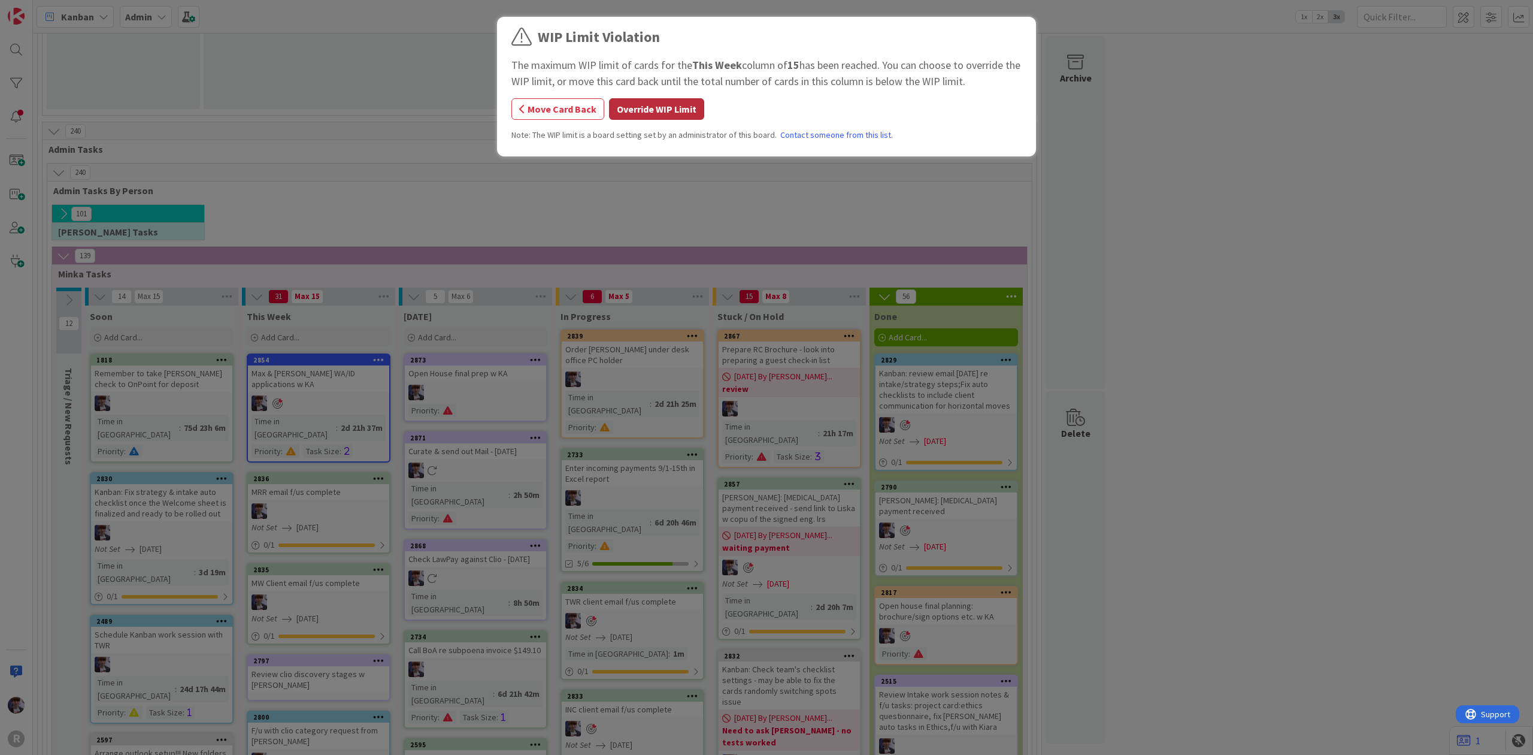
click at [655, 113] on button "Override WIP Limit" at bounding box center [656, 109] width 95 height 22
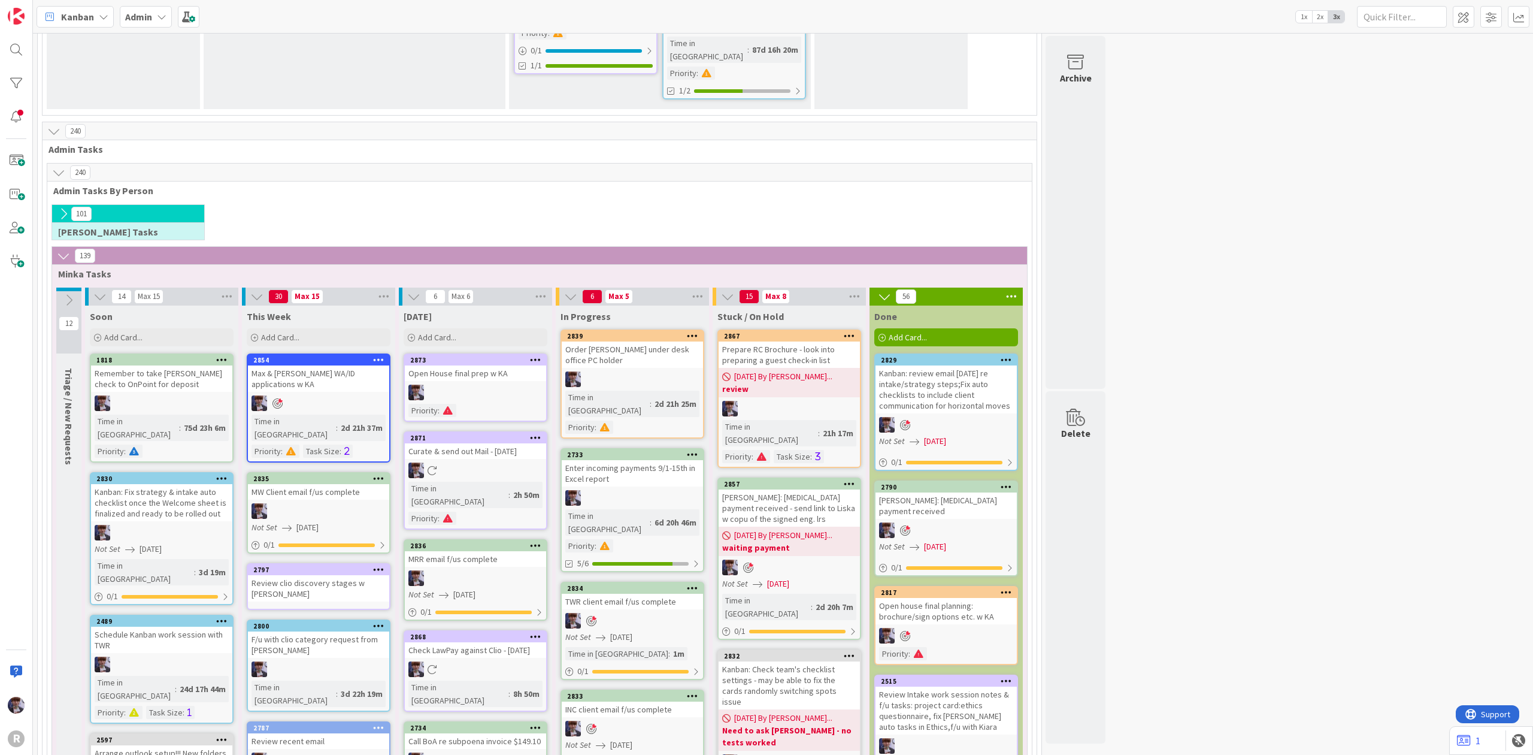
click at [537, 541] on icon at bounding box center [535, 545] width 11 height 8
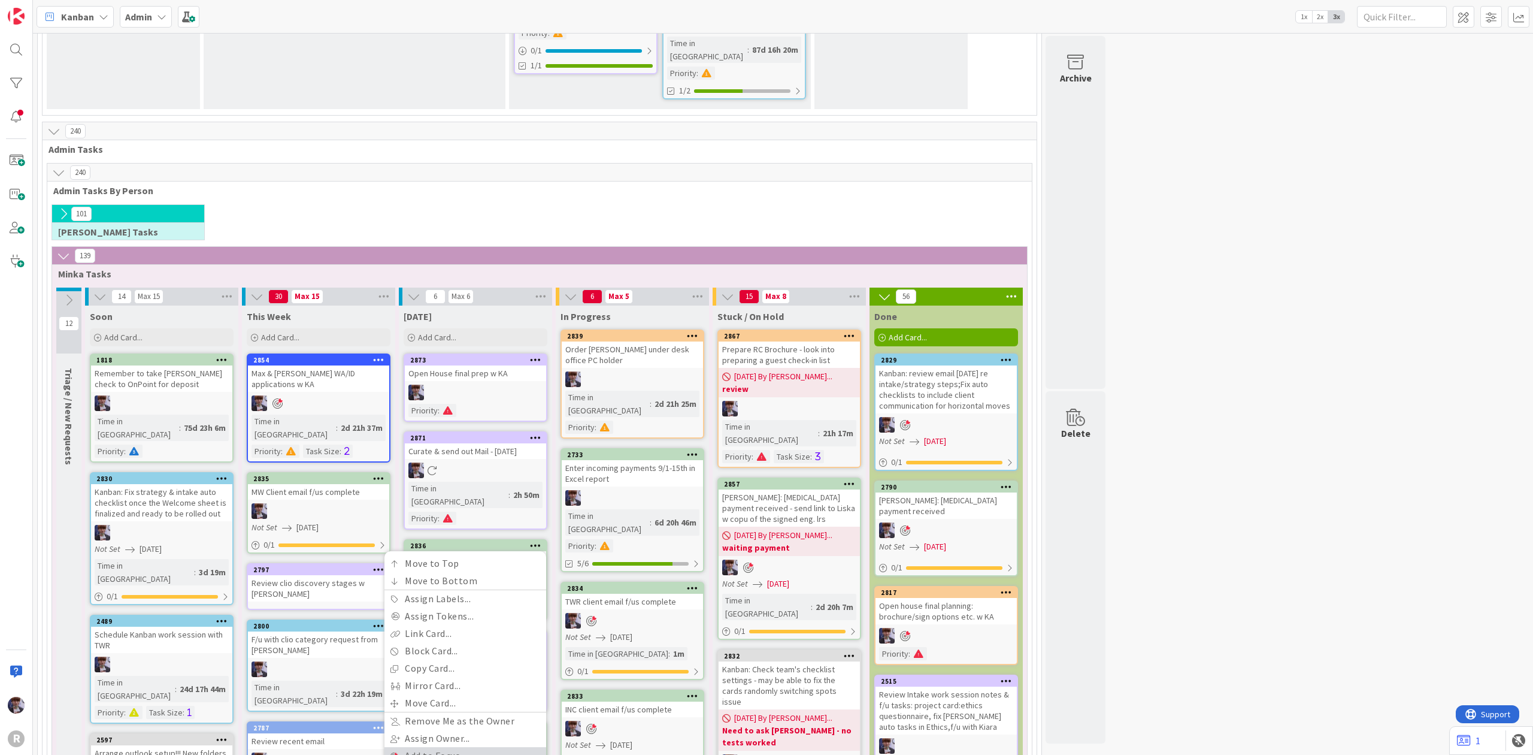
click at [471, 747] on link "Add to Focus" at bounding box center [466, 755] width 162 height 17
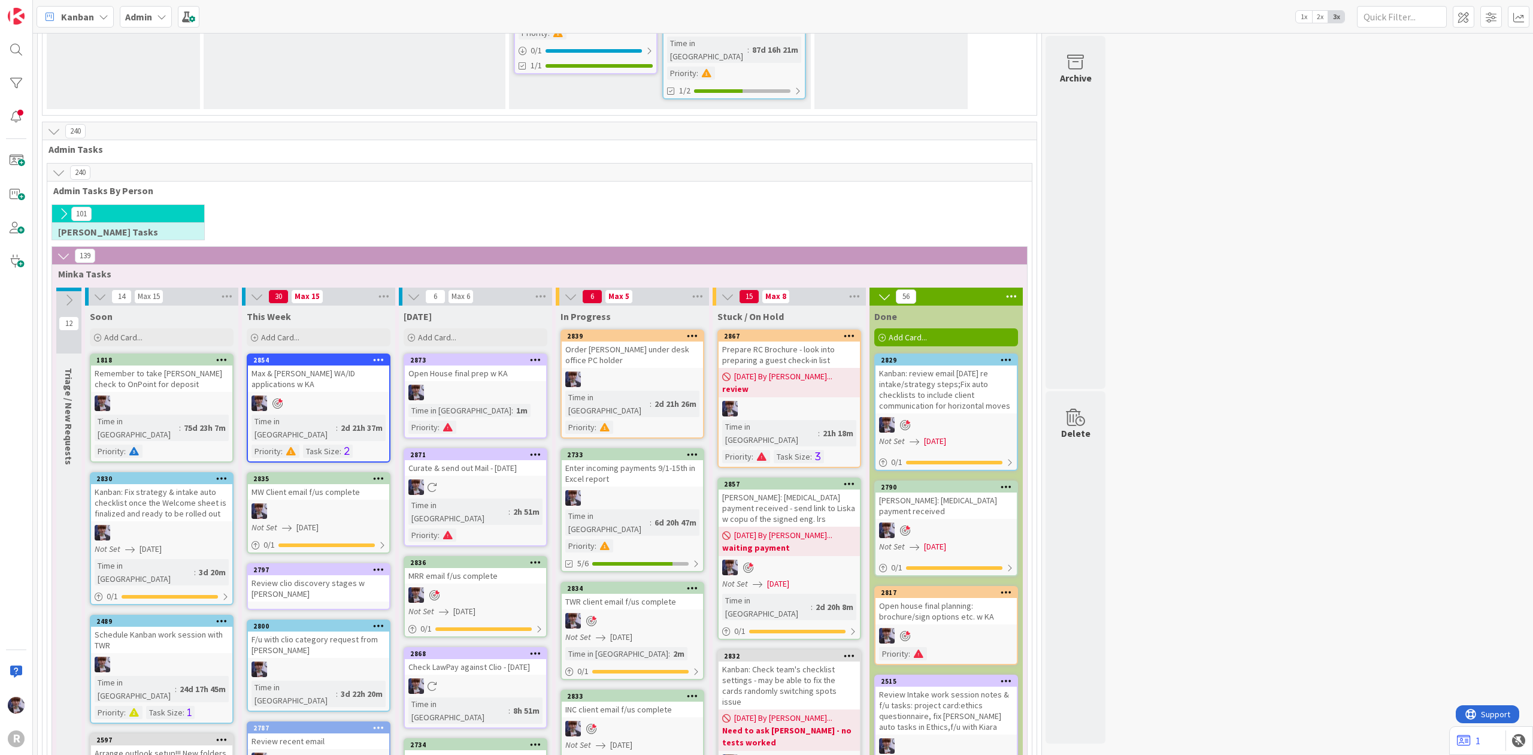
click at [154, 26] on div "Kanban Admin 1x 2x 3x" at bounding box center [783, 16] width 1500 height 33
click at [155, 18] on div "Admin" at bounding box center [146, 17] width 52 height 22
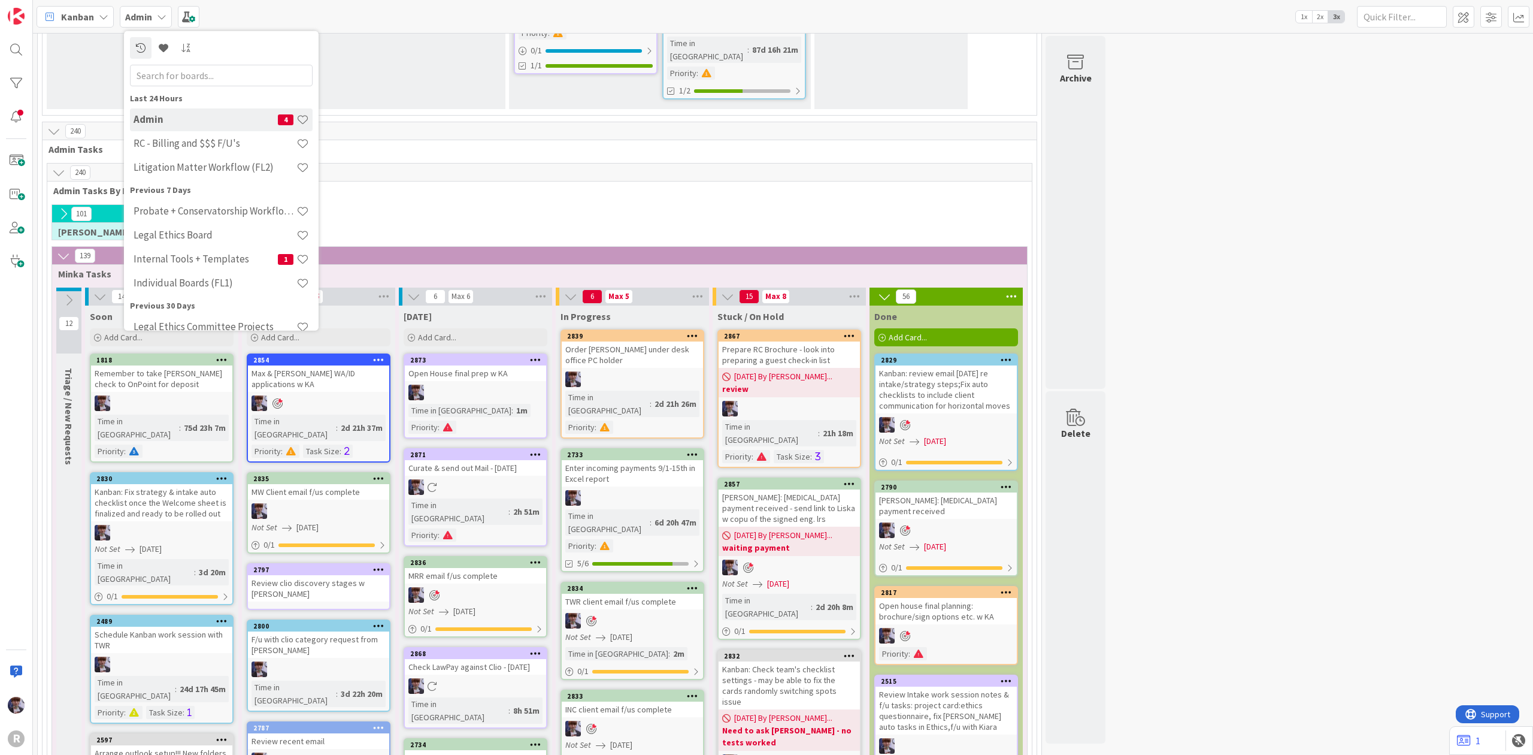
click at [91, 20] on span "Kanban" at bounding box center [77, 17] width 33 height 14
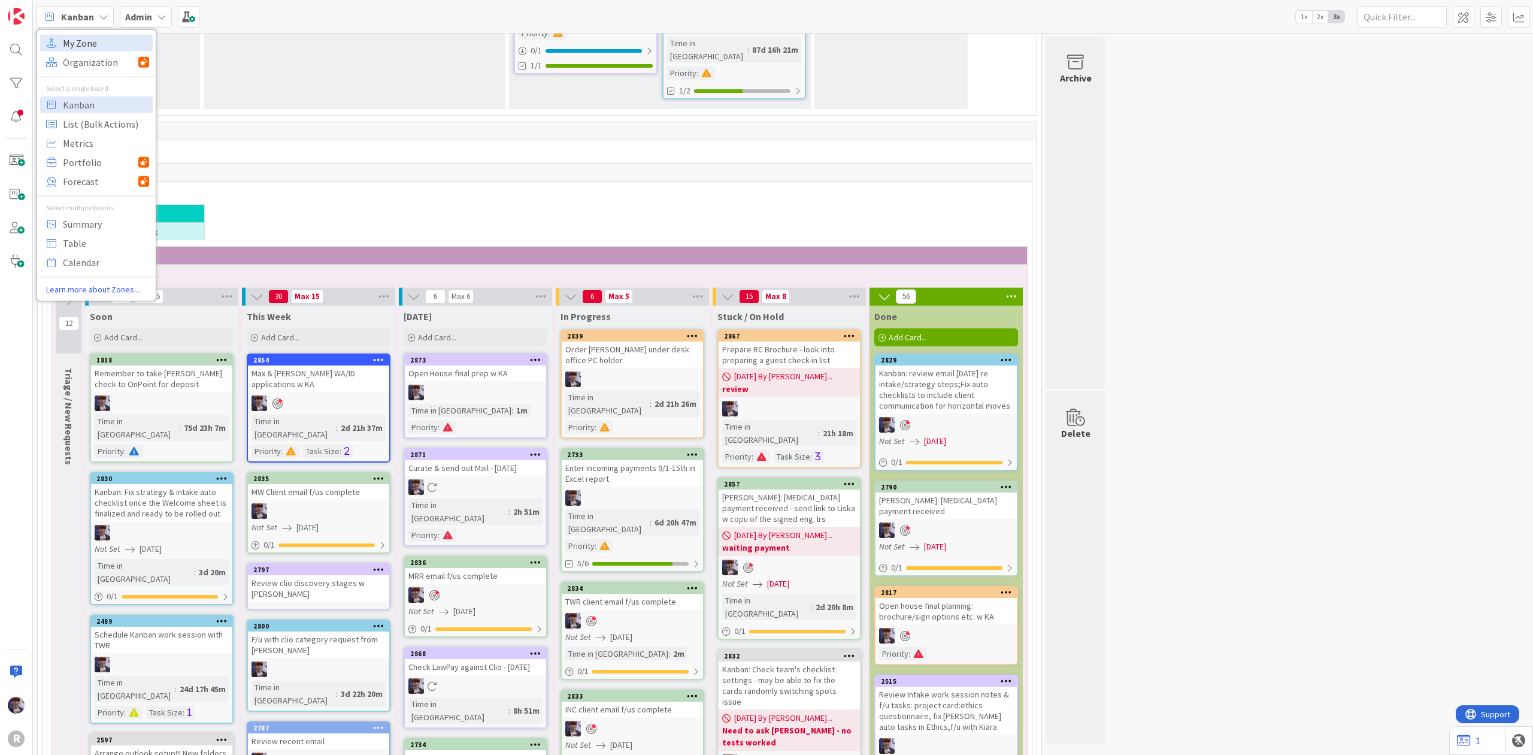
click at [108, 43] on span "My Zone" at bounding box center [106, 43] width 86 height 18
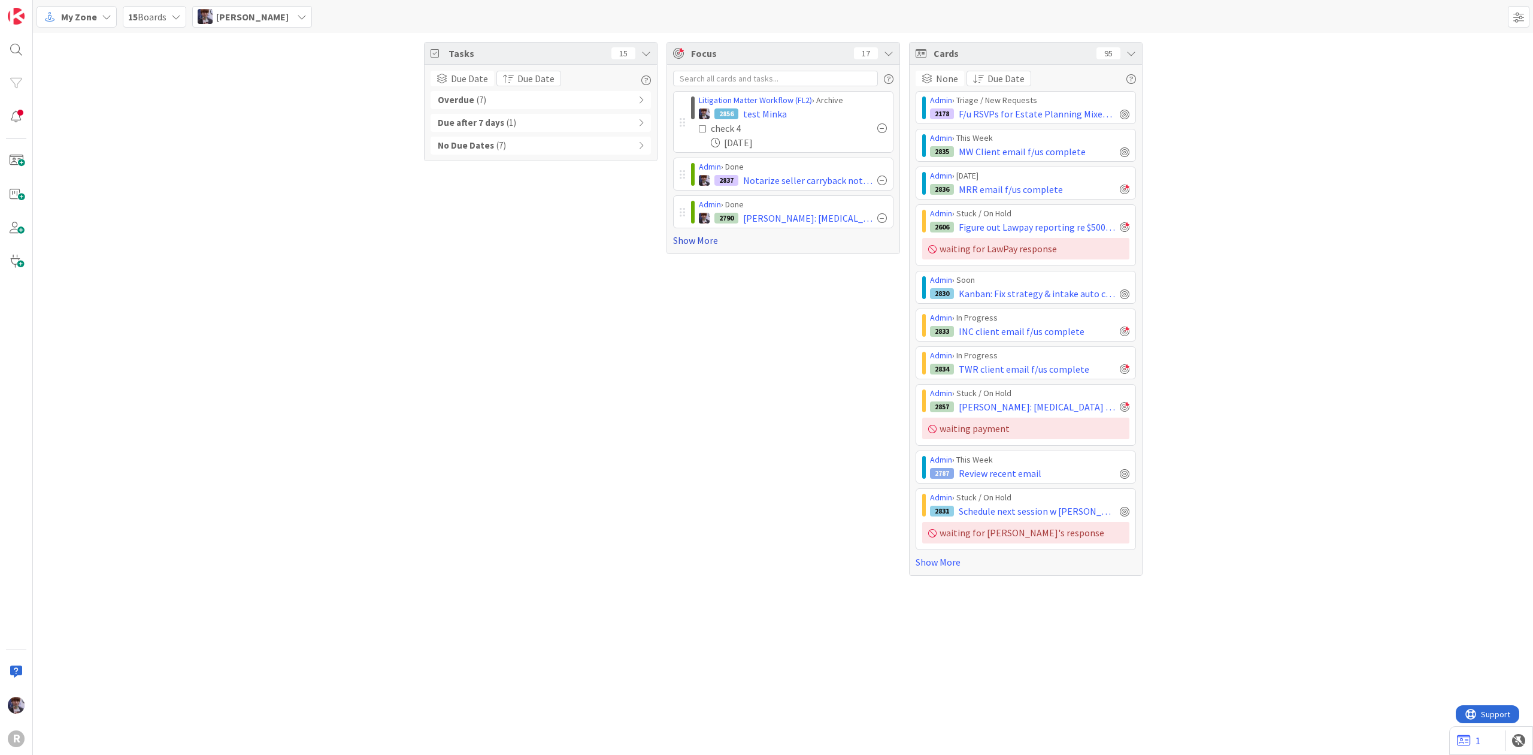
click at [703, 236] on link "Show More" at bounding box center [783, 240] width 220 height 14
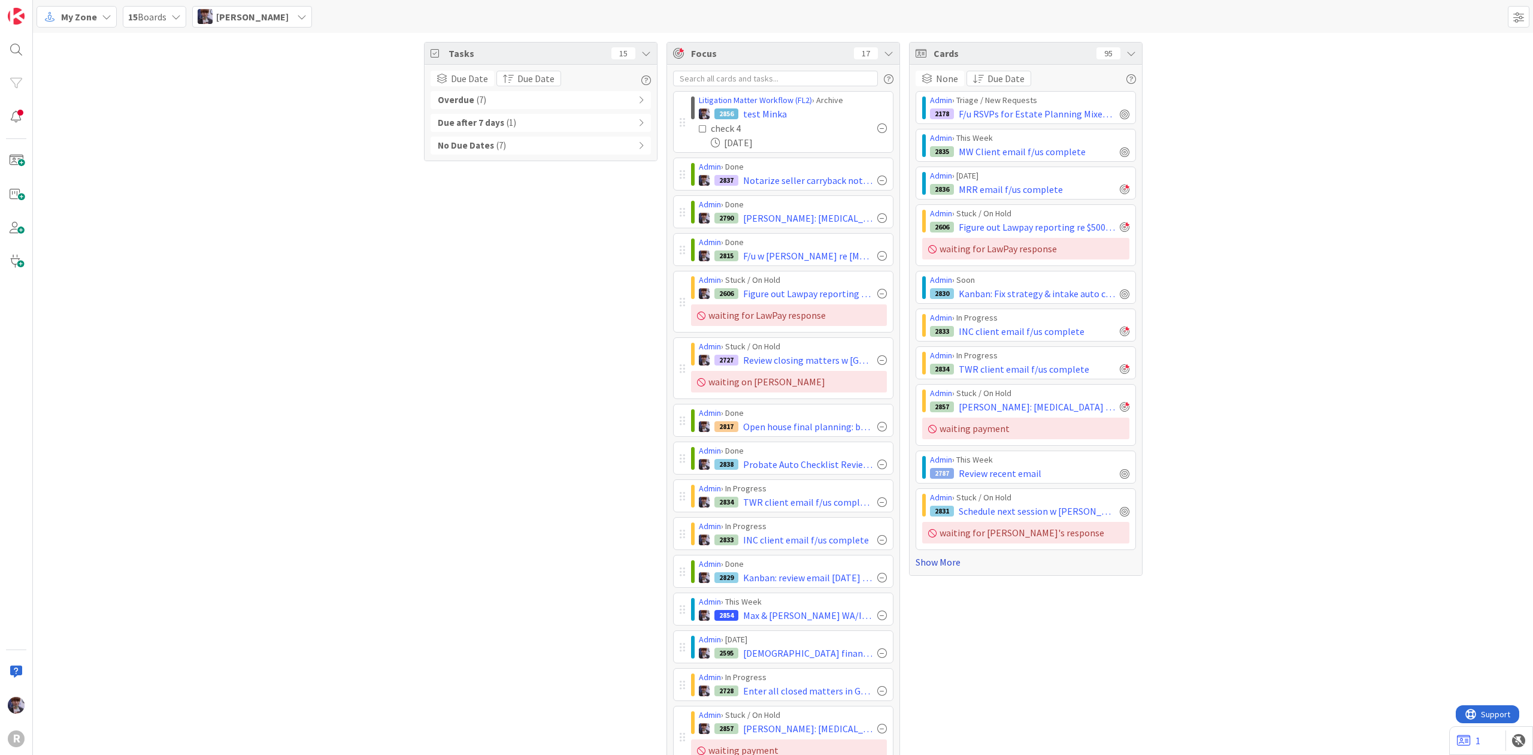
click at [940, 569] on link "Show More" at bounding box center [1026, 562] width 220 height 14
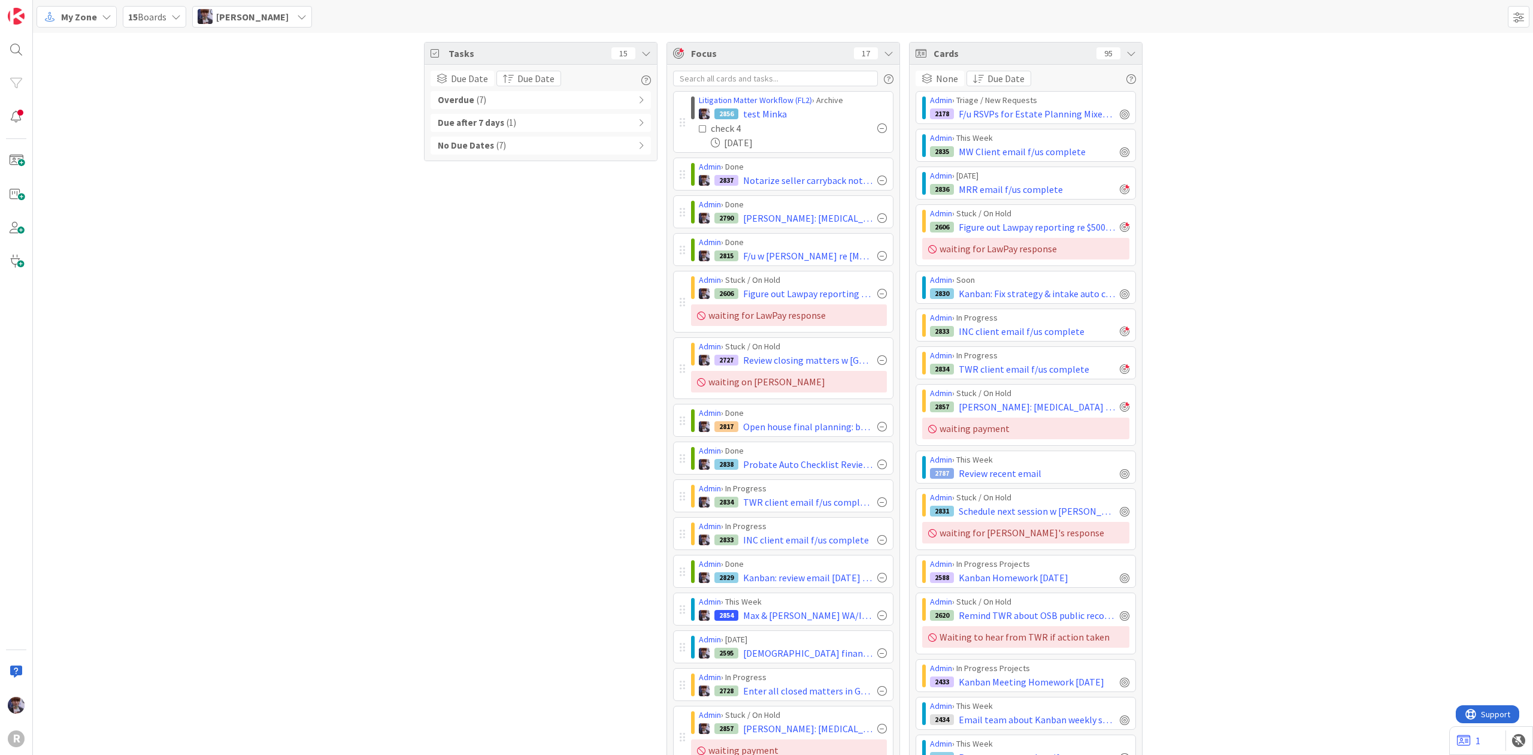
click at [1127, 51] on icon at bounding box center [1132, 54] width 10 height 10
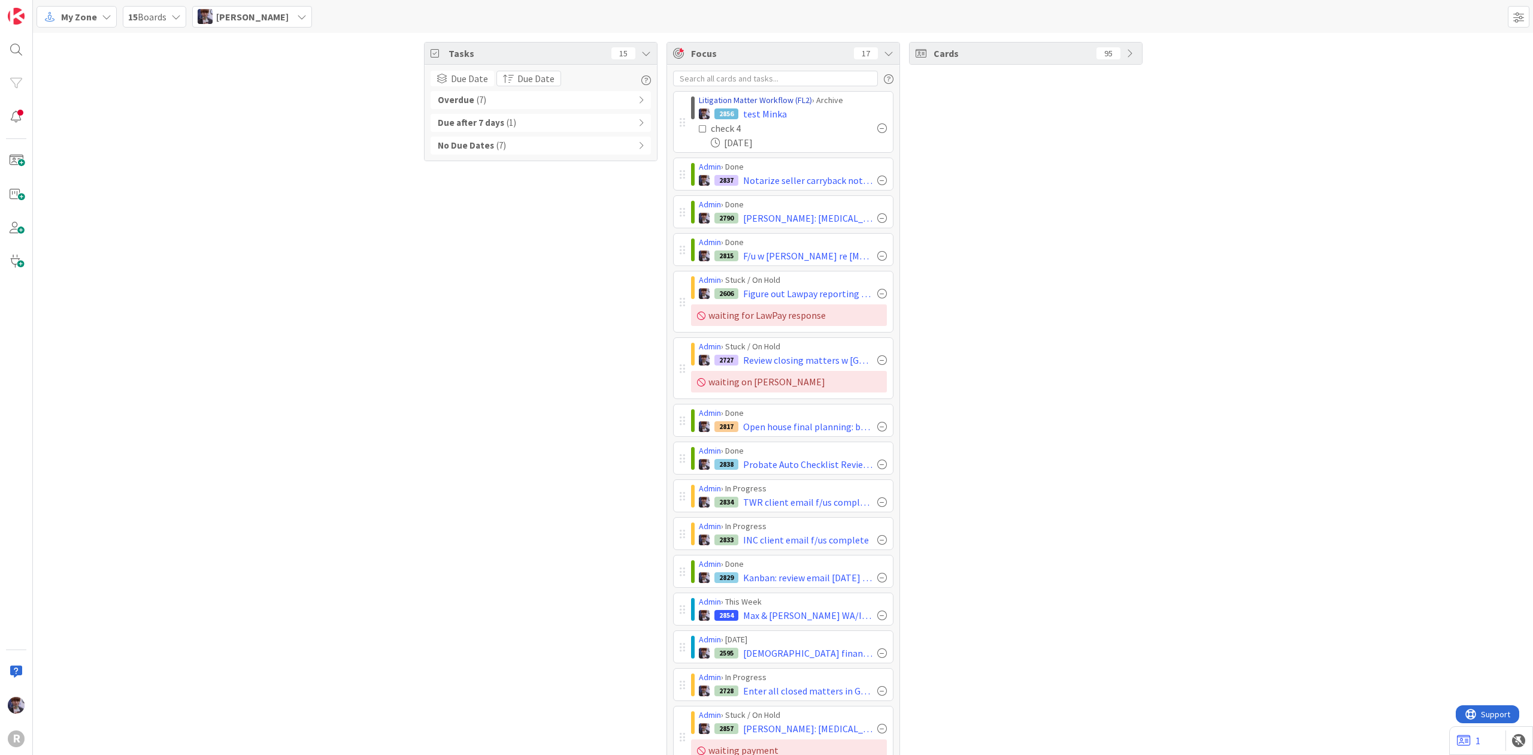
click at [770, 105] on link "Litigation Matter Workflow (FL2)" at bounding box center [755, 100] width 113 height 11
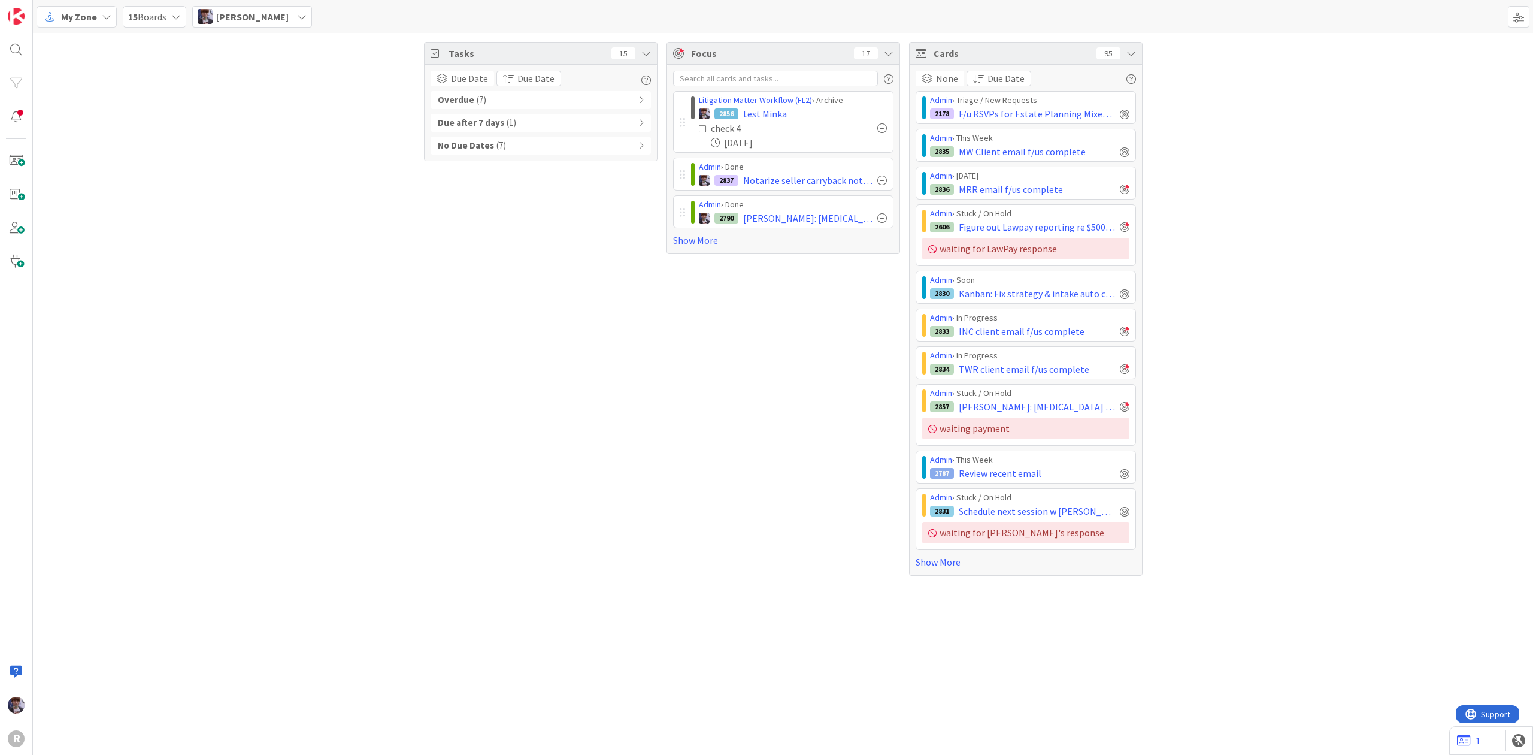
click at [883, 128] on div at bounding box center [883, 128] width 10 height 10
click at [685, 213] on link "Show More" at bounding box center [783, 211] width 220 height 14
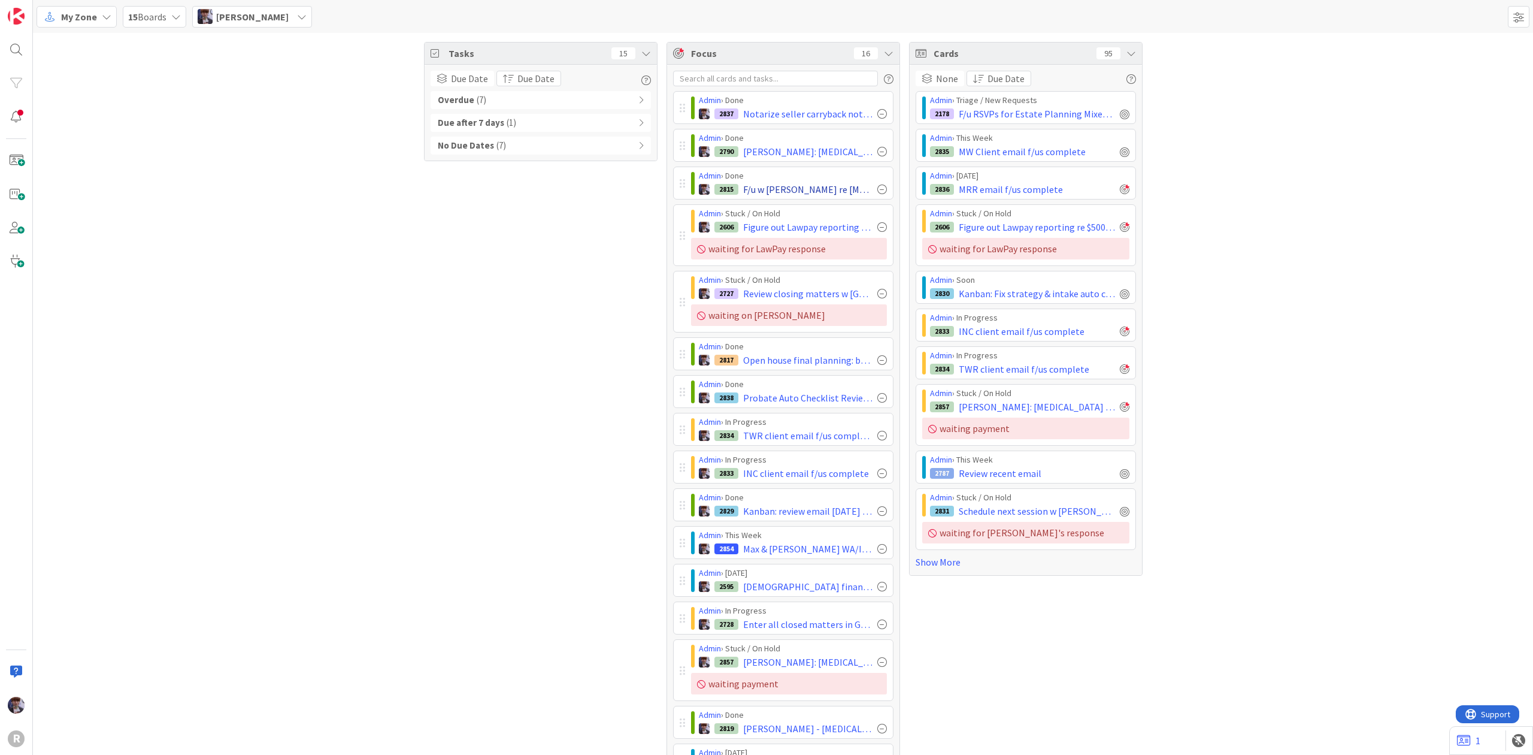
click at [878, 190] on div at bounding box center [883, 189] width 10 height 10
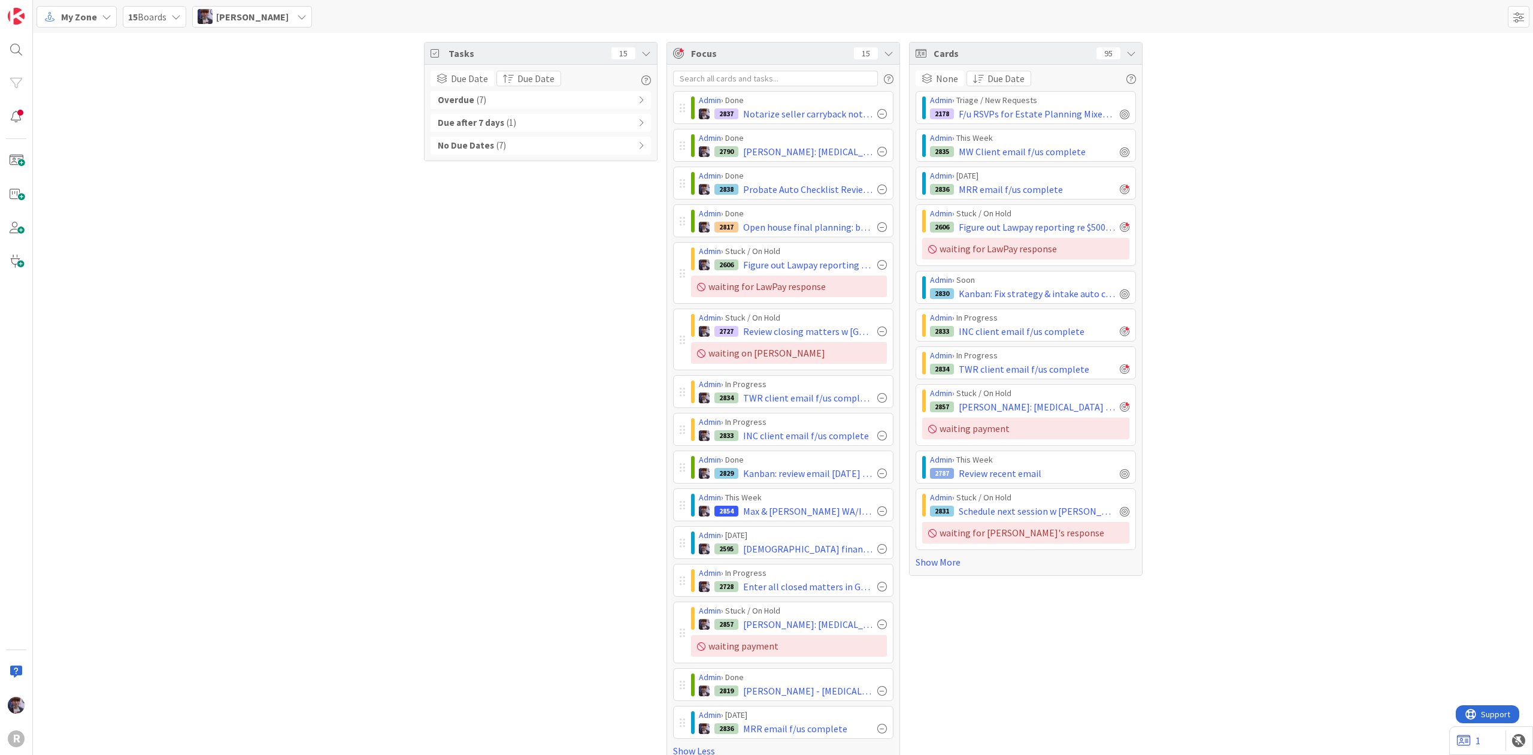
click at [1217, 406] on div "Tasks 15 Due Date Due Date Overdue ( 7 ) Due after 7 days ( 1 ) No Due Dates ( …" at bounding box center [783, 403] width 1500 height 740
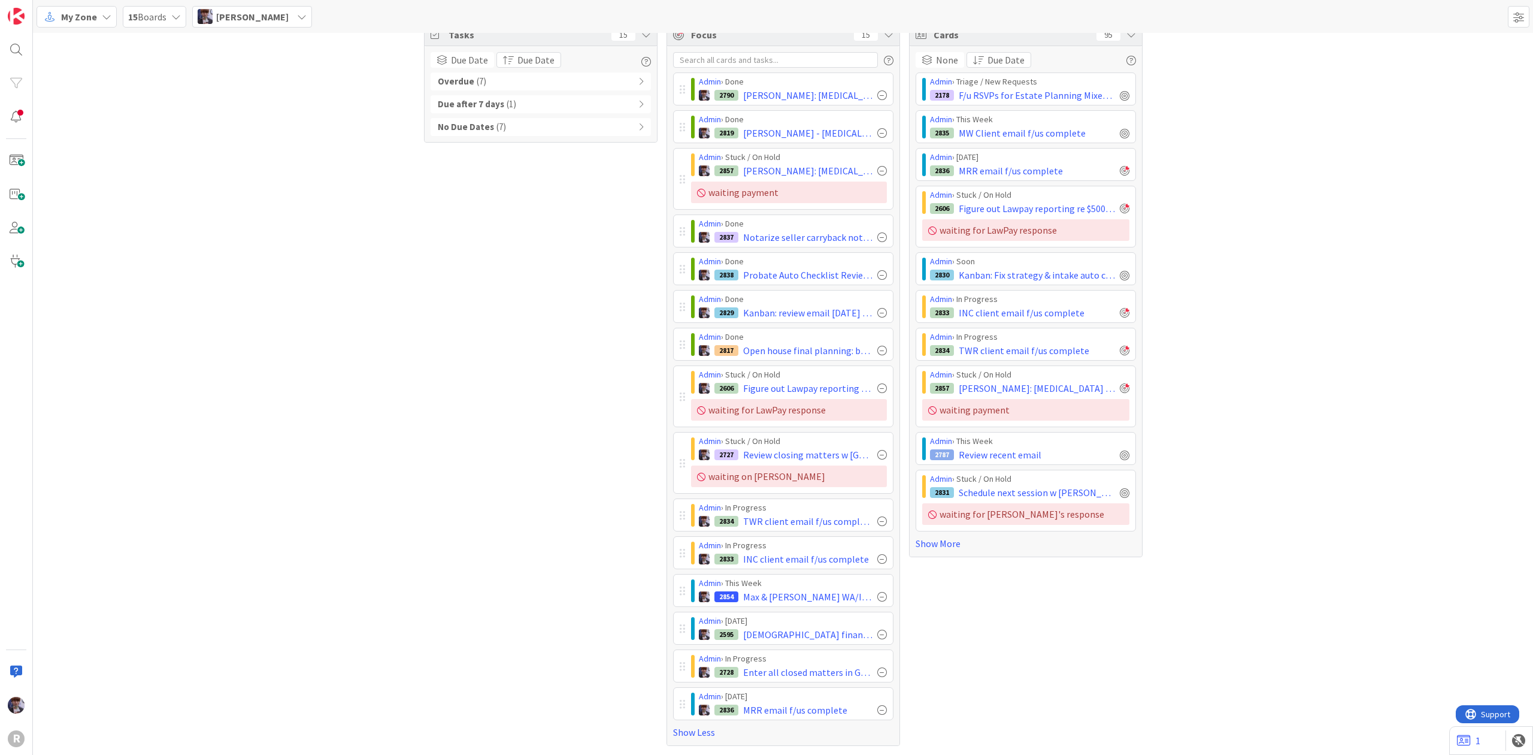
scroll to position [25, 0]
click at [487, 407] on div "Tasks 15 Due Date Due Date Overdue ( 7 ) Due after 7 days ( 1 ) No Due Dates ( …" at bounding box center [541, 384] width 234 height 722
click at [878, 383] on div at bounding box center [883, 388] width 10 height 10
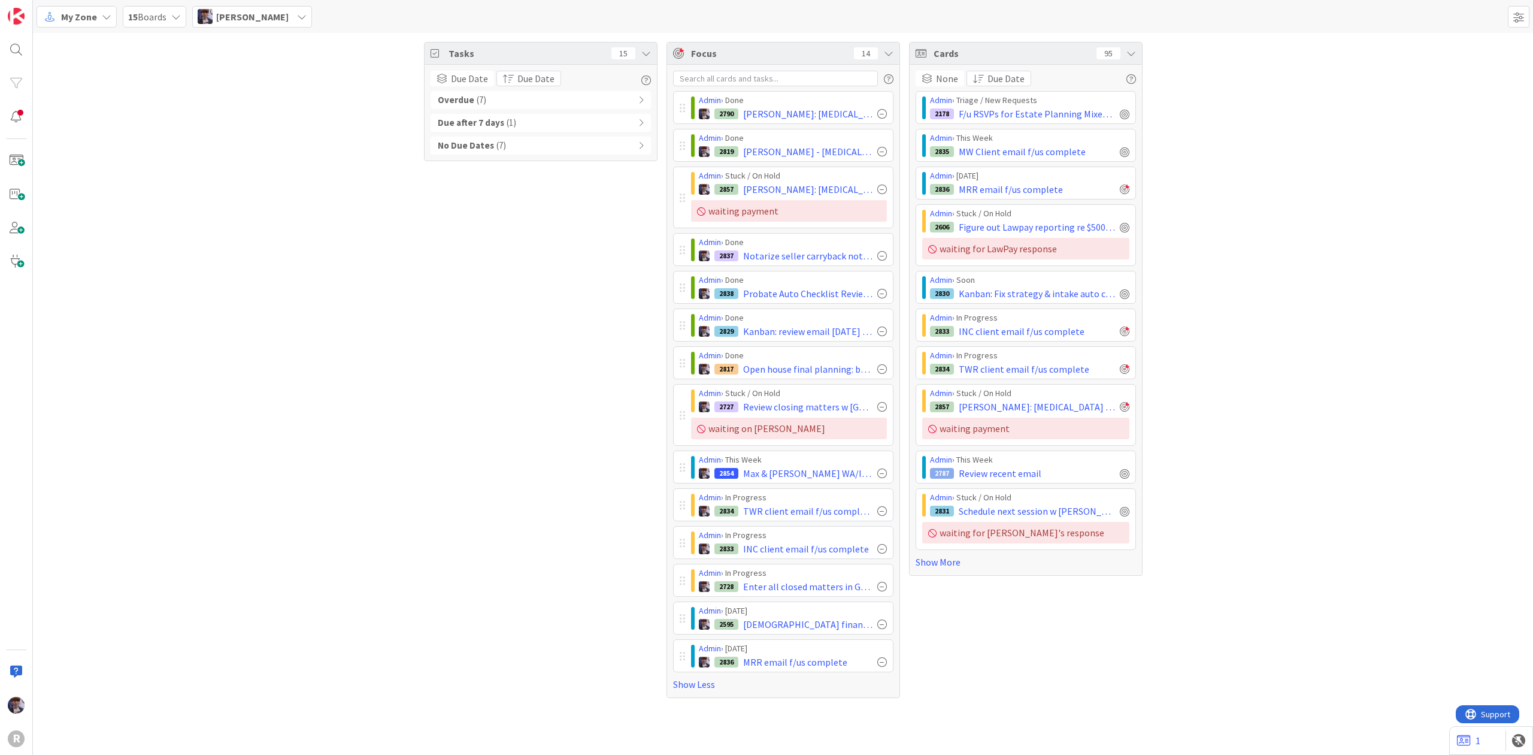
click at [1130, 50] on icon at bounding box center [1132, 54] width 10 height 10
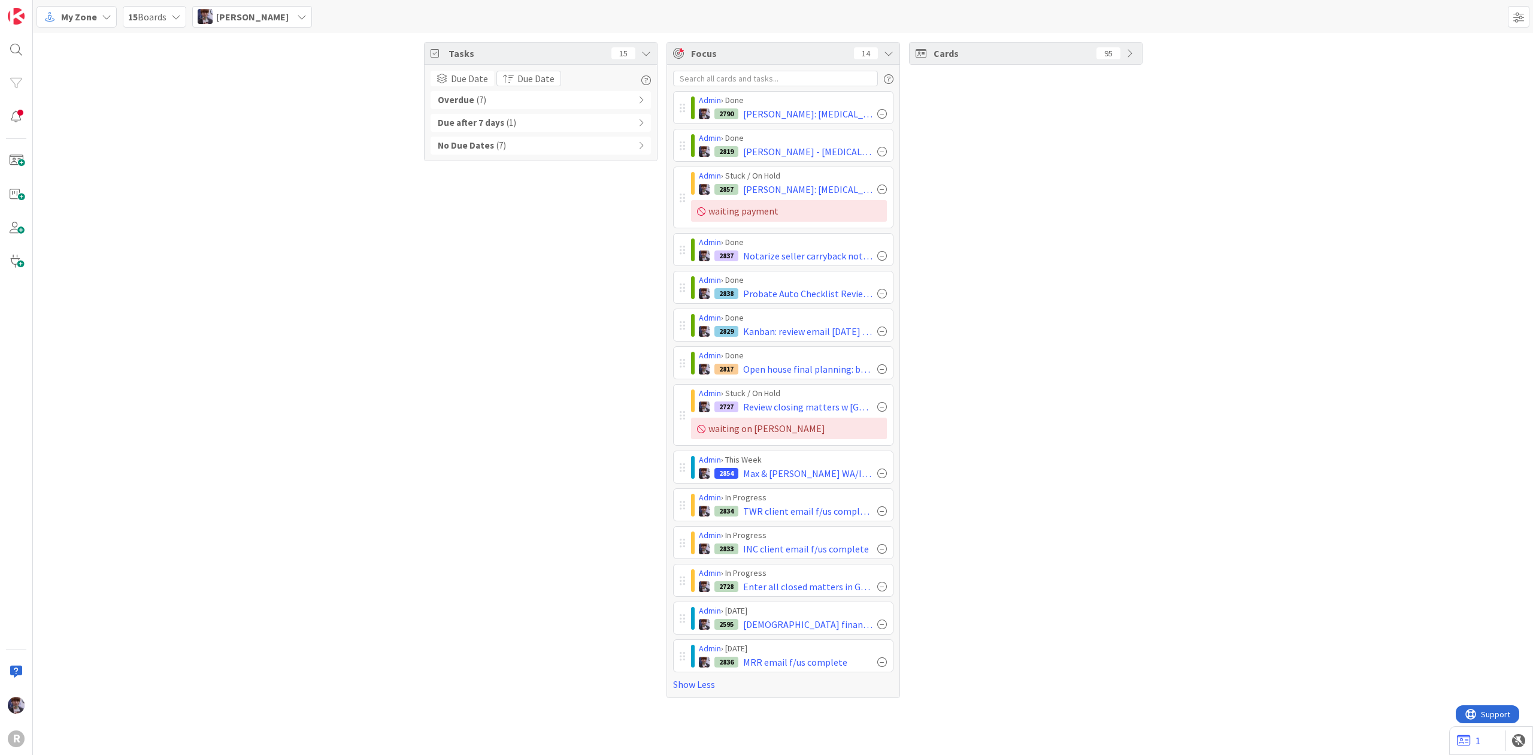
click at [1073, 478] on div "Cards 95" at bounding box center [1026, 370] width 234 height 656
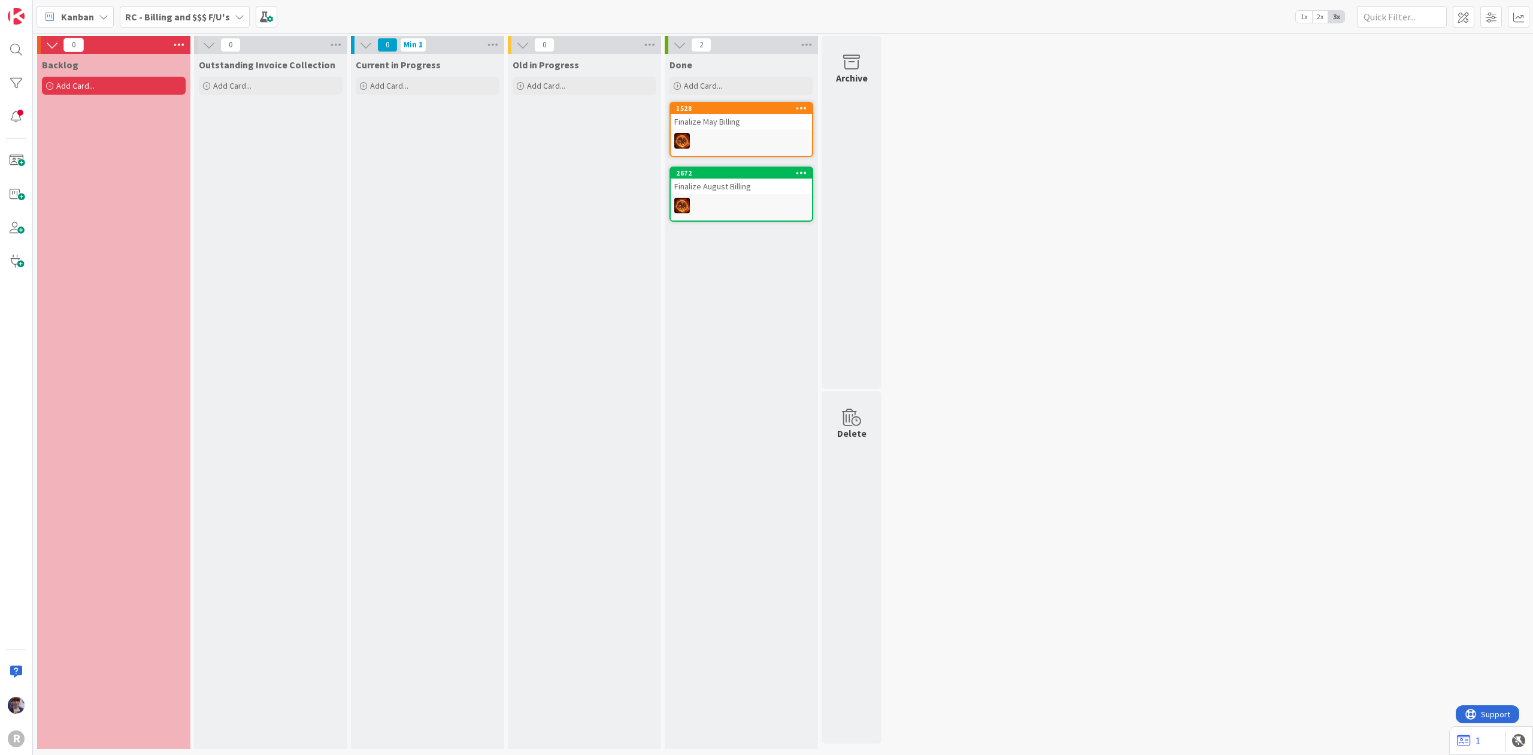
click at [200, 16] on b "RC - Billing and $$$ F/U's" at bounding box center [177, 17] width 105 height 12
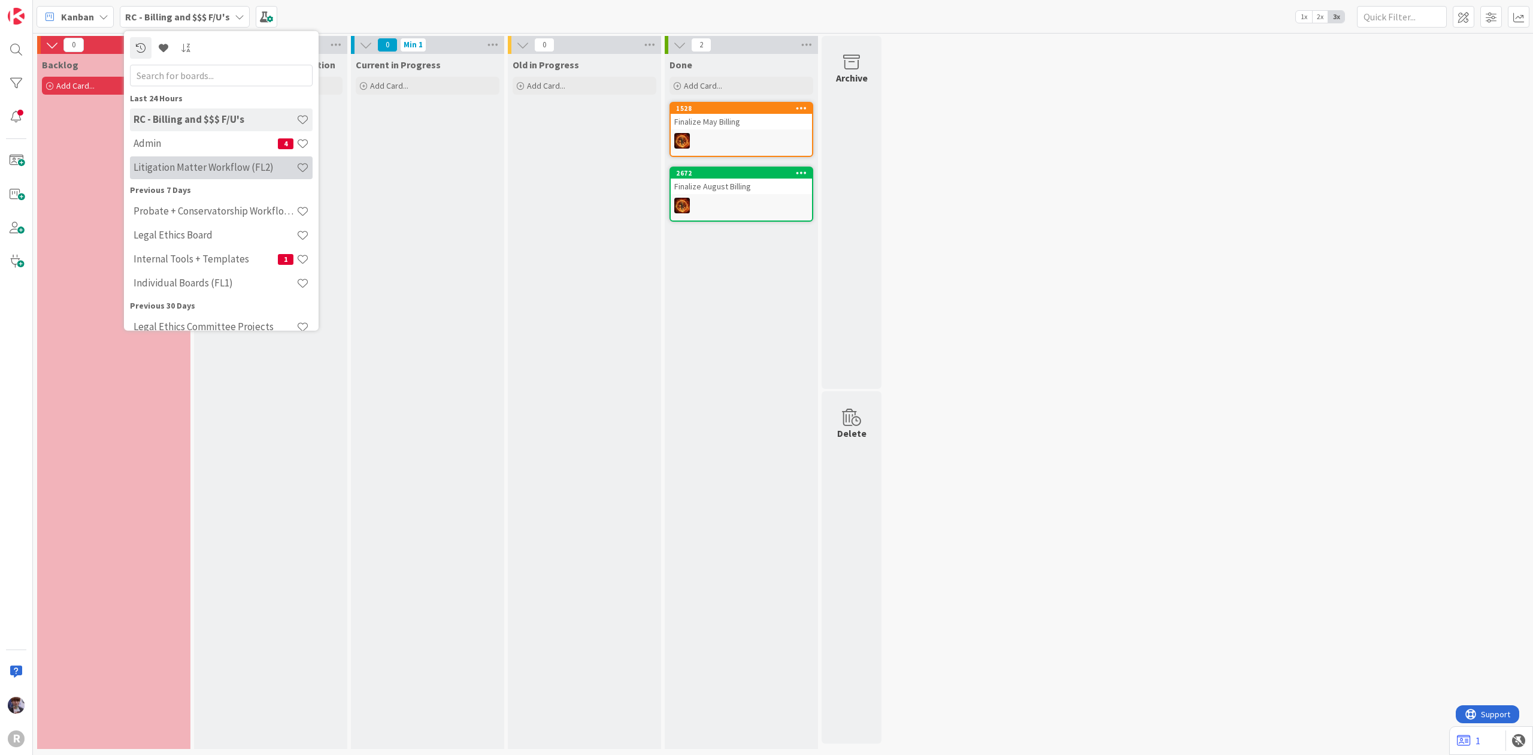
click at [205, 163] on h4 "Litigation Matter Workflow (FL2)" at bounding box center [215, 167] width 163 height 12
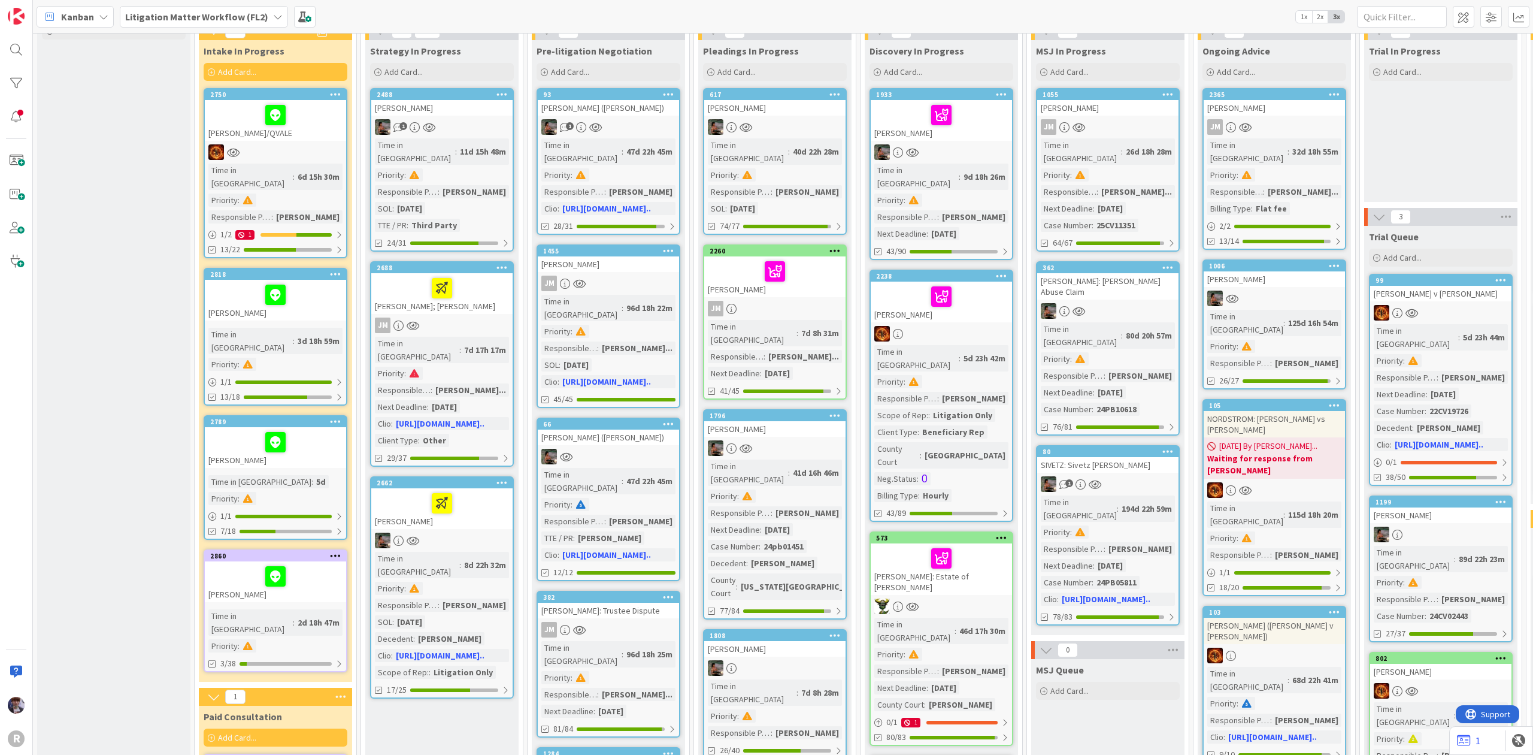
scroll to position [80, 0]
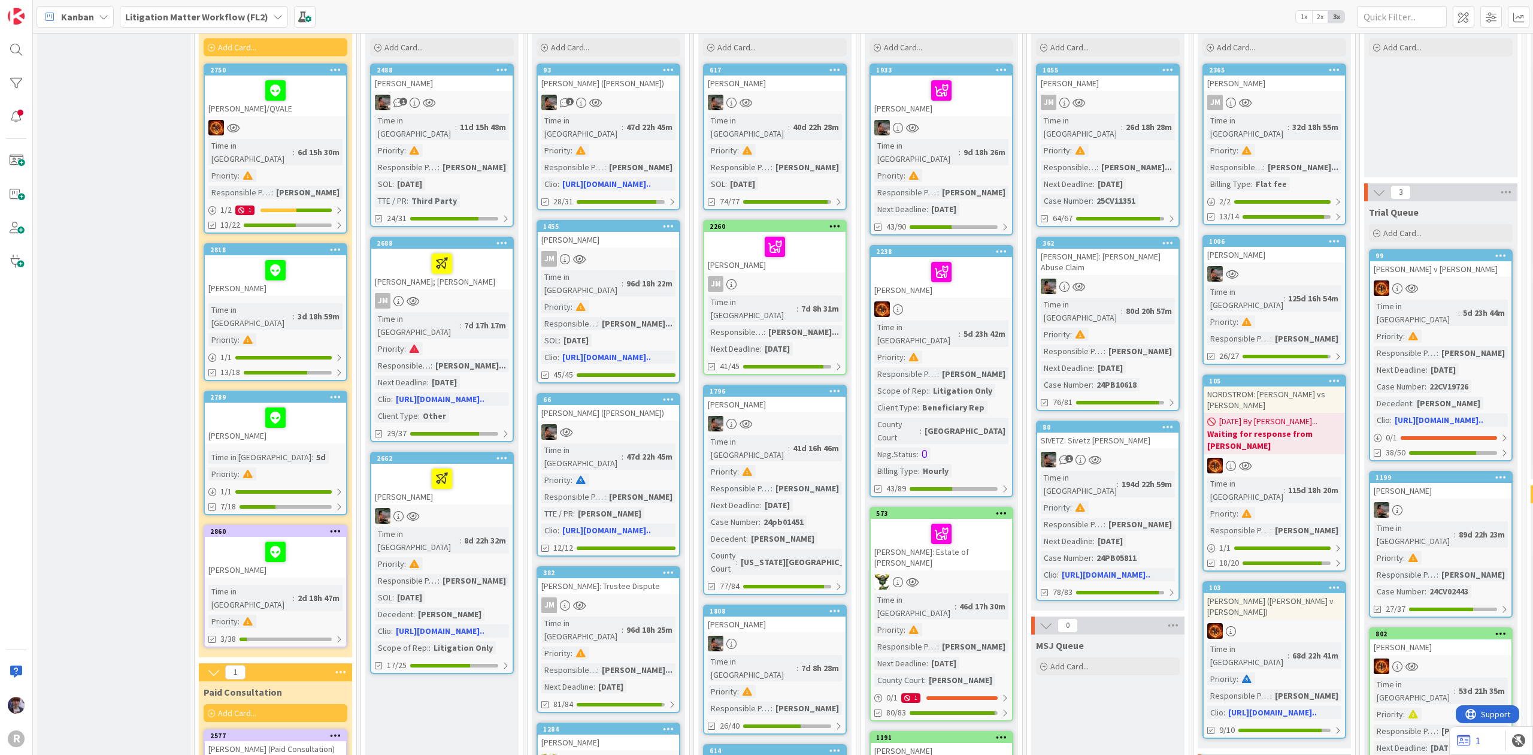
click at [314, 267] on div at bounding box center [275, 270] width 134 height 25
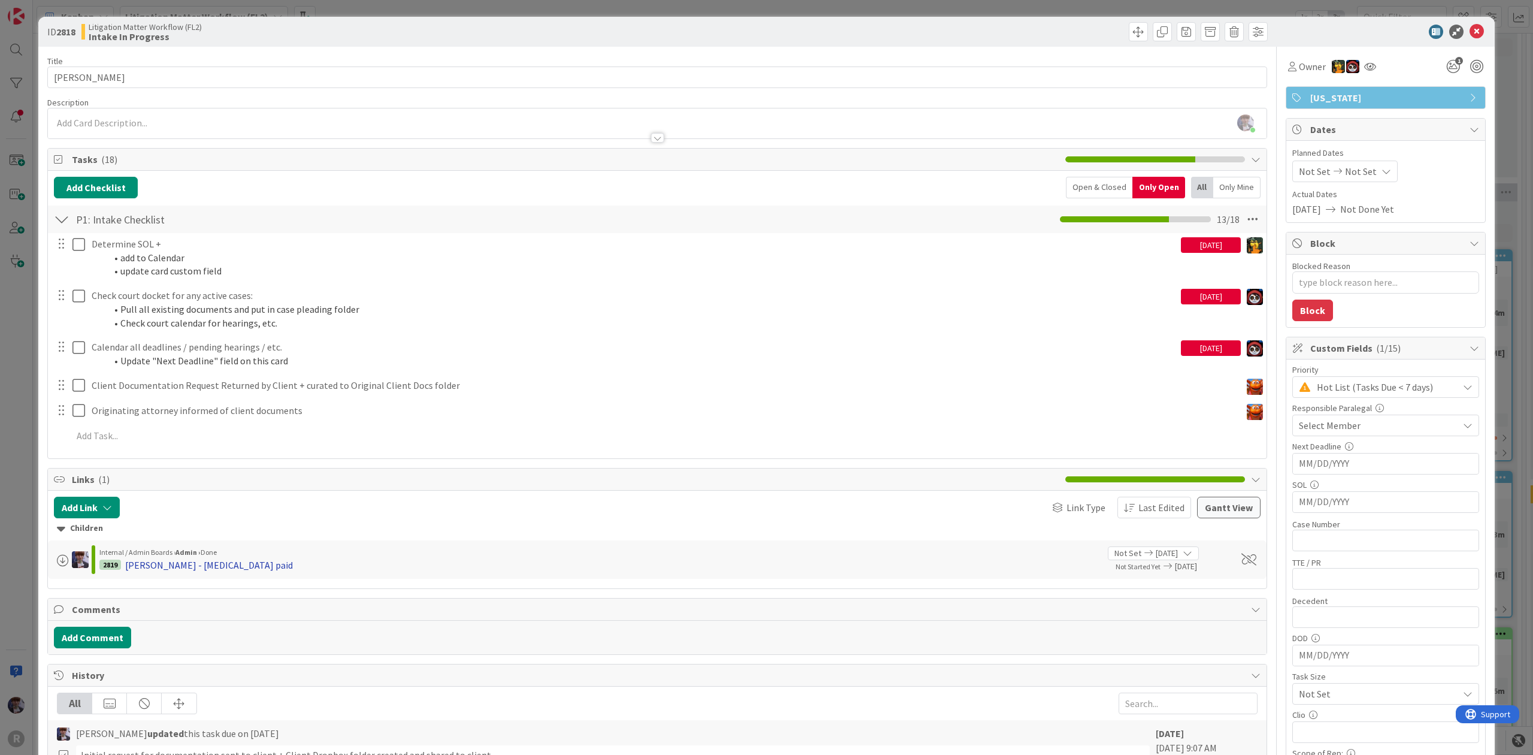
click at [173, 561] on div "[PERSON_NAME] - [MEDICAL_DATA] paid" at bounding box center [209, 565] width 168 height 14
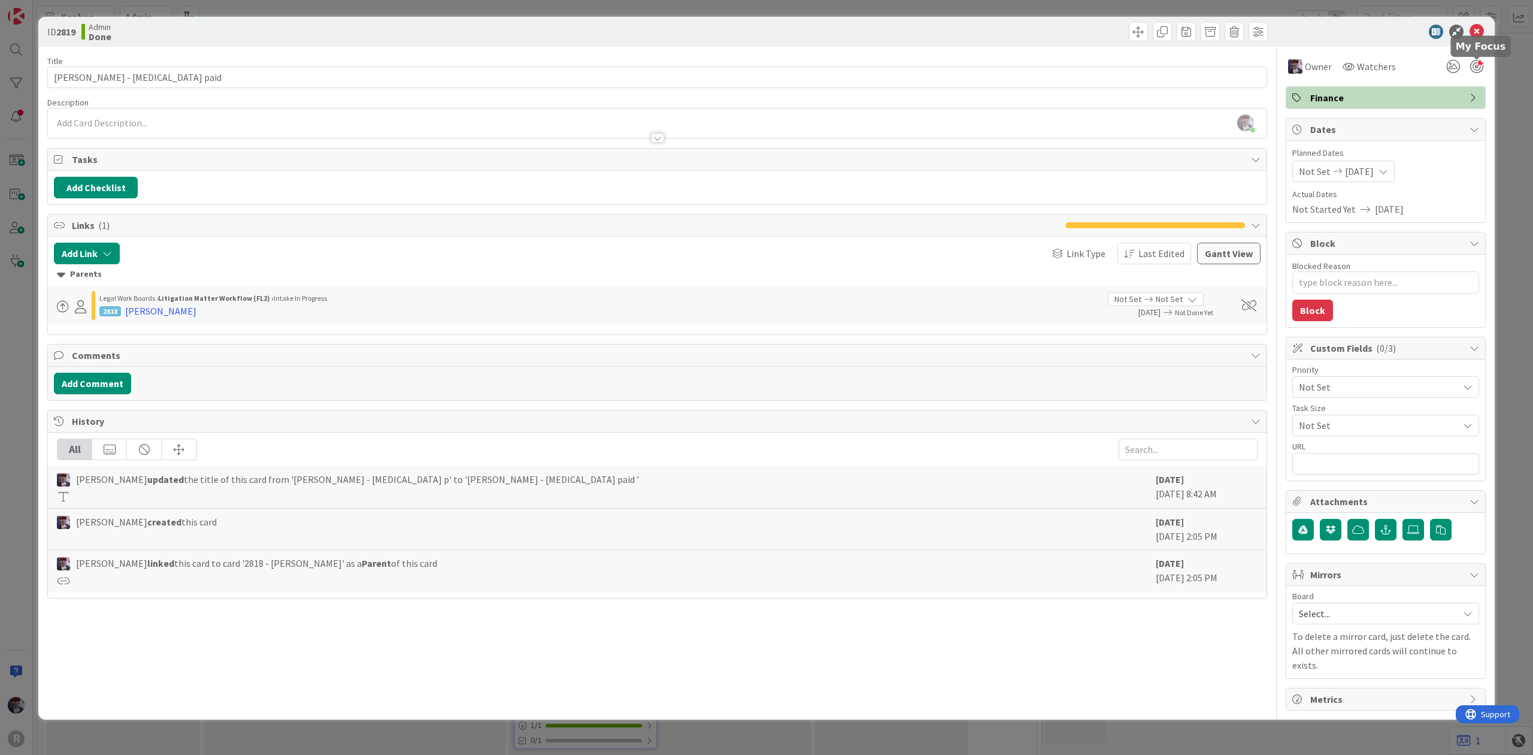
click at [1481, 70] on div at bounding box center [1477, 66] width 13 height 13
click at [1521, 106] on div "ID 2819 Admin Done Title 32 / 128 SAUCEDO, Elaine - retainer paid Description M…" at bounding box center [766, 377] width 1533 height 755
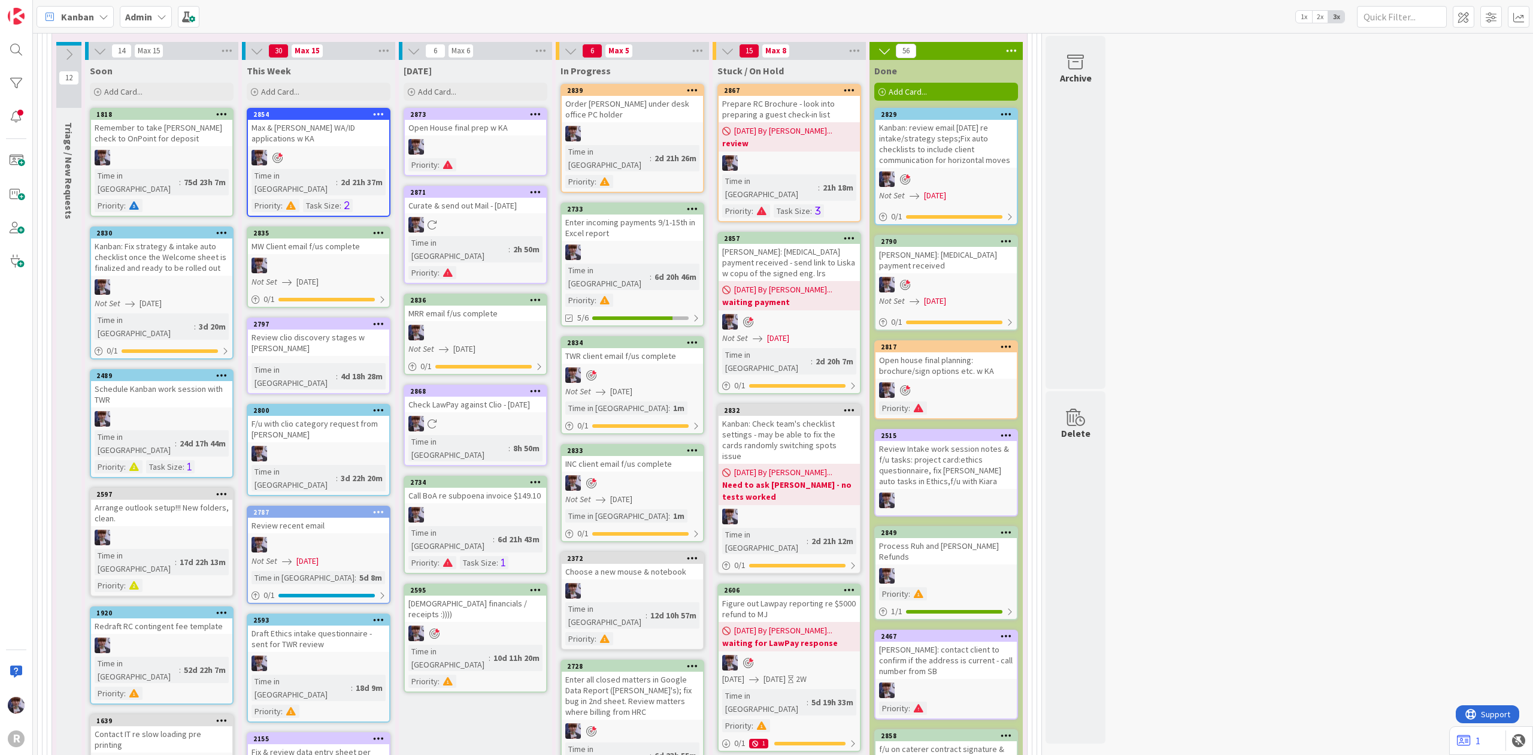
scroll to position [2137, 0]
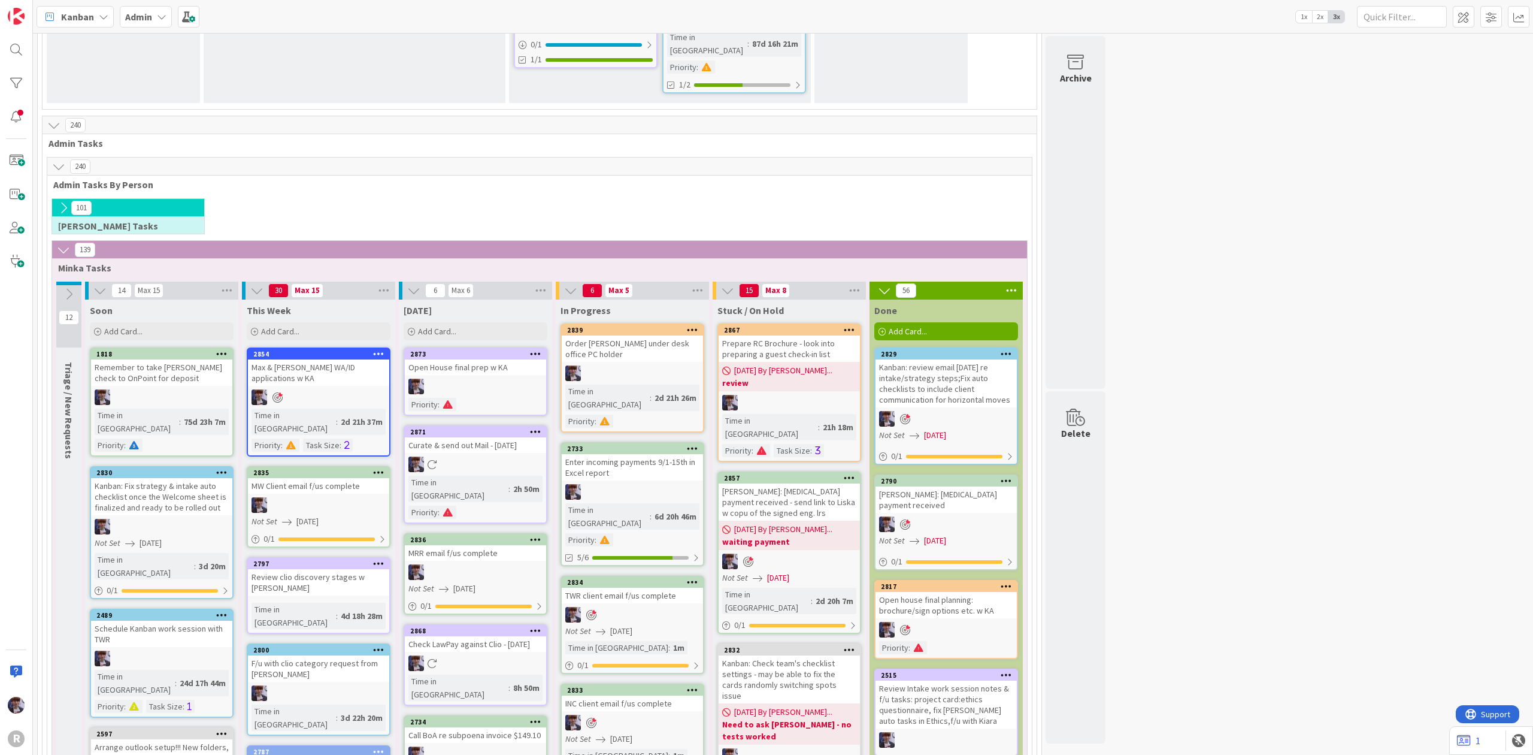
click at [439, 299] on div "Today Add Card..." at bounding box center [475, 320] width 153 height 43
click at [438, 326] on span "Add Card..." at bounding box center [437, 331] width 38 height 11
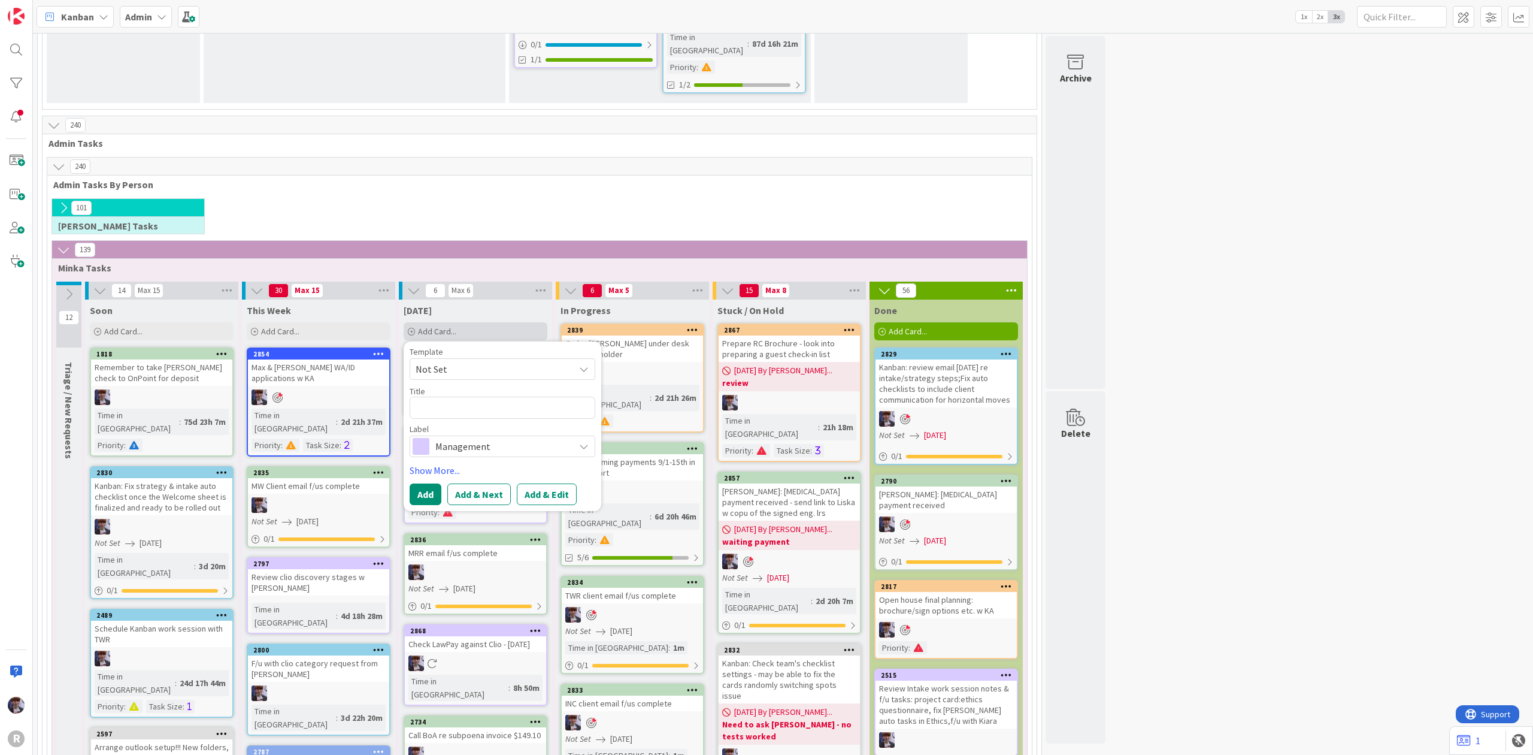
type textarea "x"
type textarea "R"
type textarea "x"
type textarea "Re"
type textarea "x"
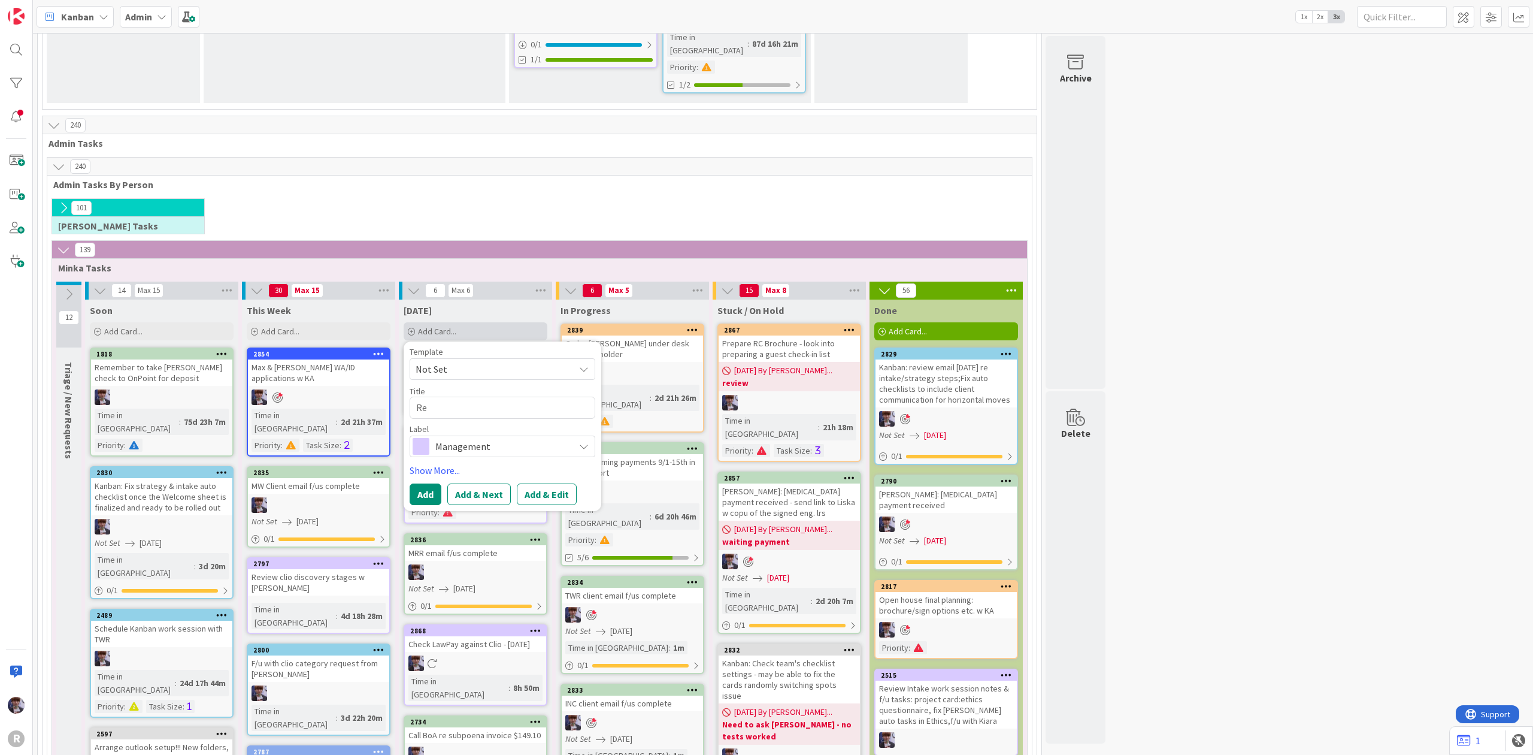
type textarea "Rev"
type textarea "x"
type textarea "Revi"
type textarea "x"
type textarea "Revie"
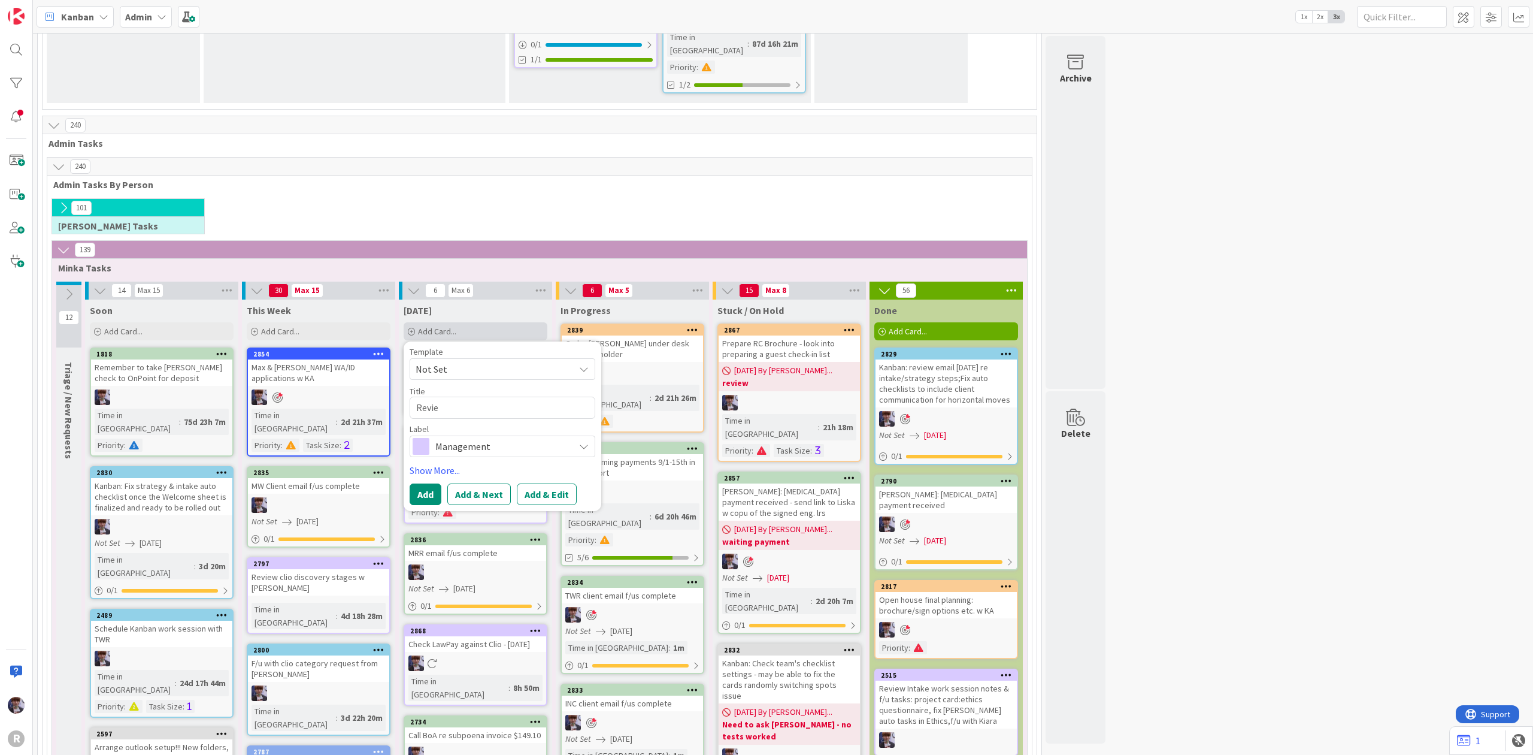
type textarea "x"
type textarea "Review"
type textarea "x"
type textarea "Review"
type textarea "x"
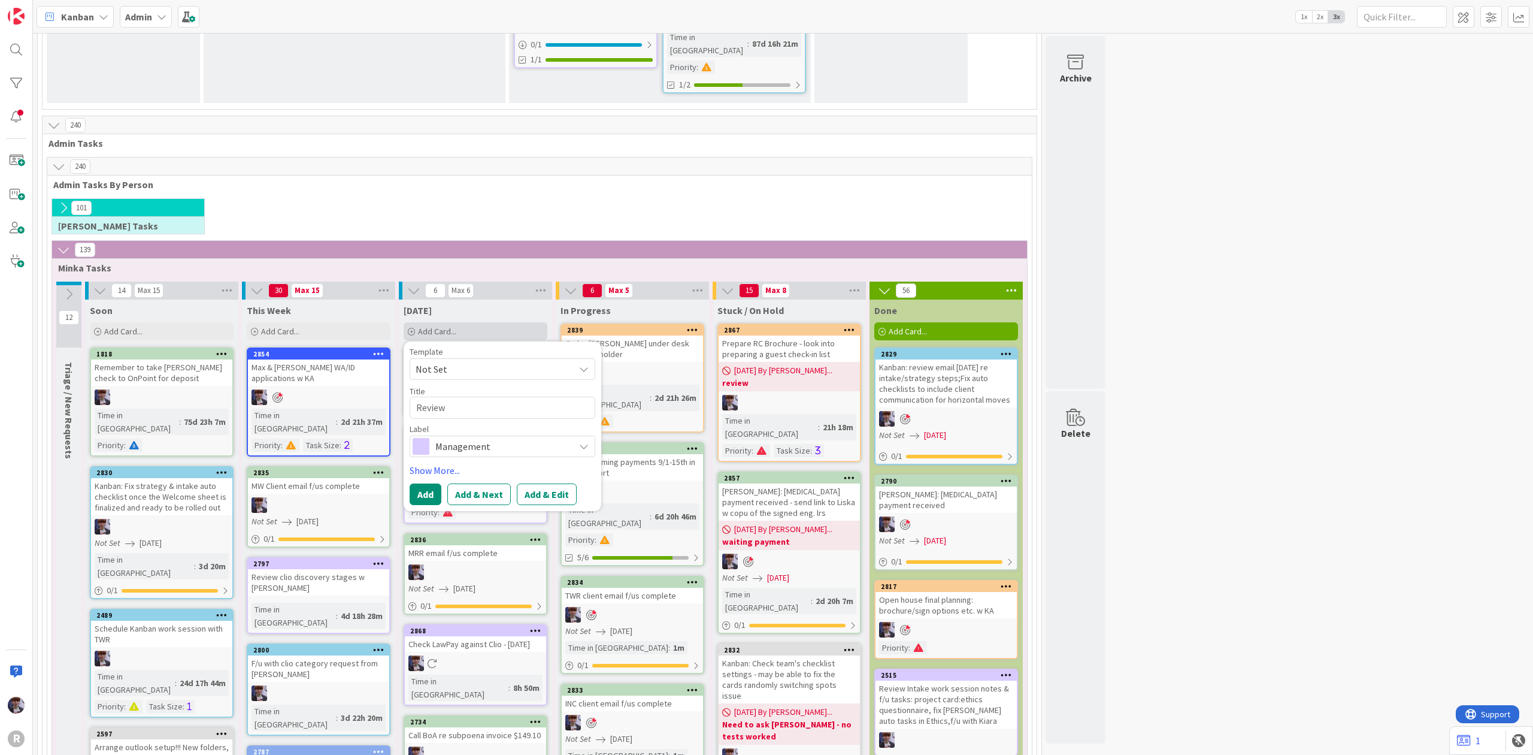
type textarea "Review"
type textarea "x"
type textarea "Revie"
type textarea "x"
type textarea "Revi"
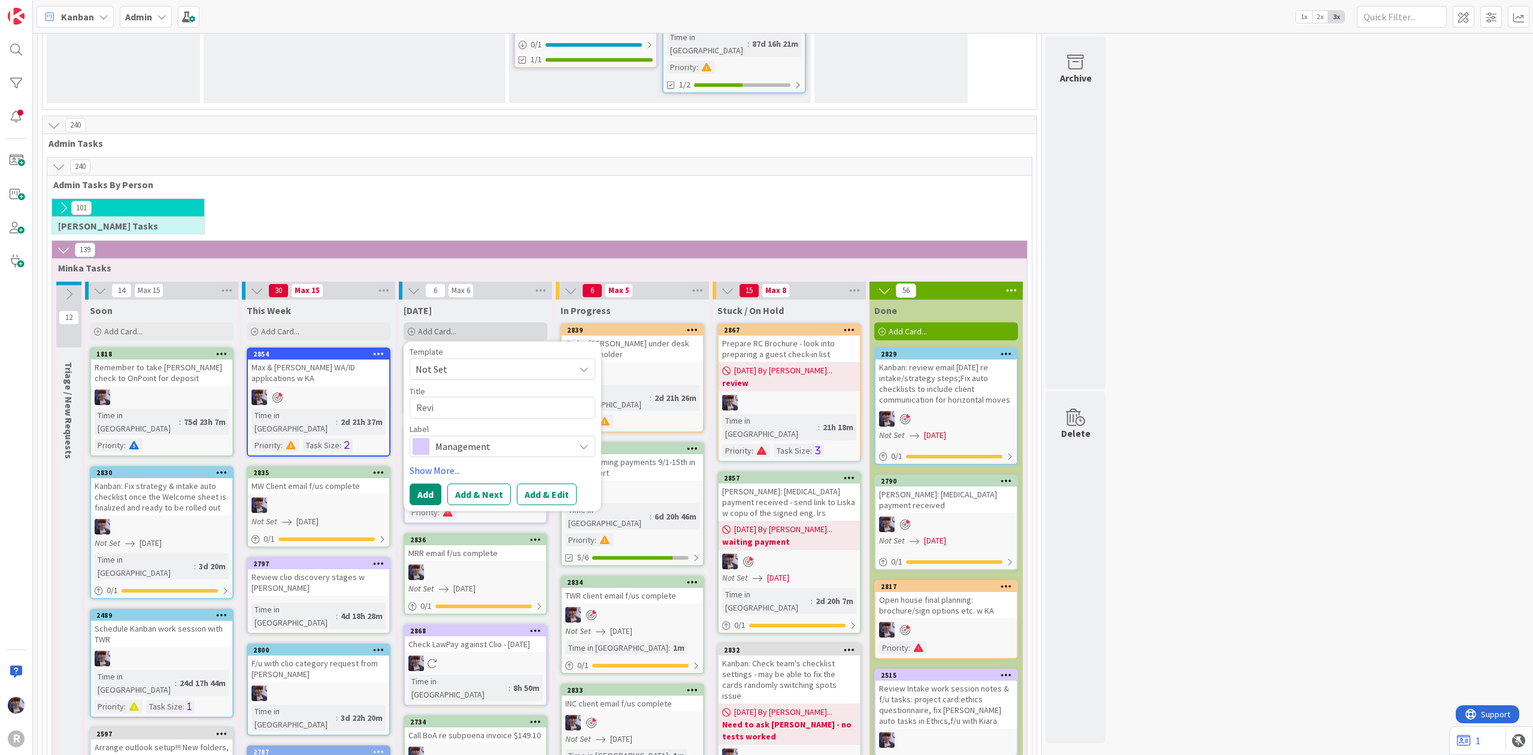
type textarea "x"
type textarea "Rev"
type textarea "x"
type textarea "Re"
type textarea "x"
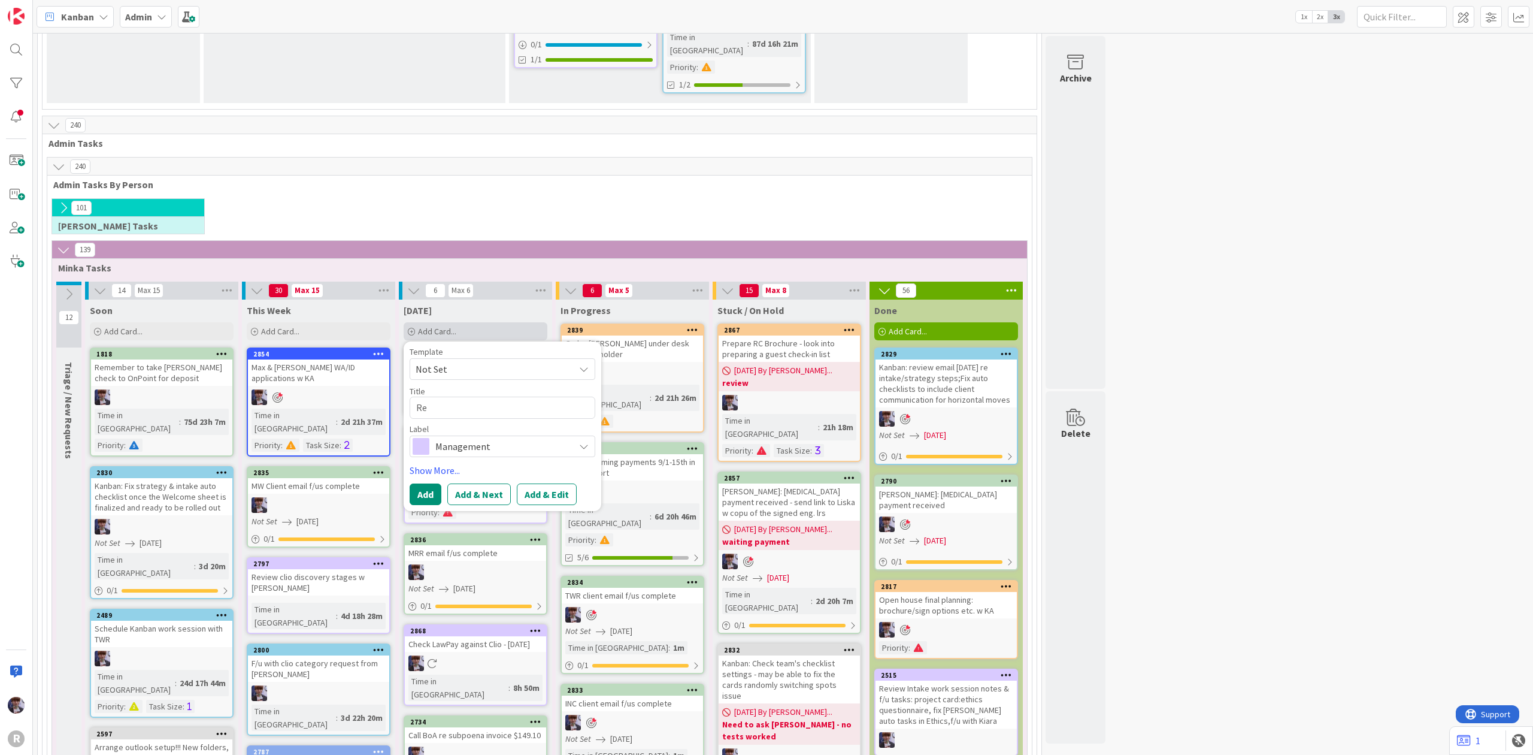
type textarea "R"
click at [82, 25] on div "Kanban" at bounding box center [75, 17] width 77 height 22
